Goal: Transaction & Acquisition: Purchase product/service

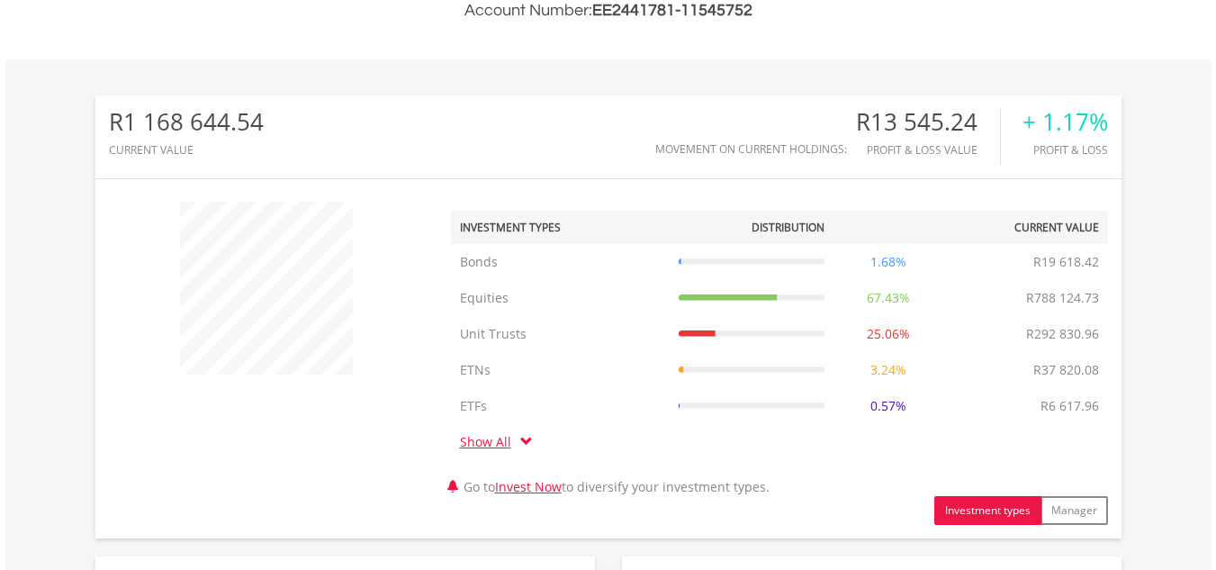
scroll to position [995, 0]
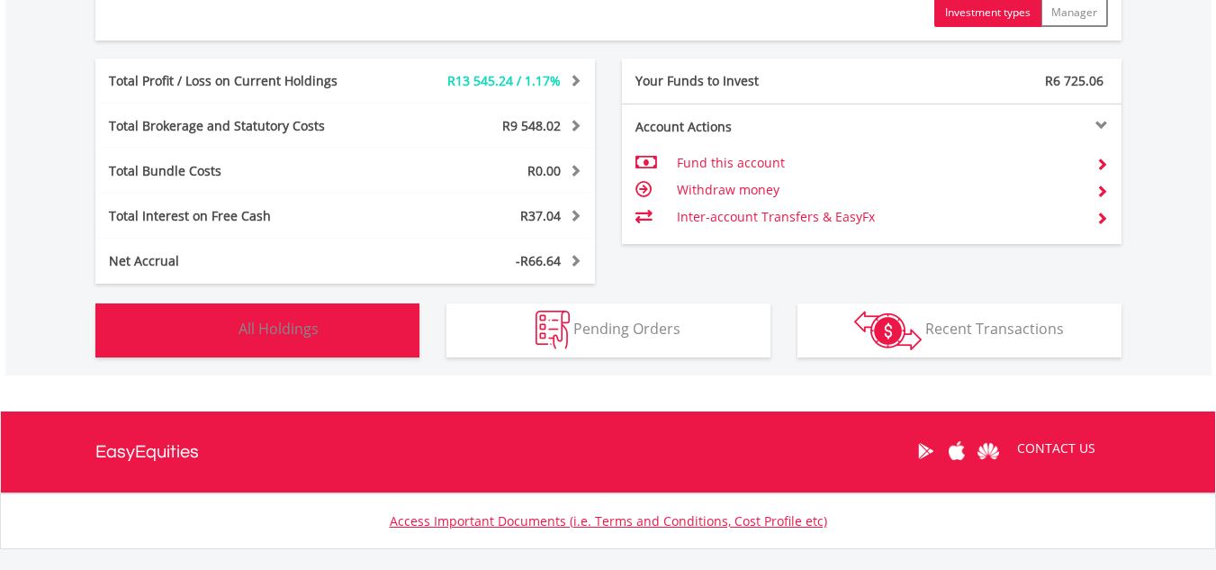
click at [375, 308] on button "Holdings All Holdings" at bounding box center [257, 330] width 324 height 54
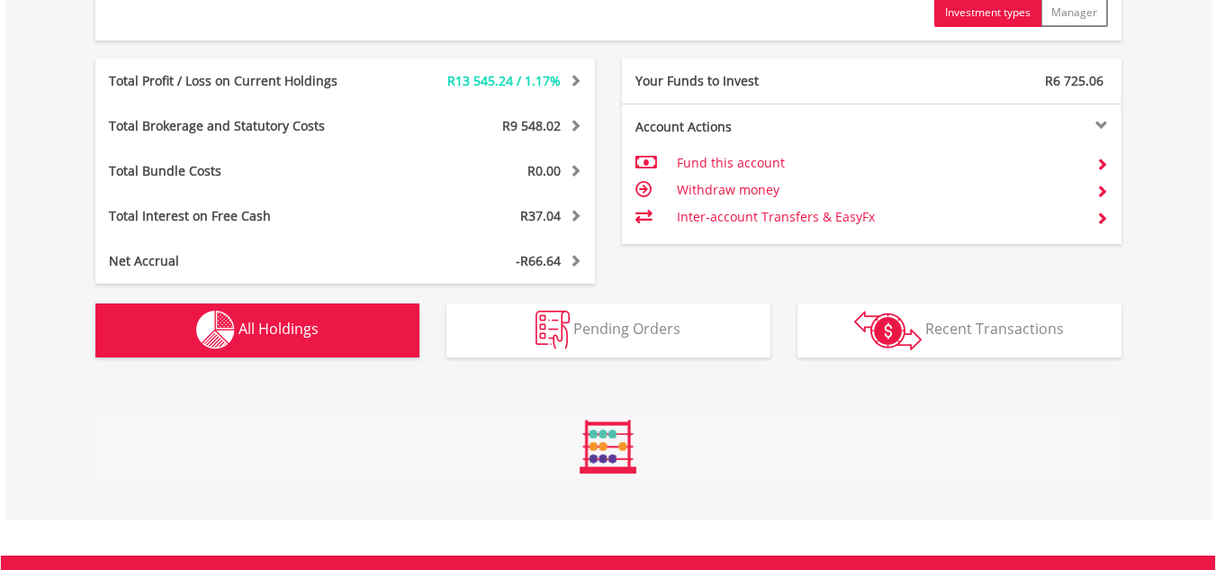
scroll to position [1407, 0]
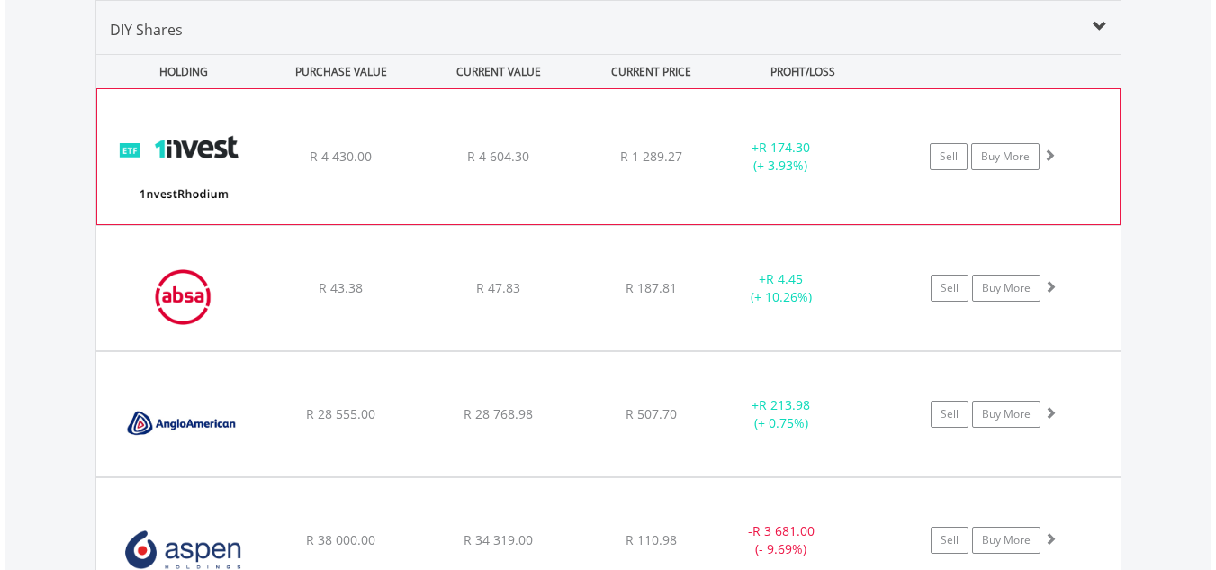
click at [715, 196] on div "﻿ 1nvestRhodium ETF R 4 430.00 R 4 604.30 R 1 289.27 + R 174.30 (+ 3.93%) Sell …" at bounding box center [608, 156] width 1022 height 135
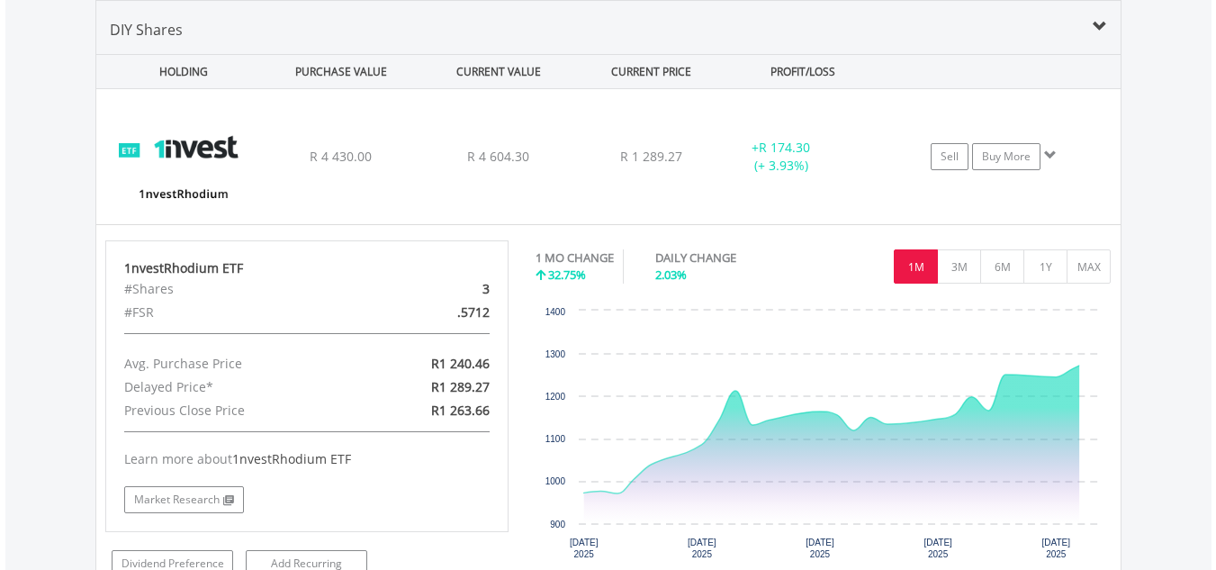
scroll to position [1904, 0]
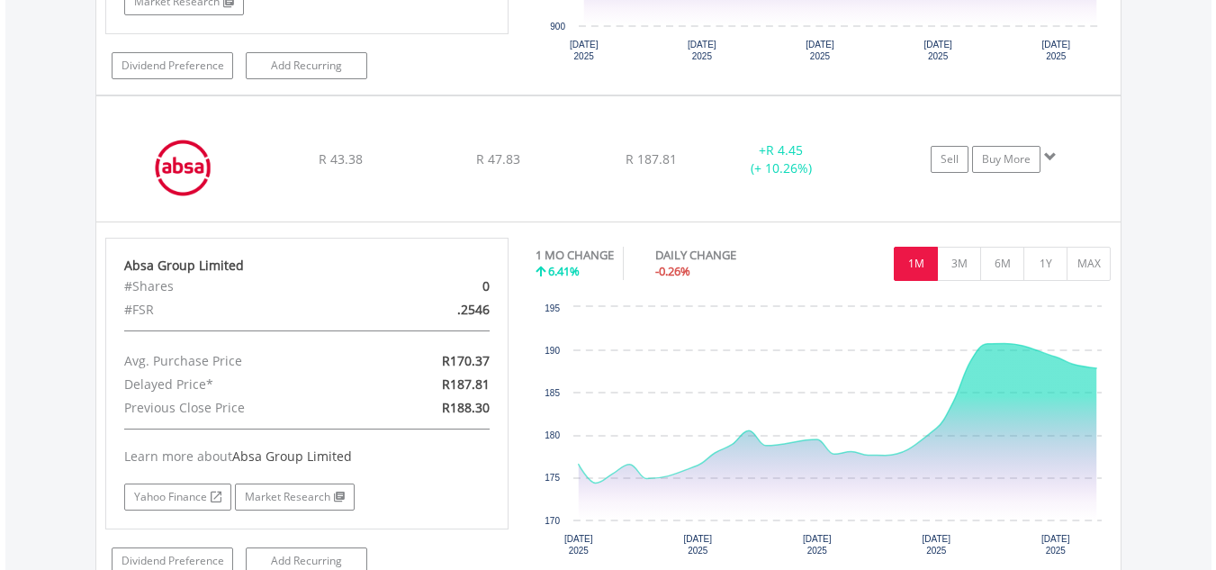
scroll to position [2402, 0]
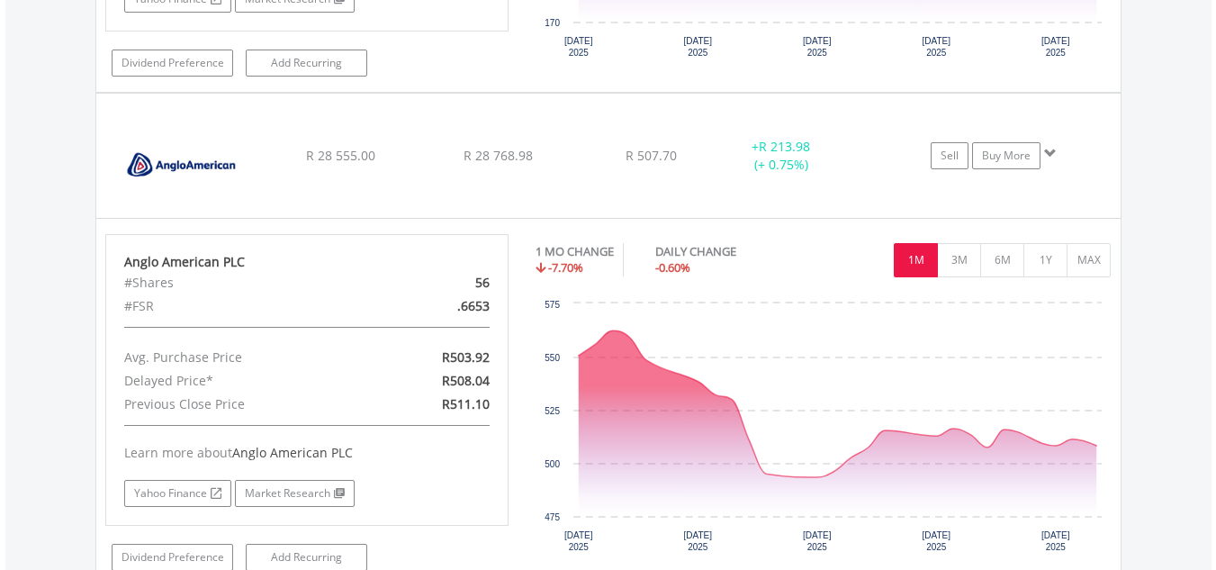
scroll to position [2900, 0]
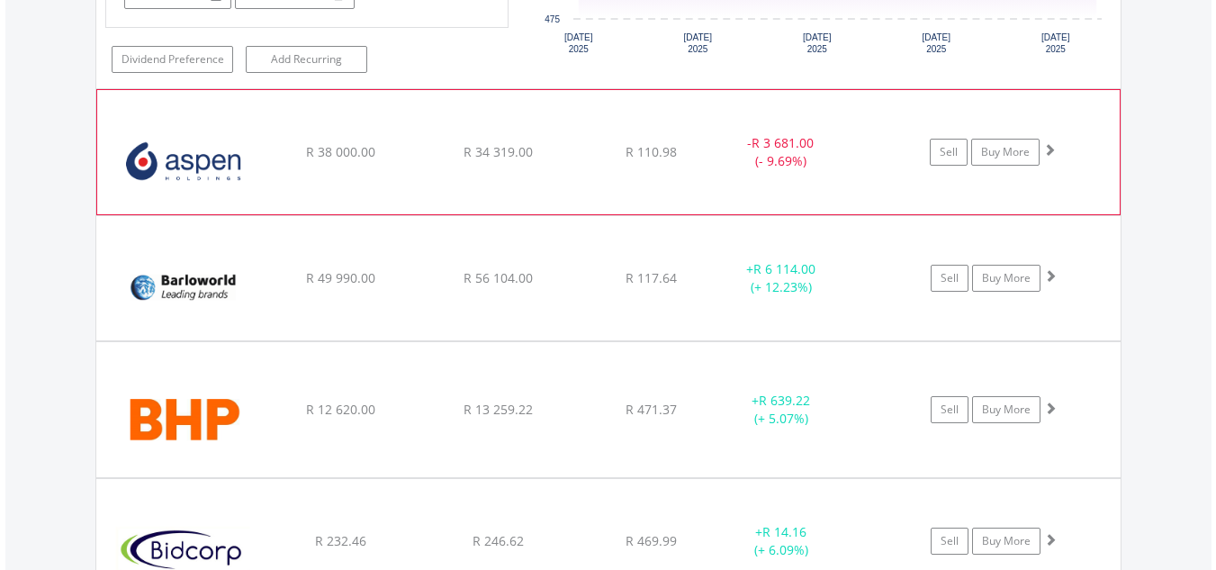
click at [799, 168] on div "- R 3 681.00 (- 9.69%)" at bounding box center [780, 152] width 135 height 36
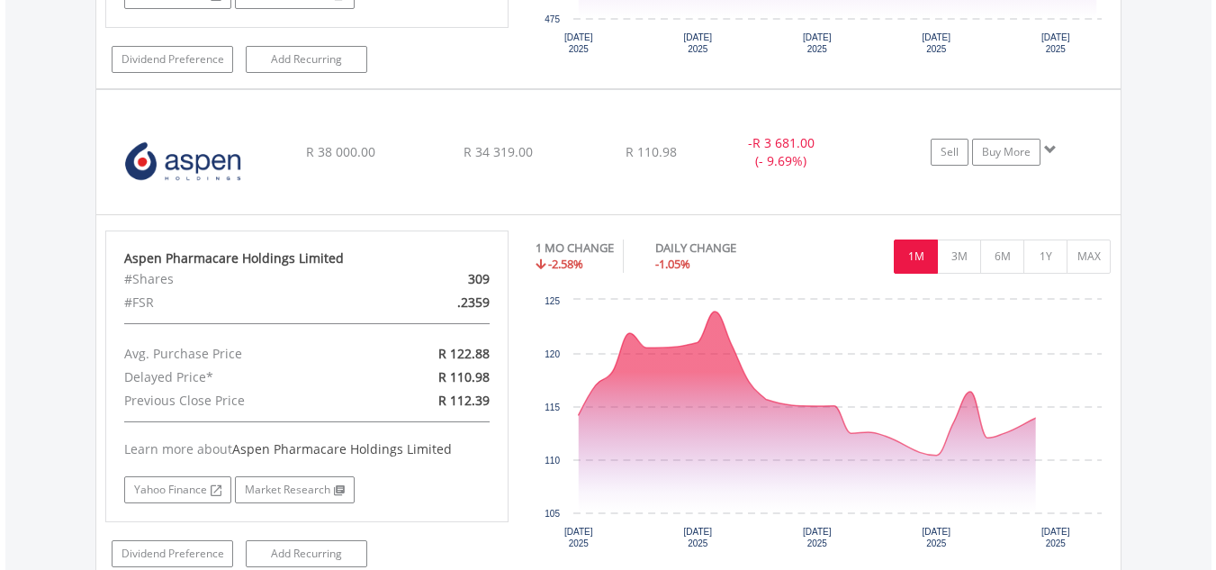
scroll to position [3398, 0]
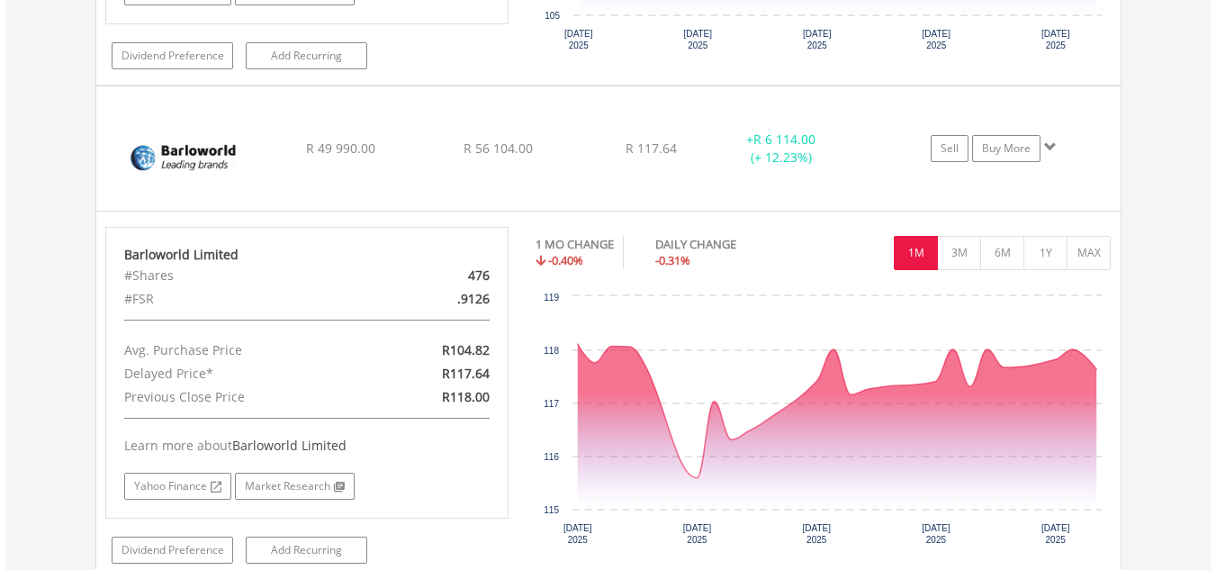
scroll to position [3895, 0]
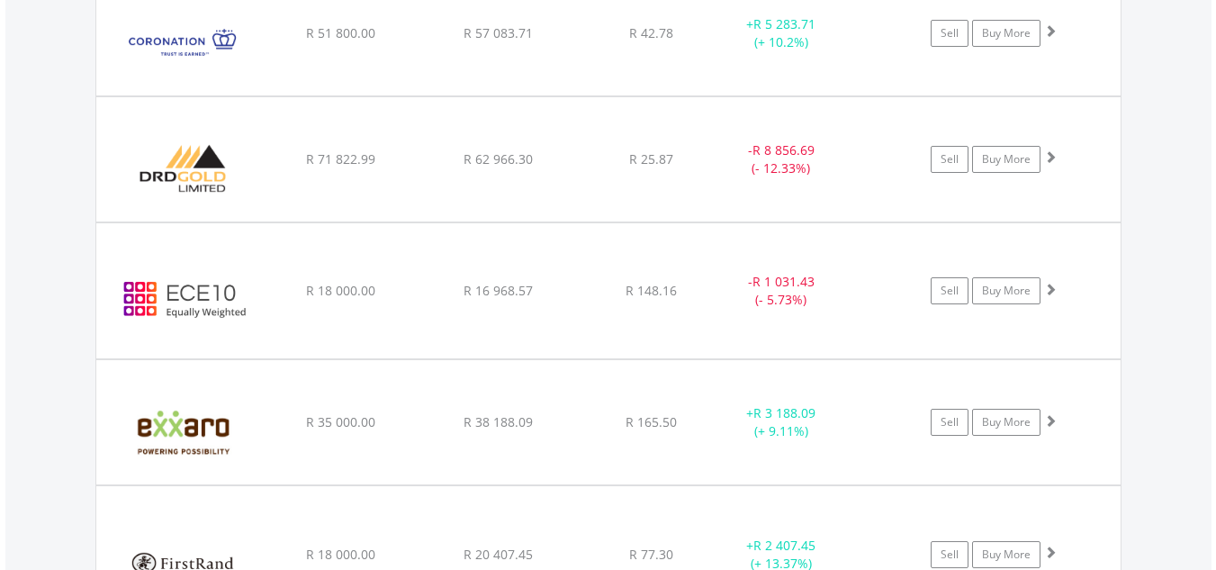
scroll to position [5389, 0]
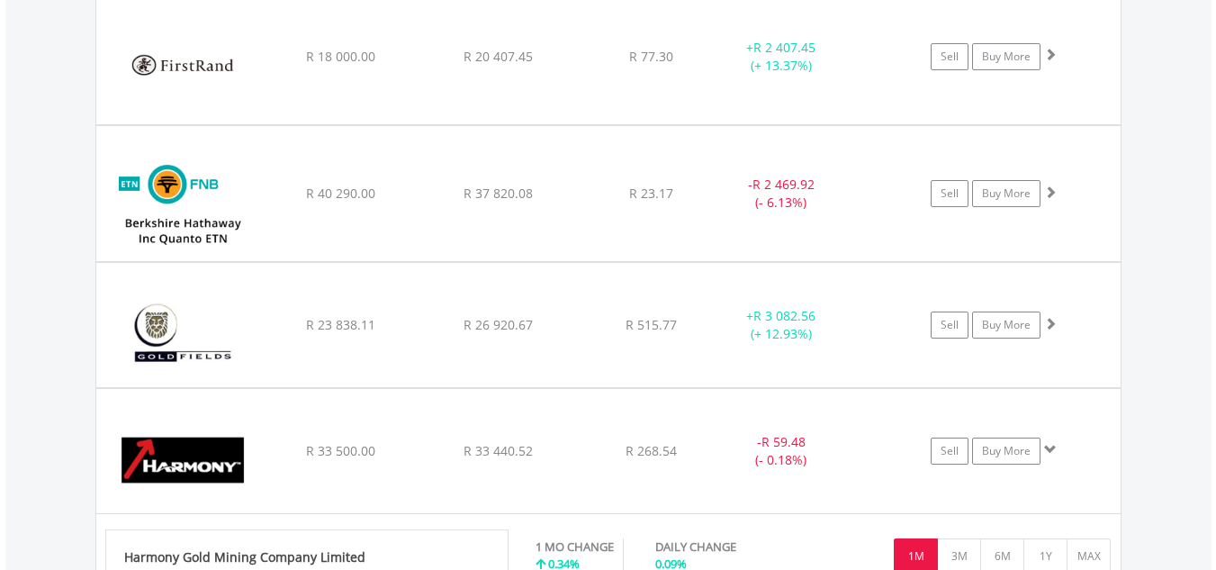
scroll to position [5886, 0]
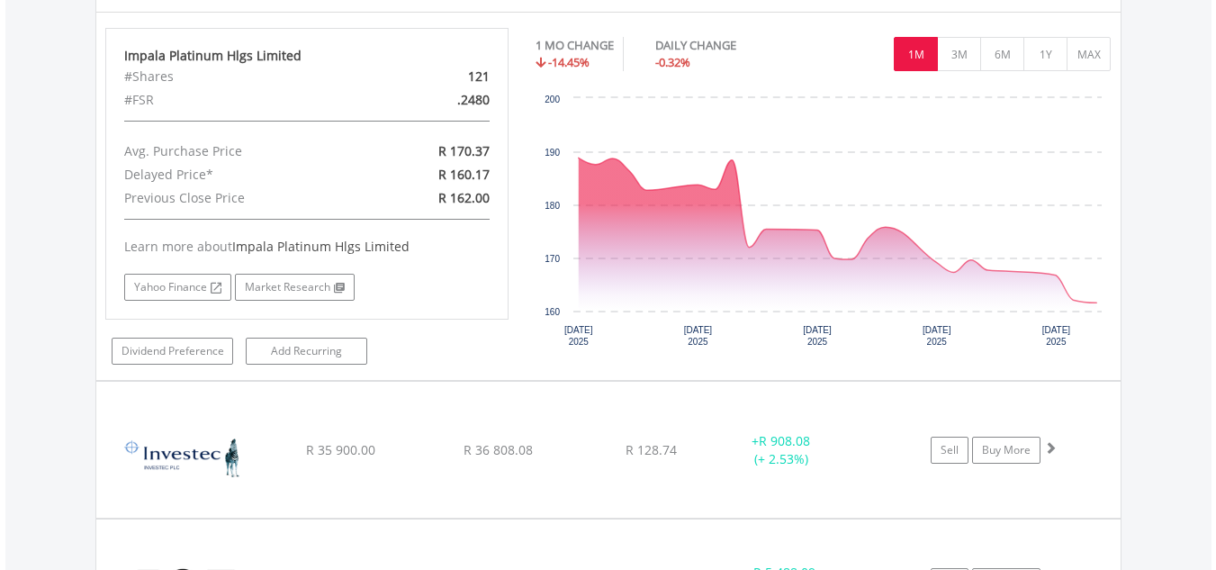
scroll to position [6882, 0]
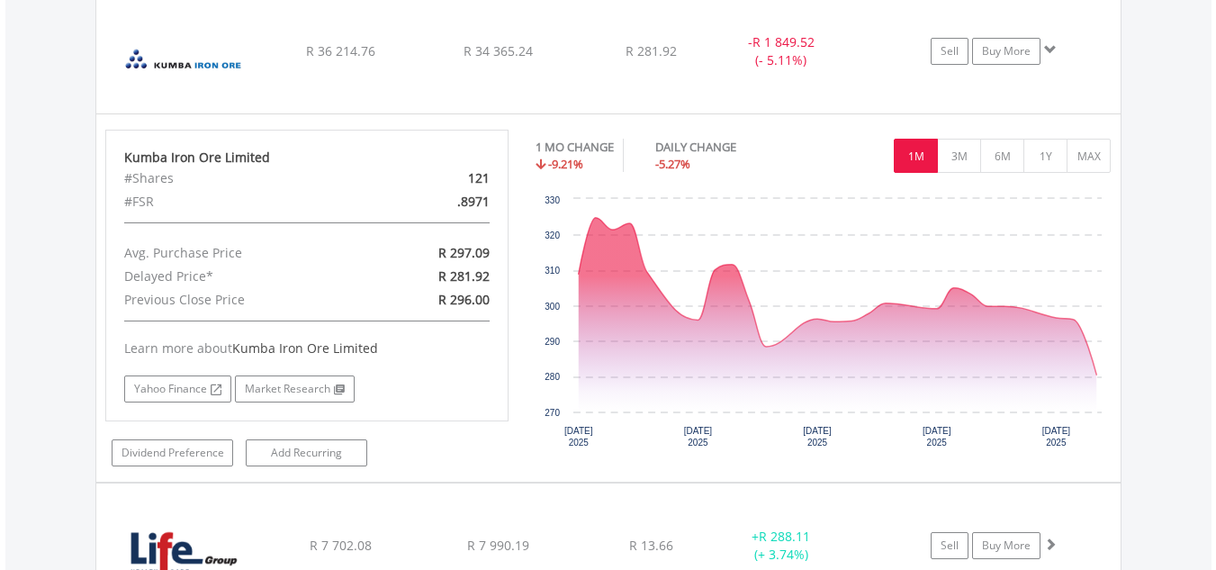
scroll to position [7206, 0]
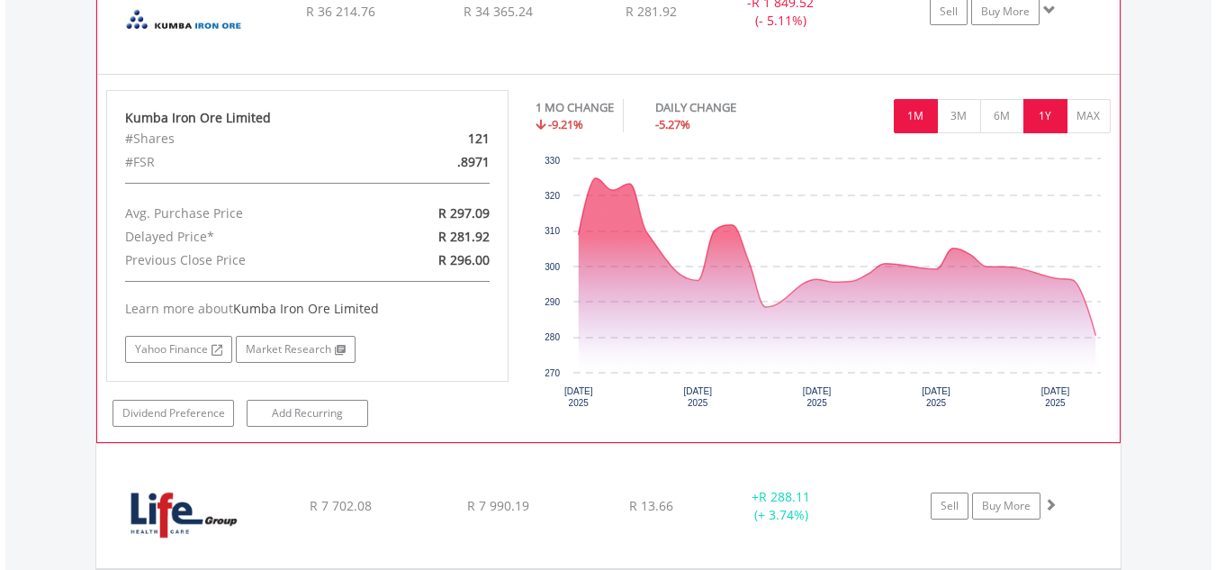
click at [1045, 108] on button "1Y" at bounding box center [1045, 116] width 44 height 34
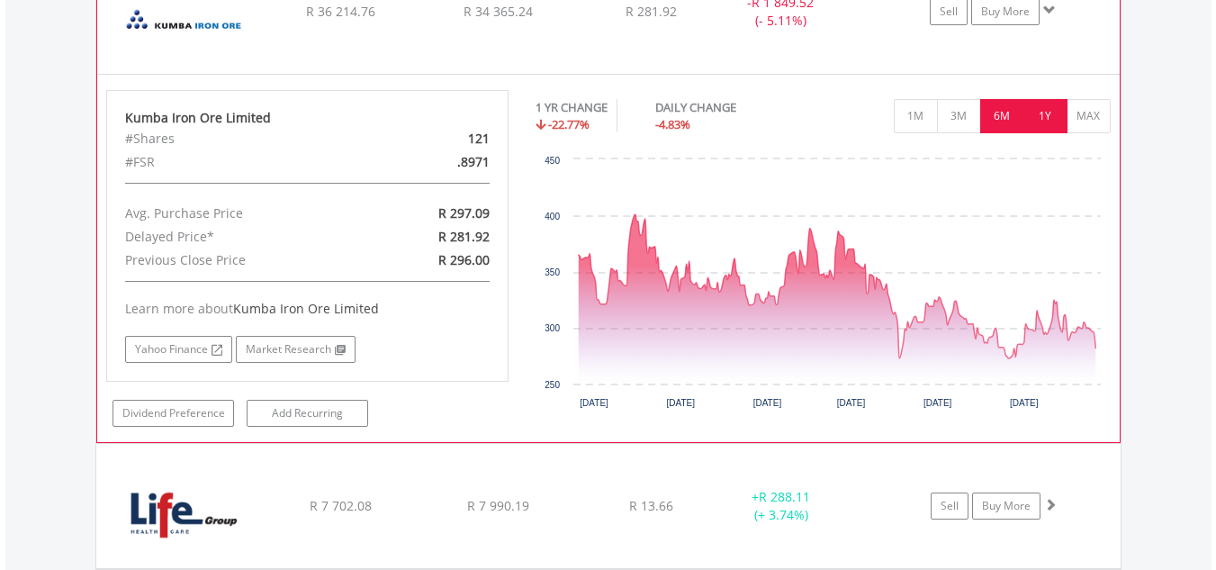
click at [995, 122] on button "6M" at bounding box center [1002, 116] width 44 height 34
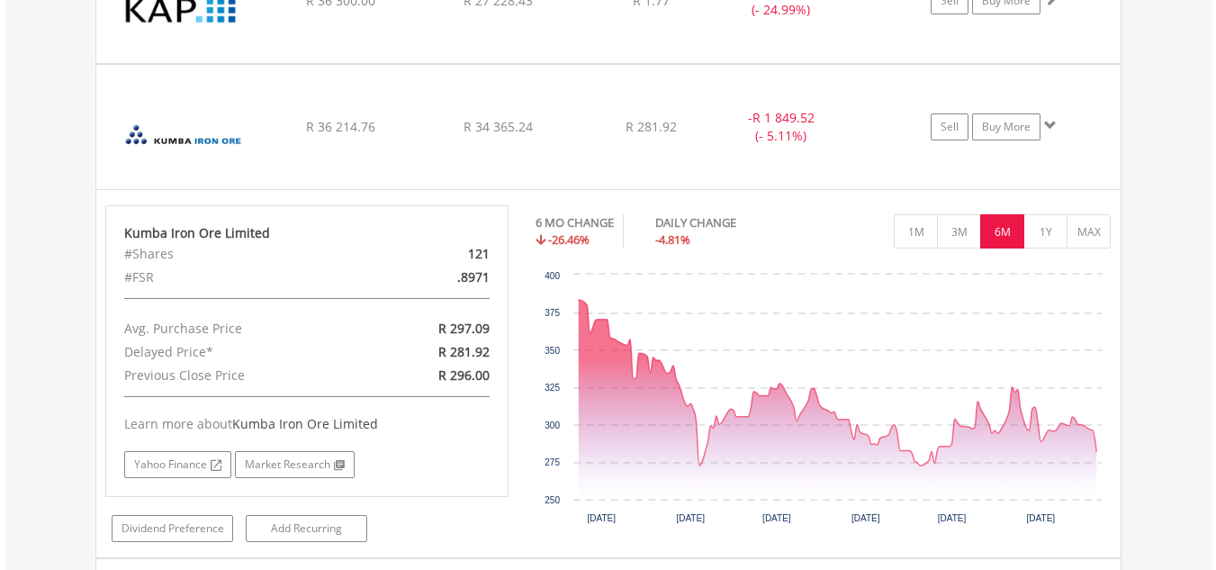
scroll to position [7112, 0]
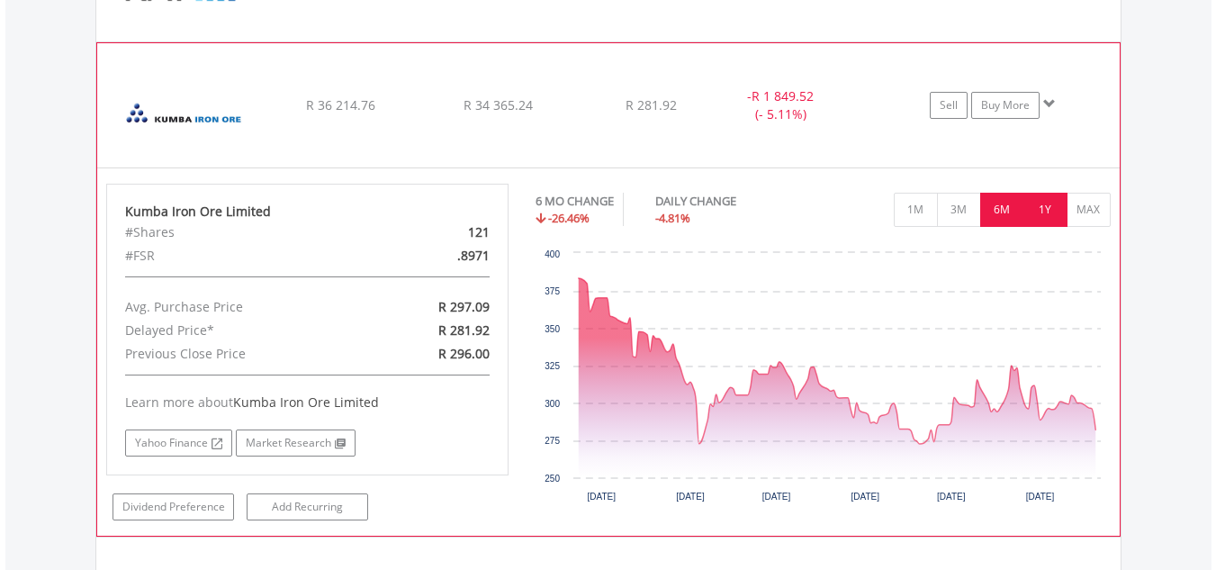
click at [1041, 214] on button "1Y" at bounding box center [1045, 210] width 44 height 34
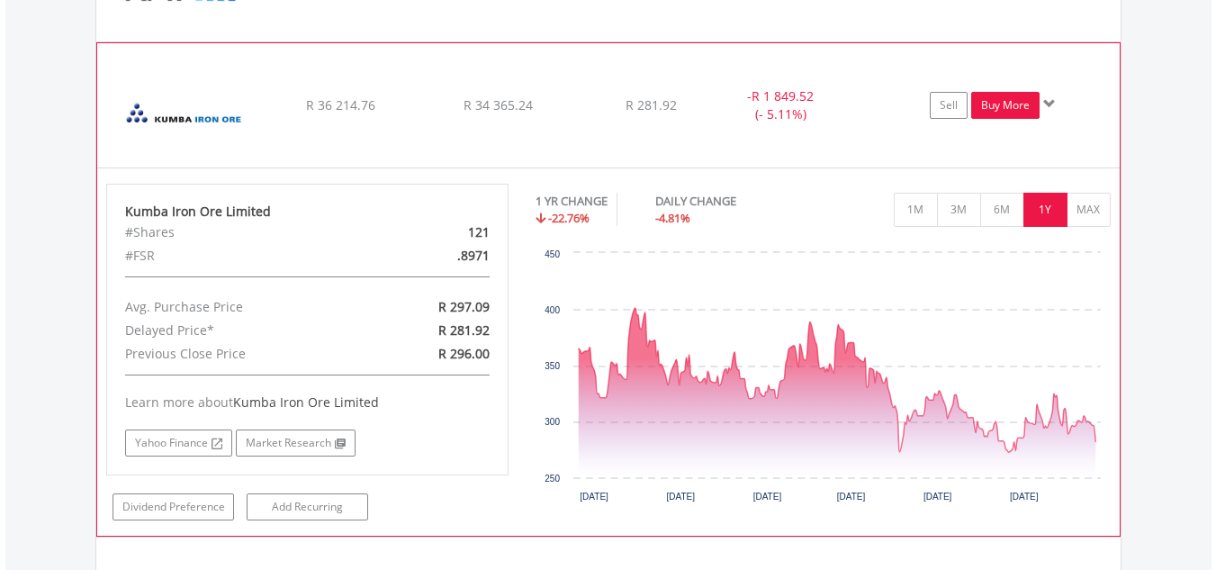
click at [1022, 102] on link "Buy More" at bounding box center [1005, 105] width 68 height 27
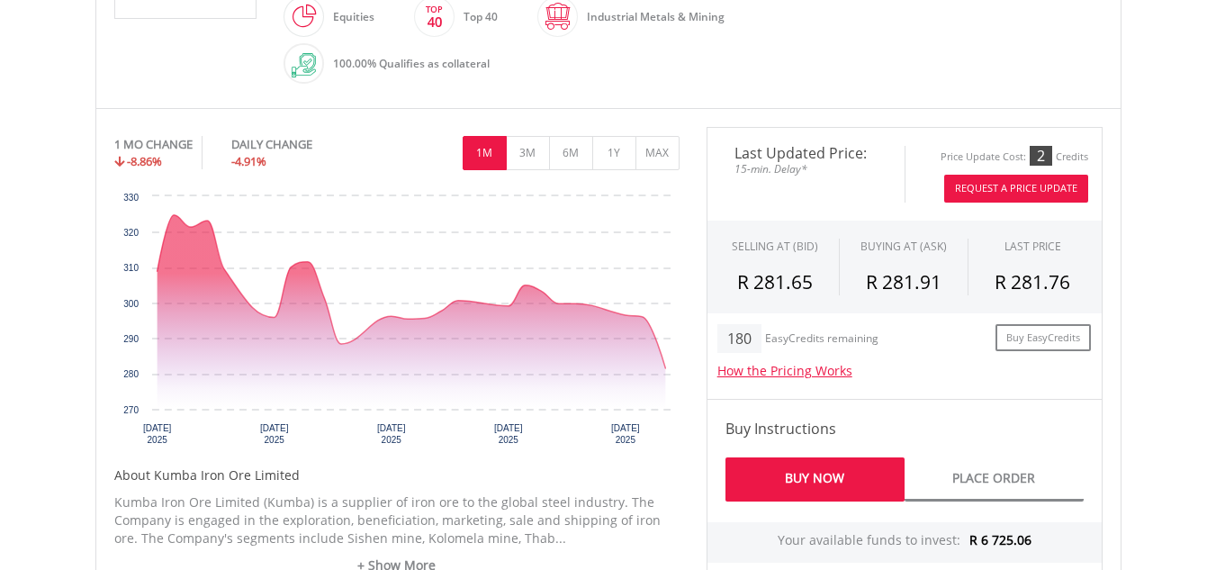
scroll to position [995, 0]
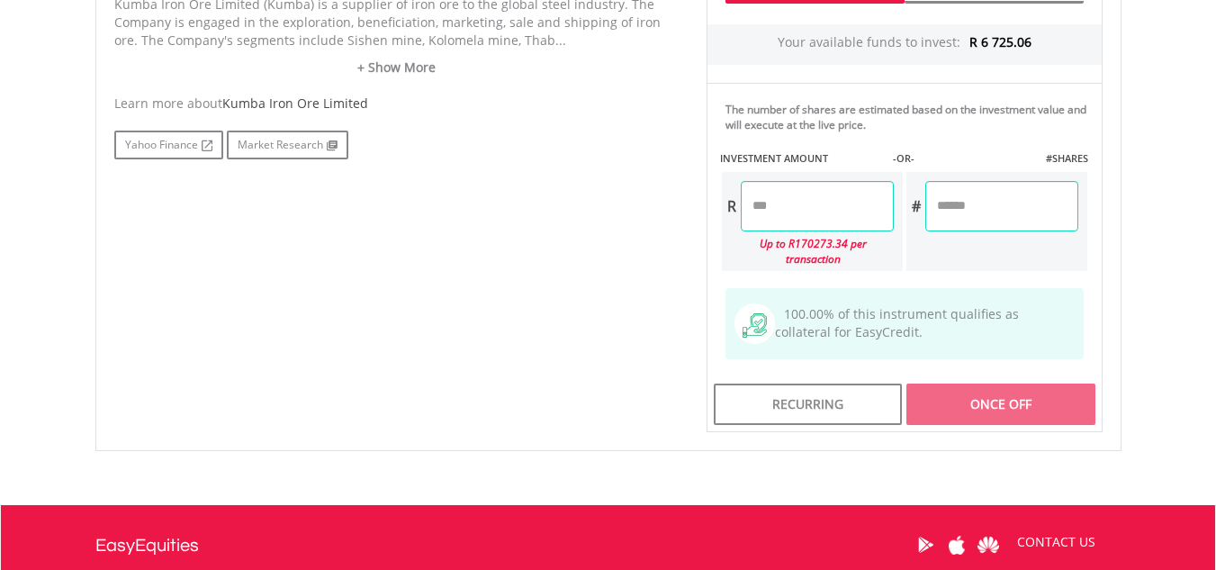
click at [824, 198] on input "number" at bounding box center [817, 206] width 153 height 50
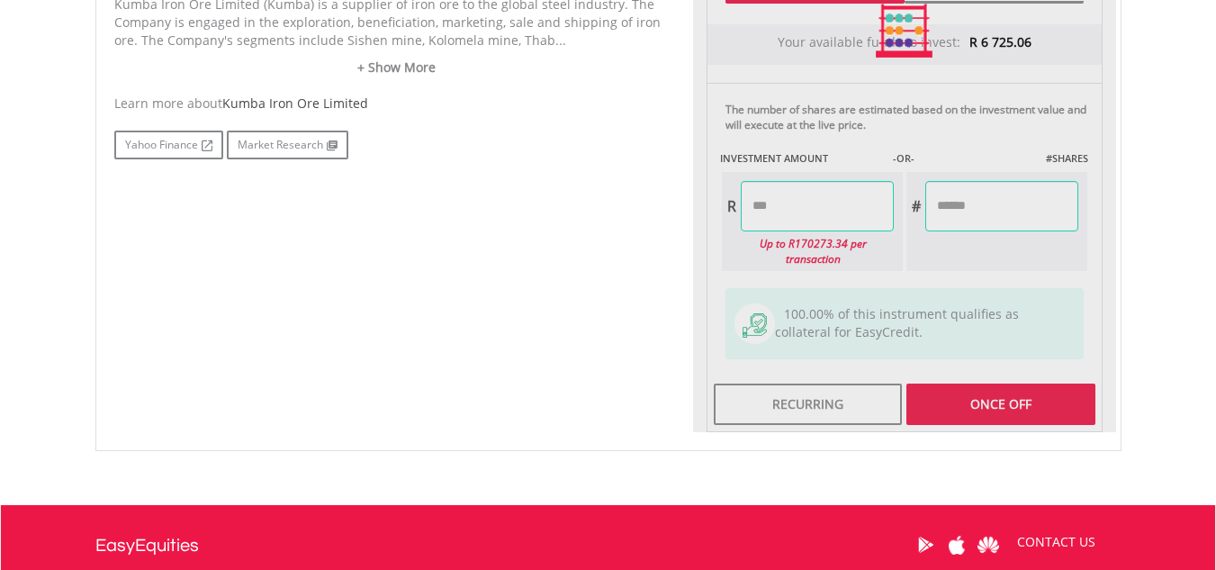
type input "*******"
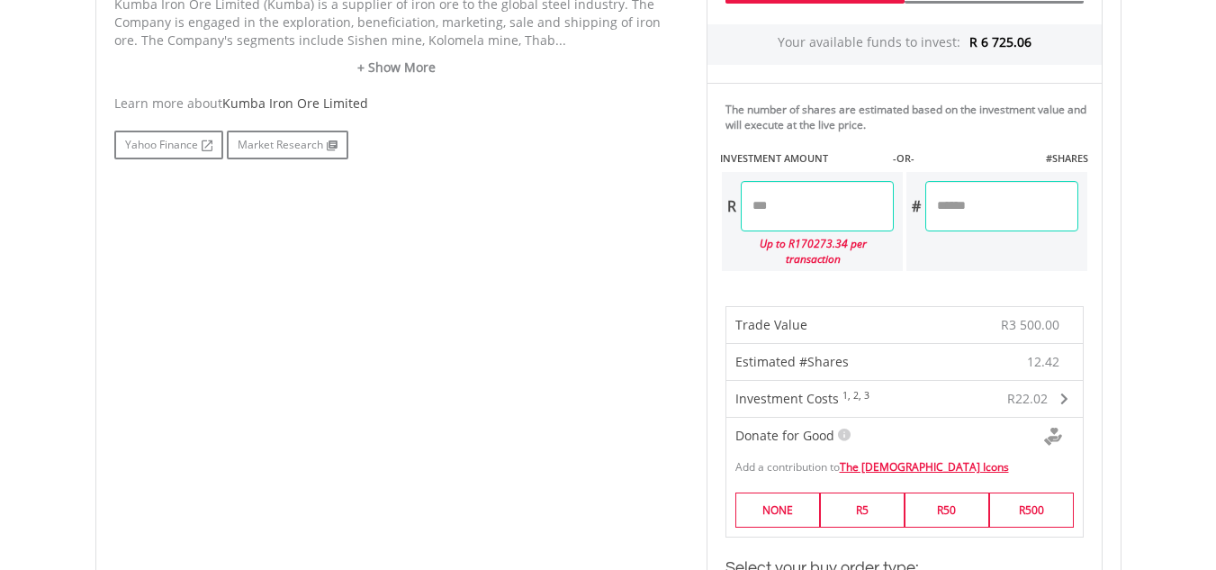
scroll to position [1493, 0]
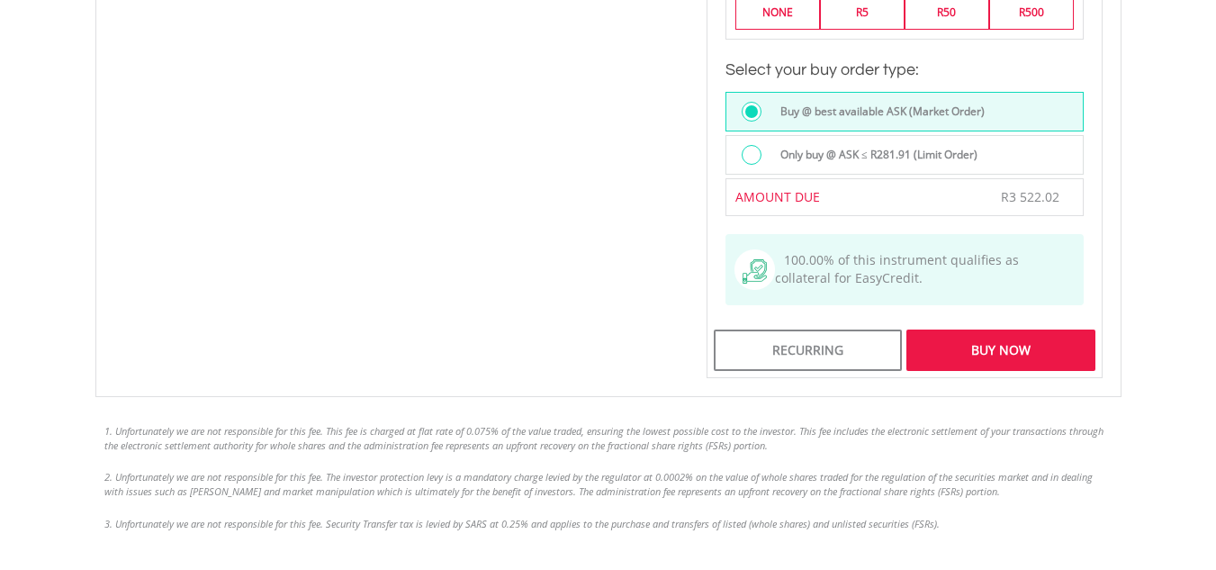
click at [996, 329] on div "Buy Now" at bounding box center [1000, 349] width 188 height 41
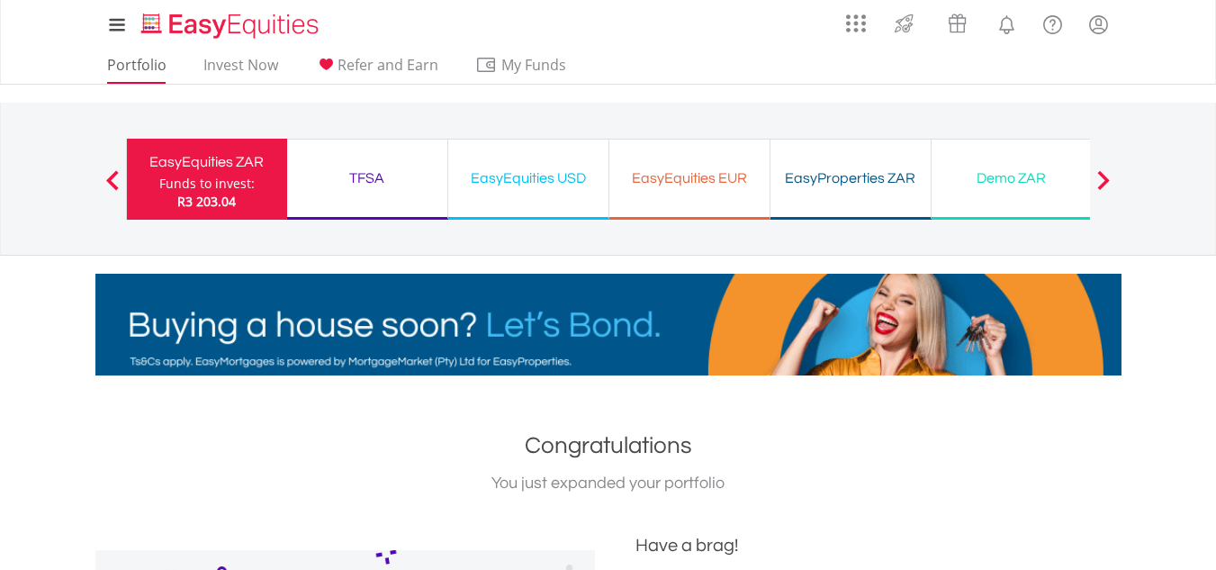
drag, startPoint x: 68, startPoint y: 65, endPoint x: 124, endPoint y: 61, distance: 56.8
click at [124, 61] on nav "My Investments Invest Now New Listings Sell My Recurring Investments Pending Or…" at bounding box center [608, 42] width 1216 height 85
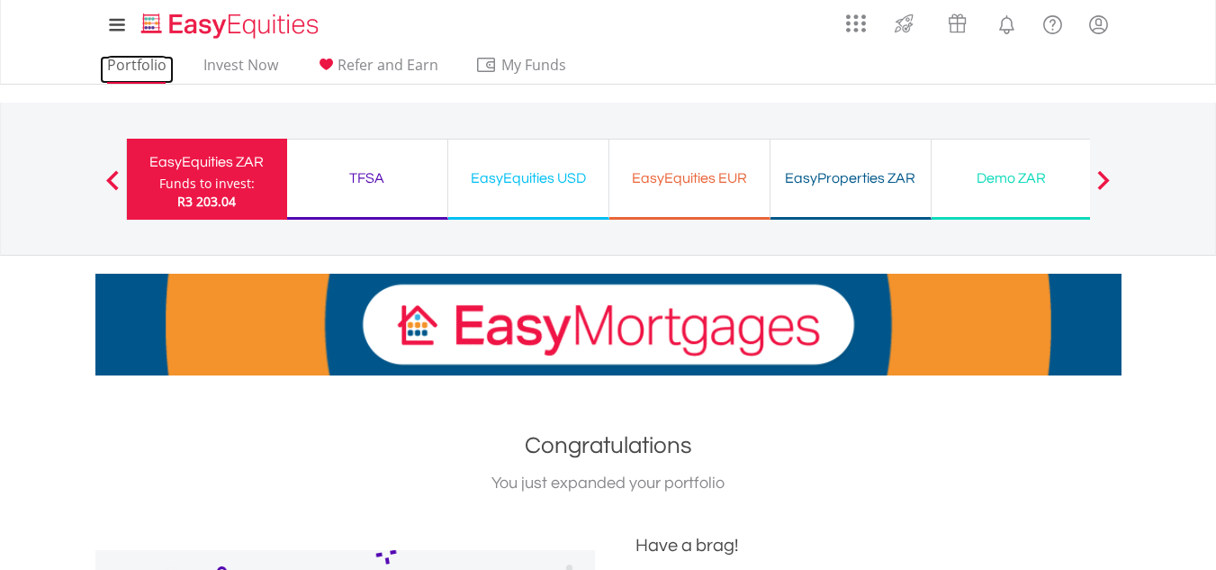
click at [124, 61] on link "Portfolio" at bounding box center [137, 70] width 74 height 28
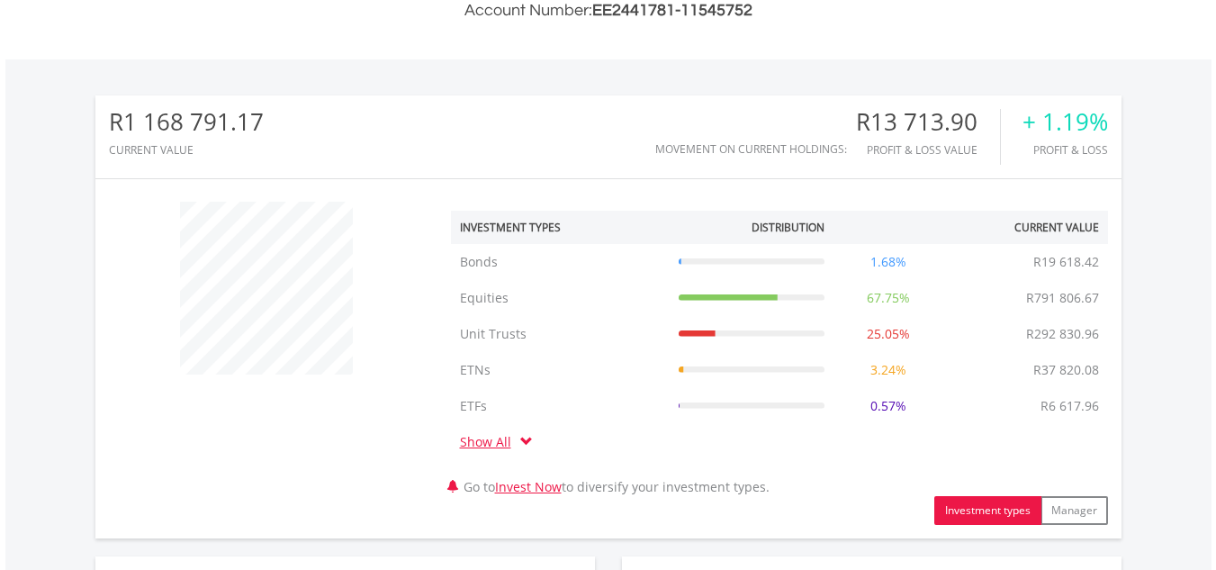
scroll to position [995, 0]
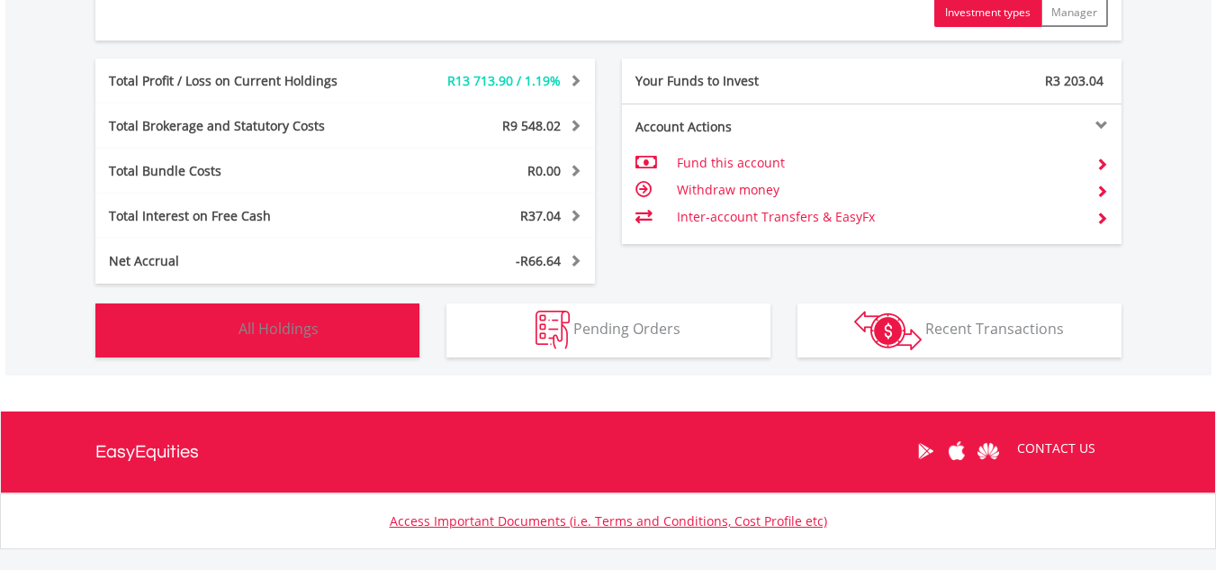
click at [406, 326] on button "Holdings All Holdings" at bounding box center [257, 330] width 324 height 54
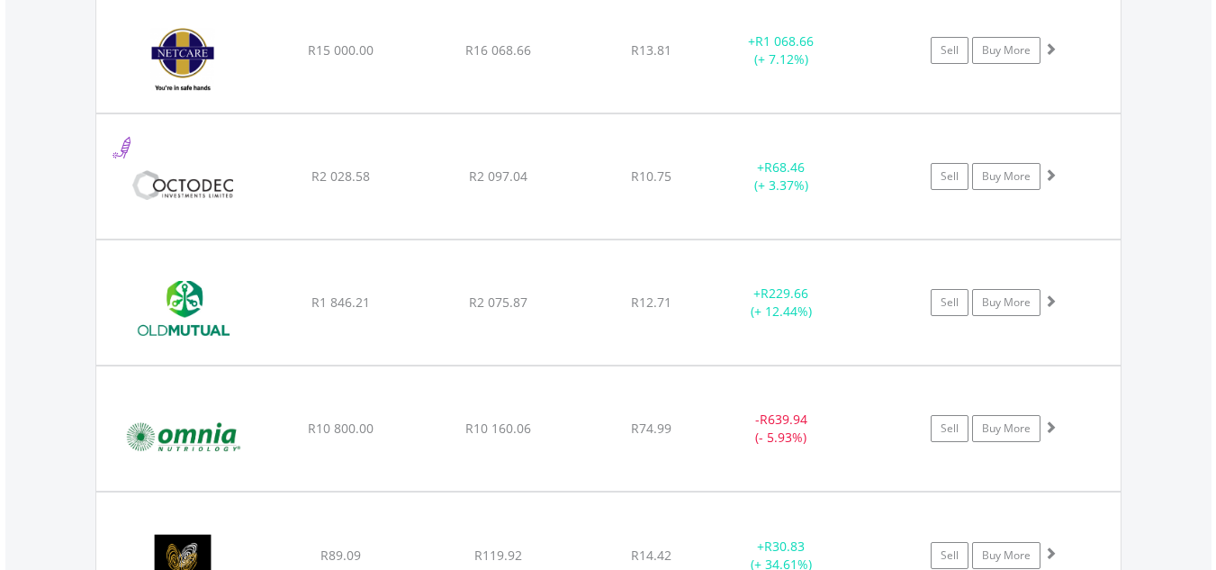
scroll to position [6882, 0]
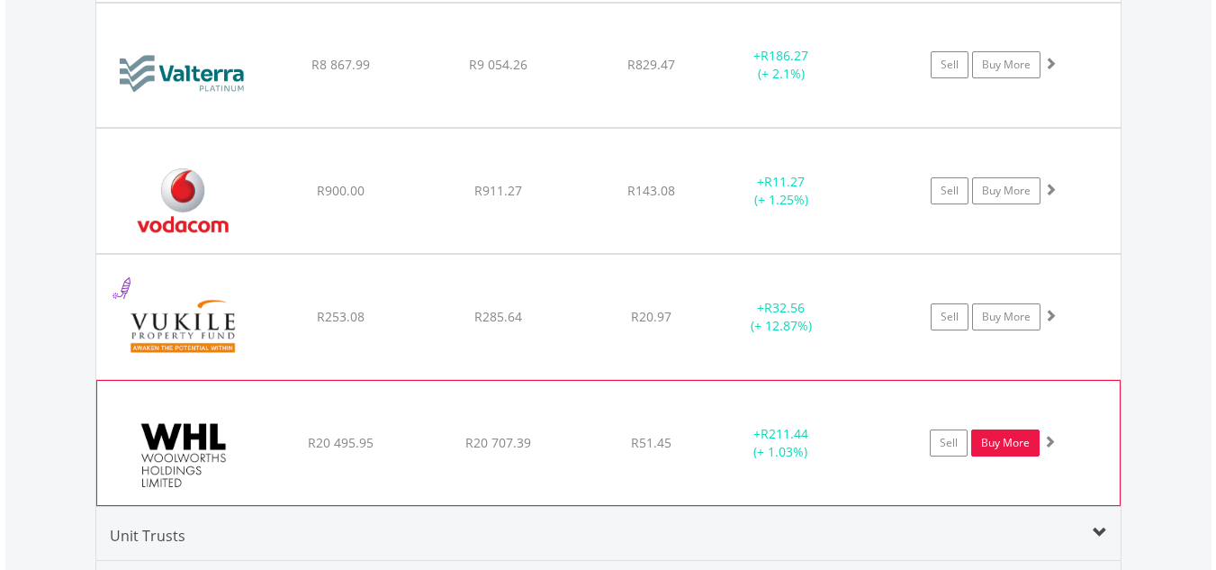
click at [1026, 438] on link "Buy More" at bounding box center [1005, 442] width 68 height 27
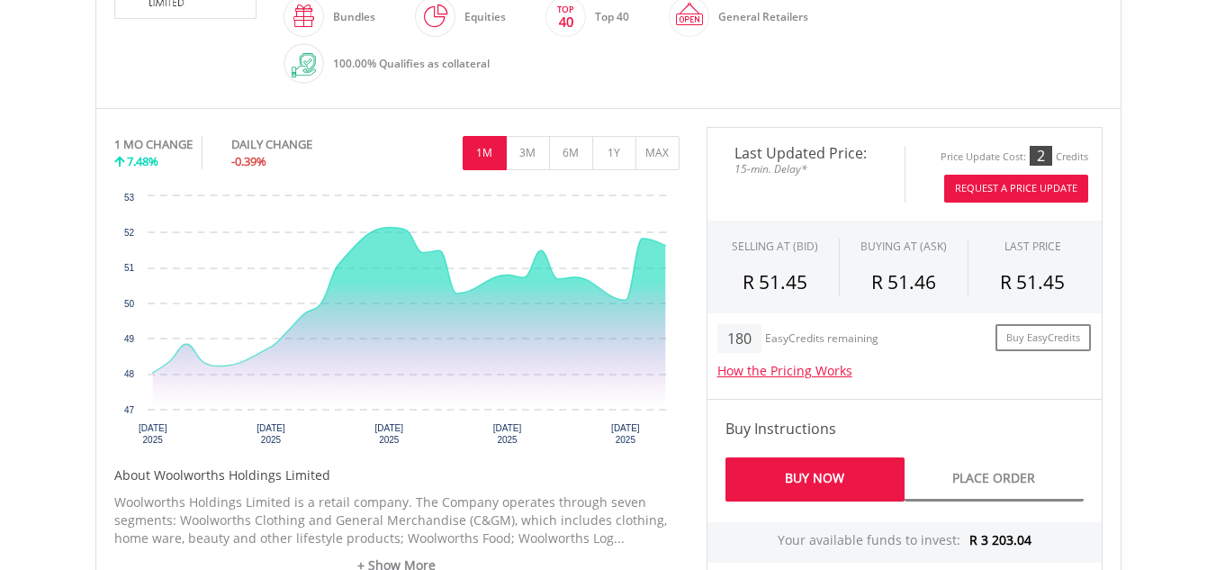
scroll to position [995, 0]
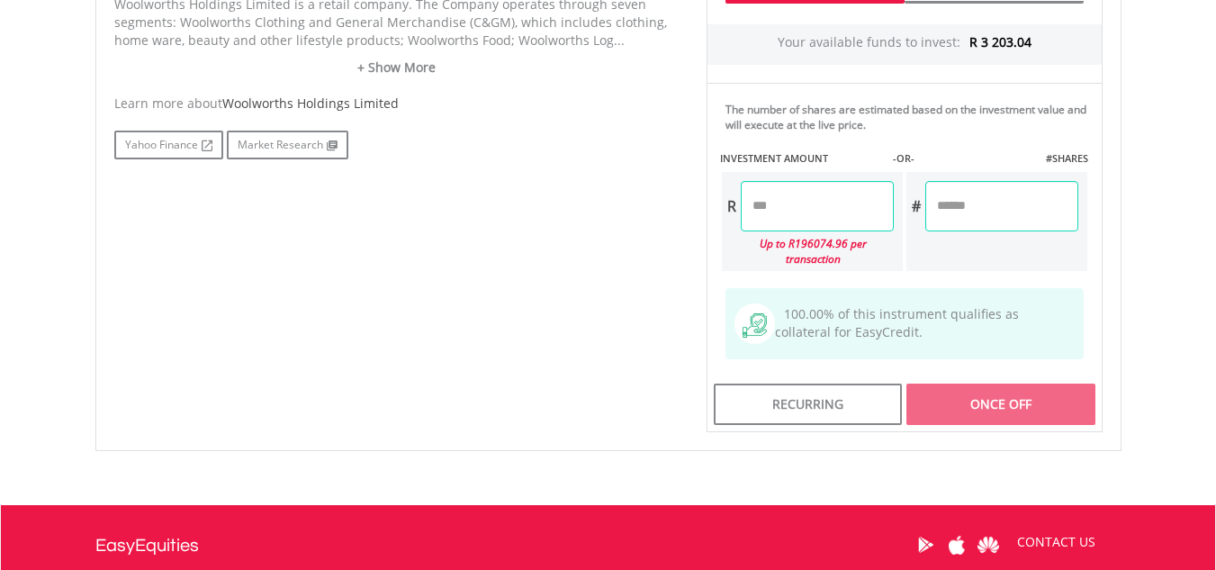
click at [788, 224] on input "number" at bounding box center [817, 206] width 153 height 50
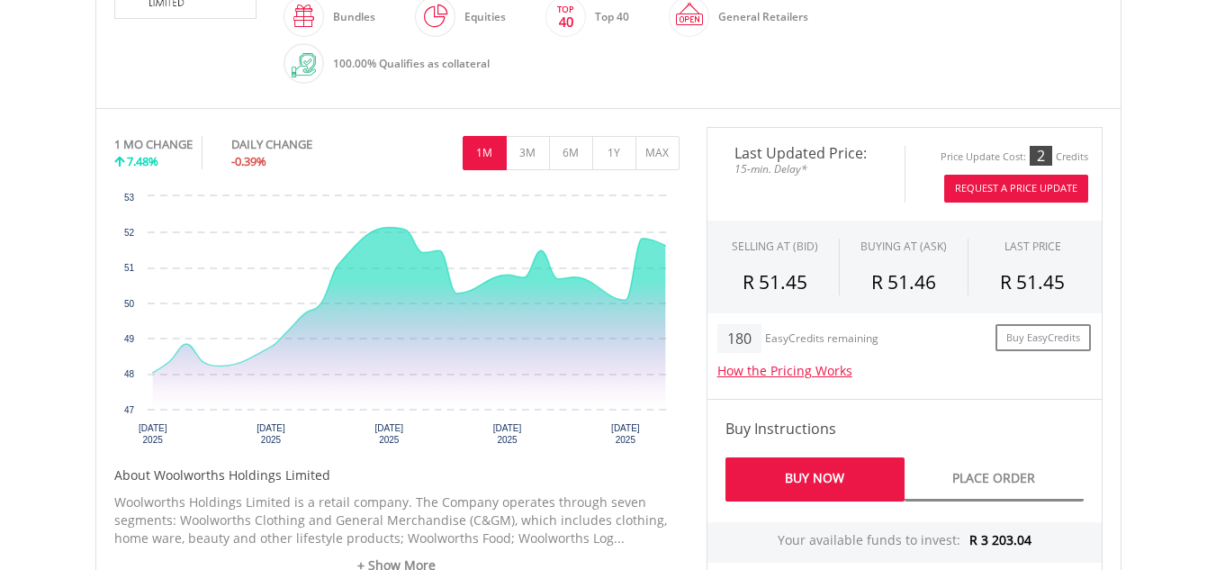
scroll to position [0, 0]
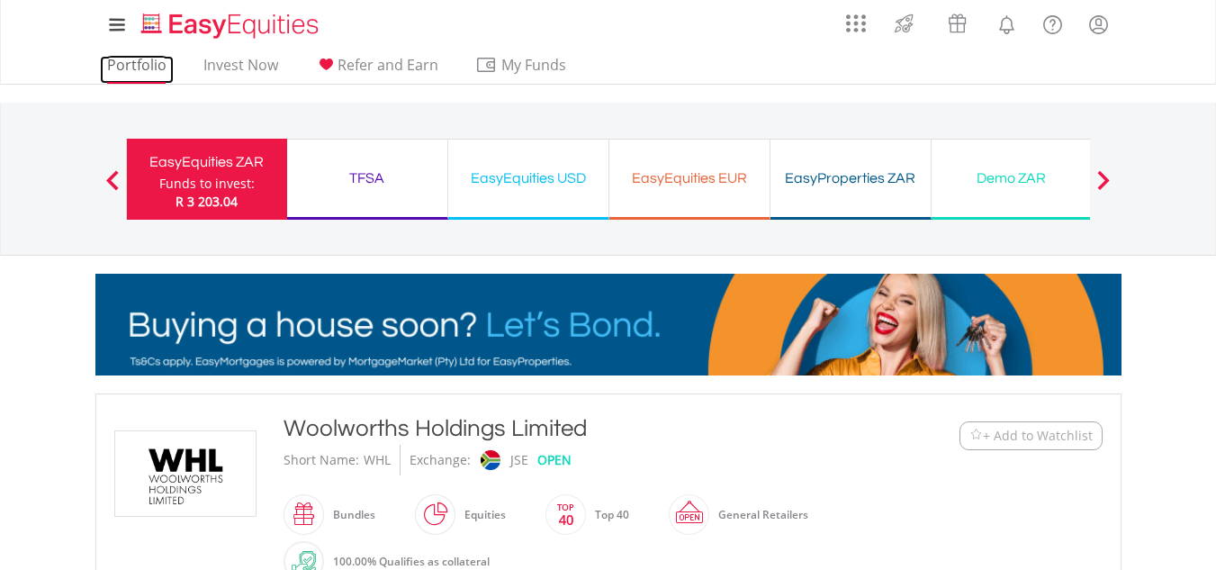
click at [131, 59] on link "Portfolio" at bounding box center [137, 70] width 74 height 28
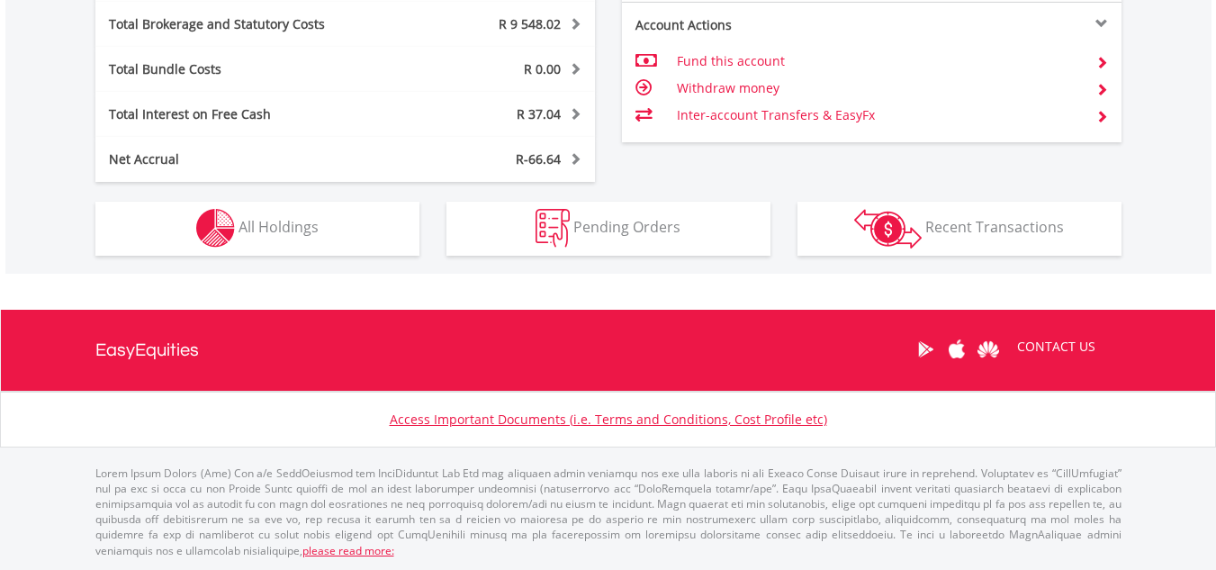
scroll to position [173, 342]
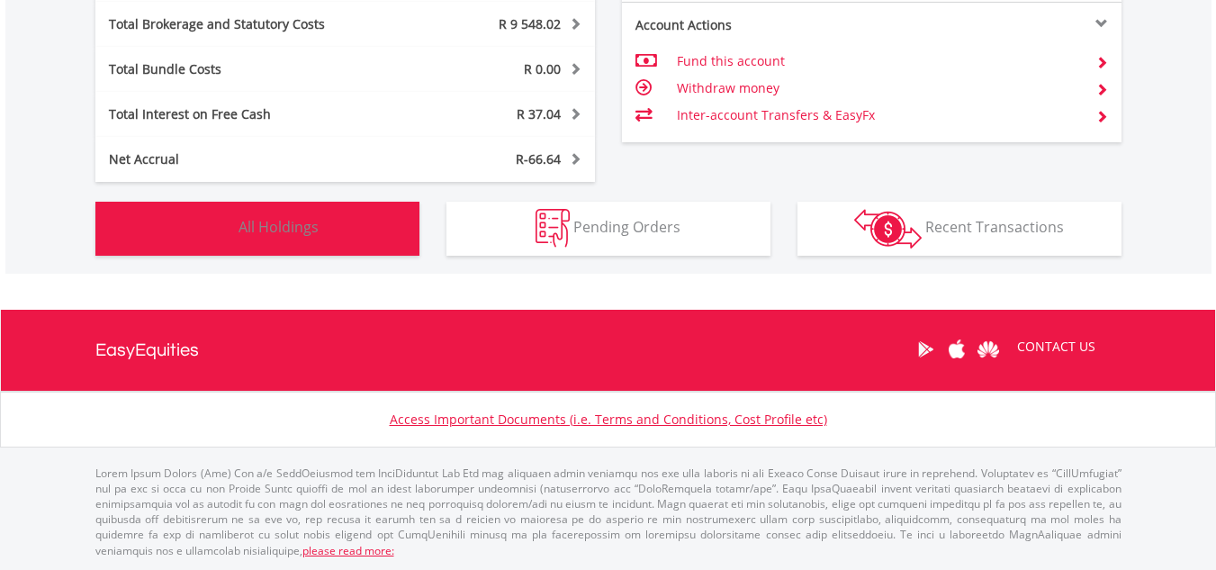
click at [358, 211] on button "Holdings All Holdings" at bounding box center [257, 229] width 324 height 54
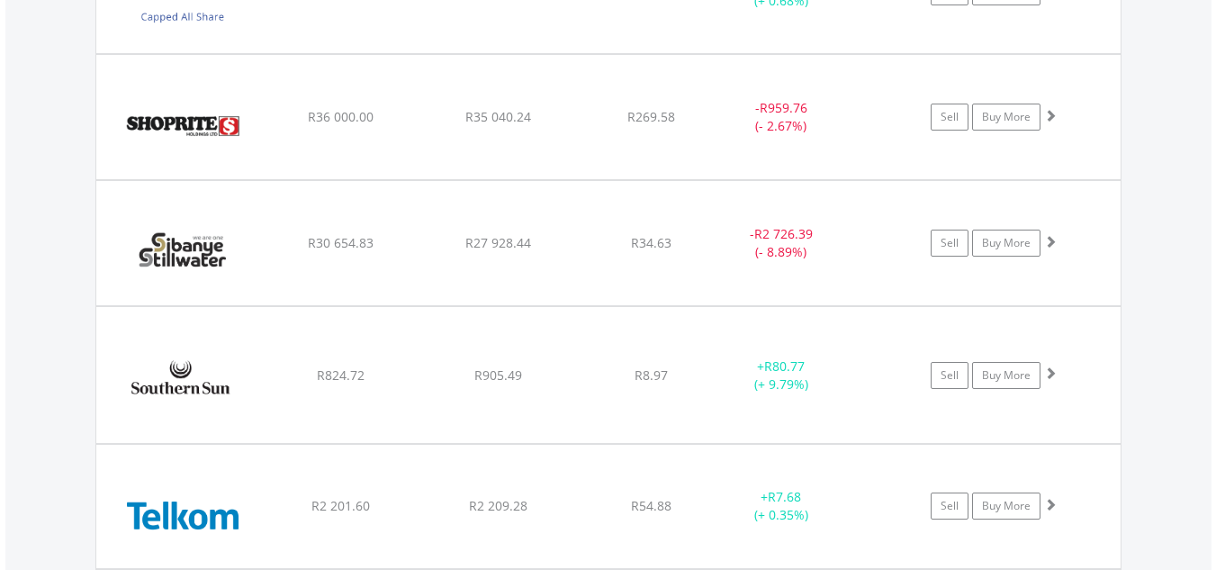
scroll to position [7047, 0]
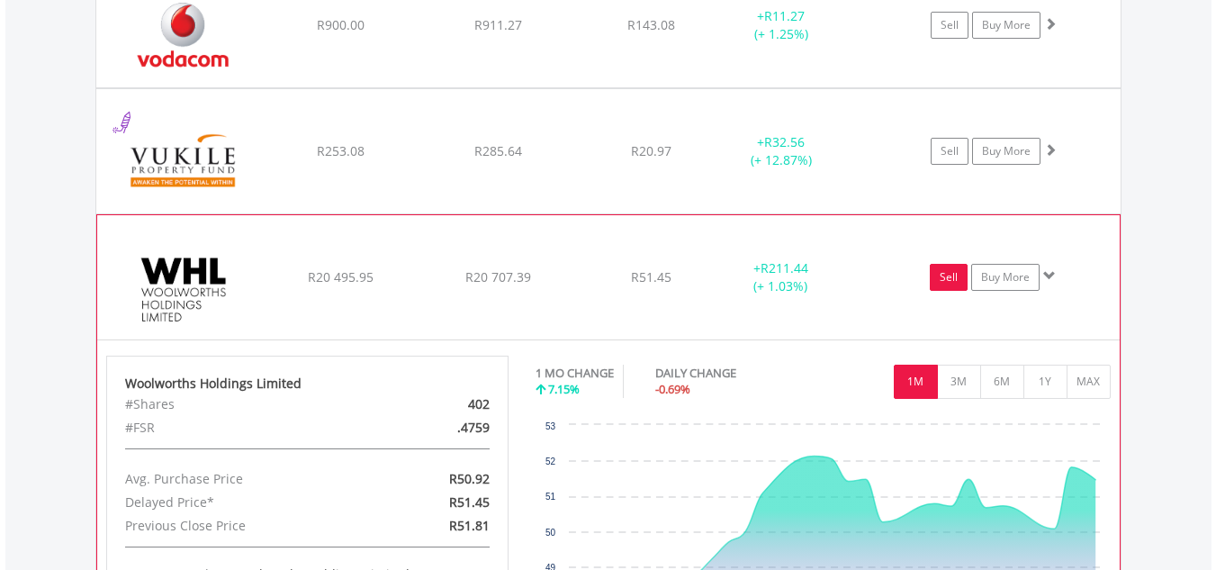
click at [955, 272] on link "Sell" at bounding box center [949, 277] width 38 height 27
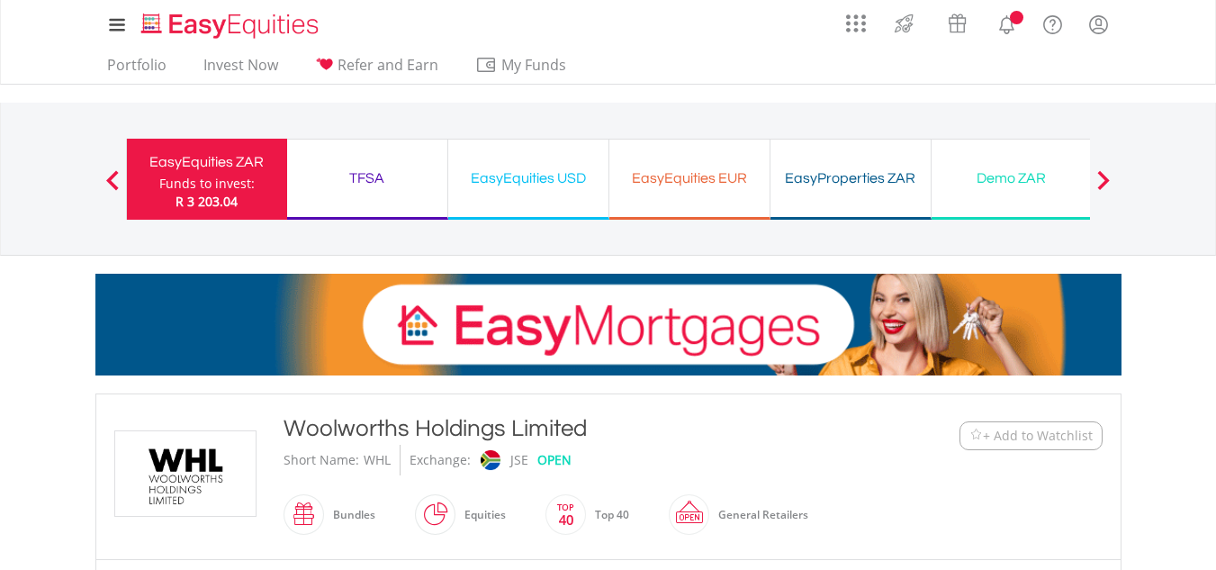
type input "********"
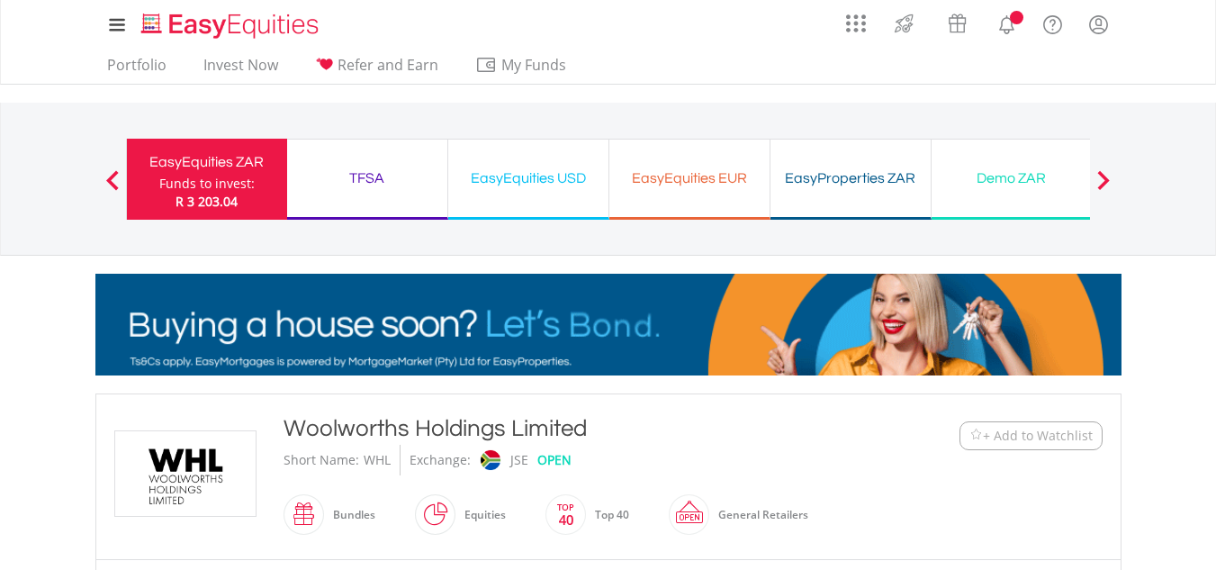
type input "******"
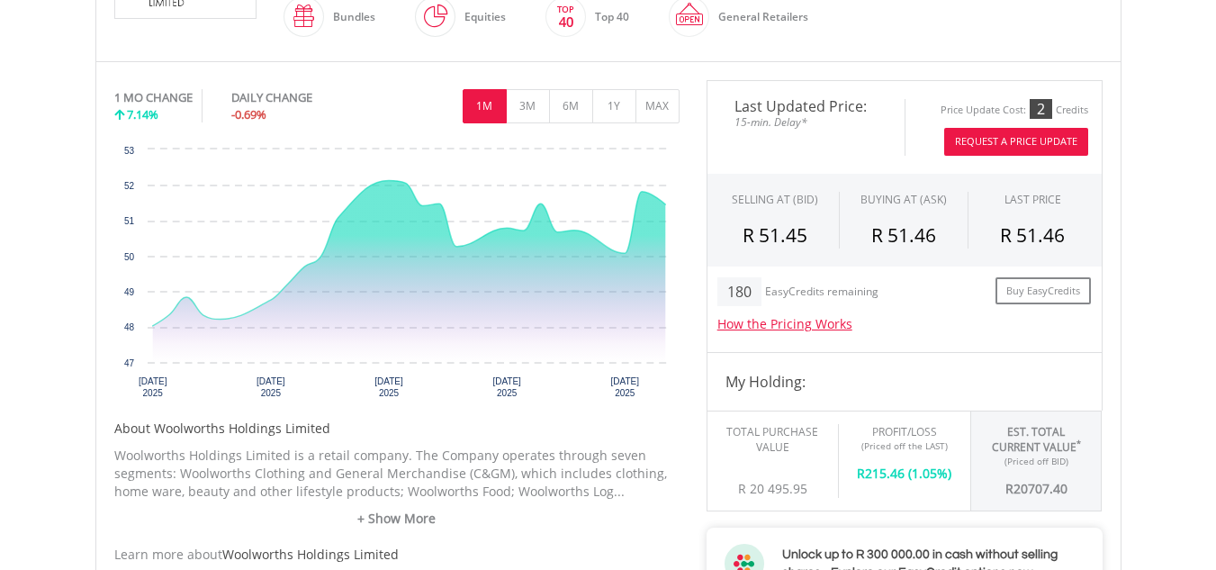
scroll to position [995, 0]
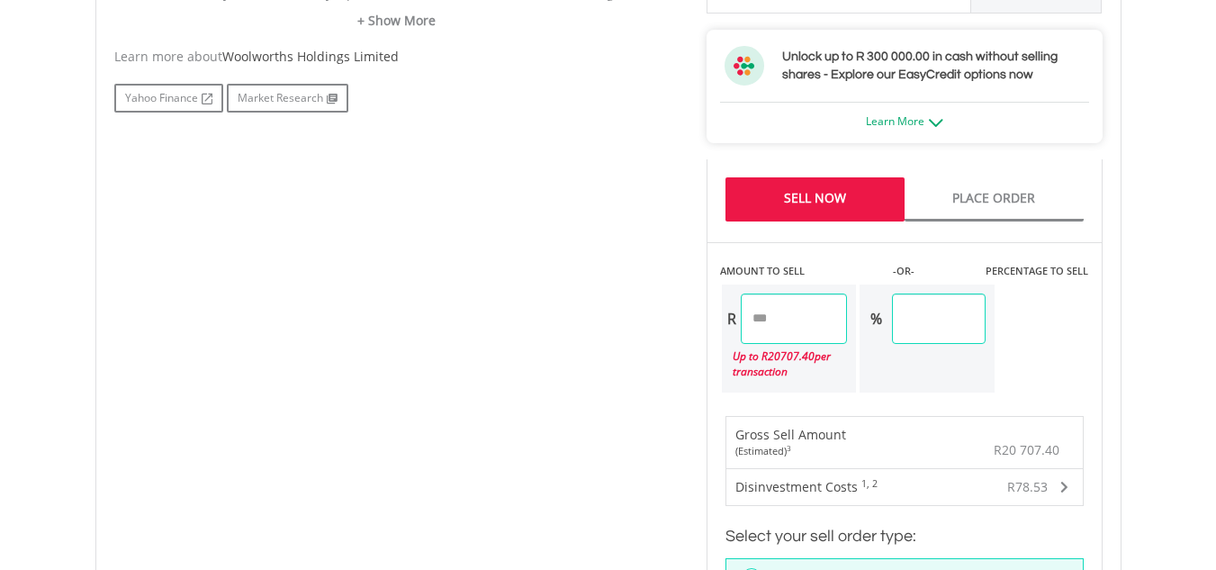
click at [824, 315] on input "********" at bounding box center [794, 318] width 107 height 50
type input "*"
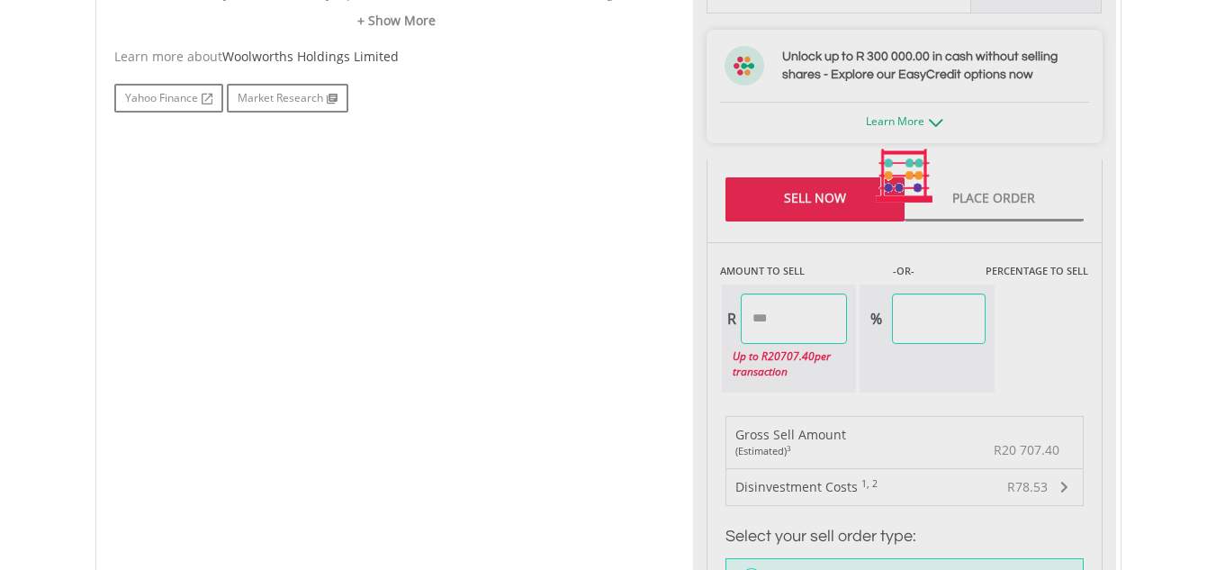
click at [1186, 354] on body "My Investments Invest Now New Listings Sell My Recurring Investments Pending Or…" at bounding box center [608, 137] width 1216 height 2265
type input "*******"
type input "*****"
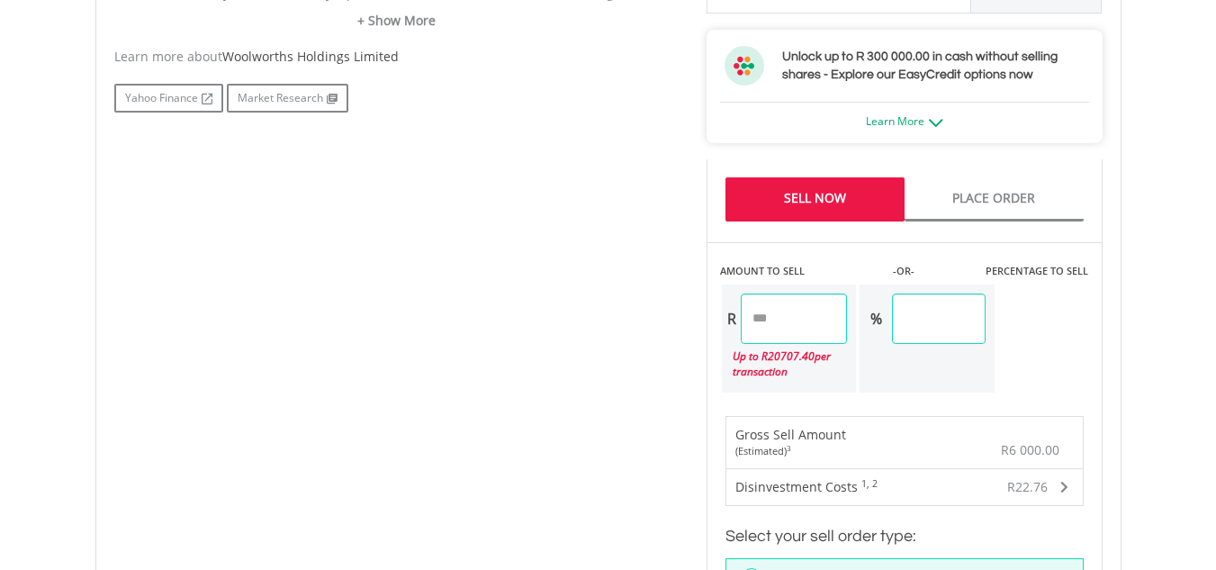
scroll to position [1493, 0]
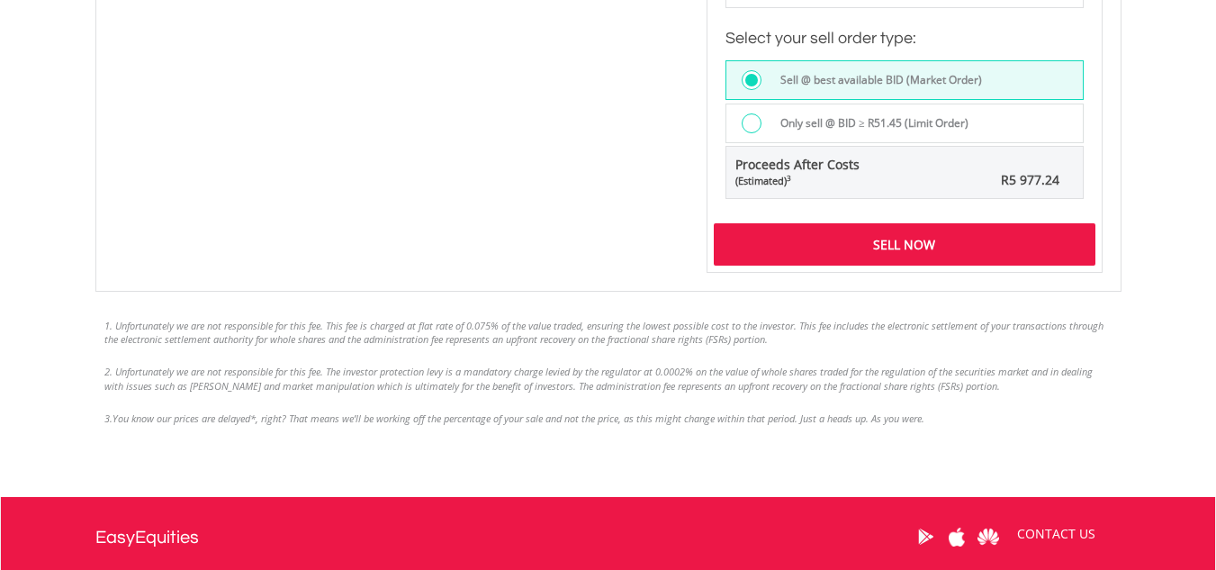
click at [969, 227] on div "Sell Now" at bounding box center [905, 243] width 382 height 41
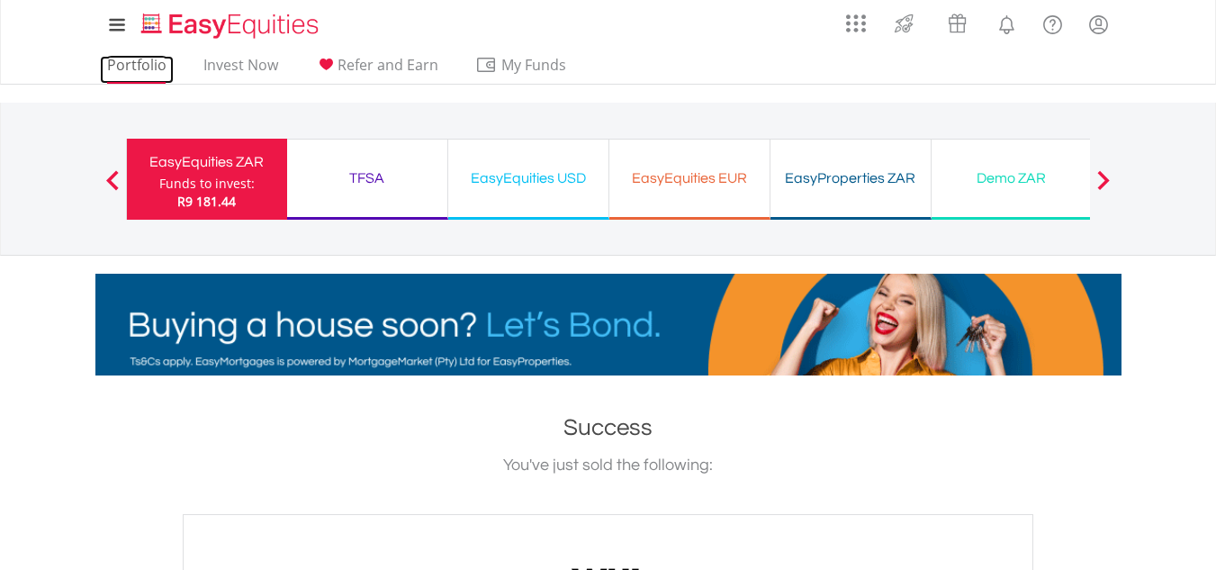
click at [148, 69] on link "Portfolio" at bounding box center [137, 70] width 74 height 28
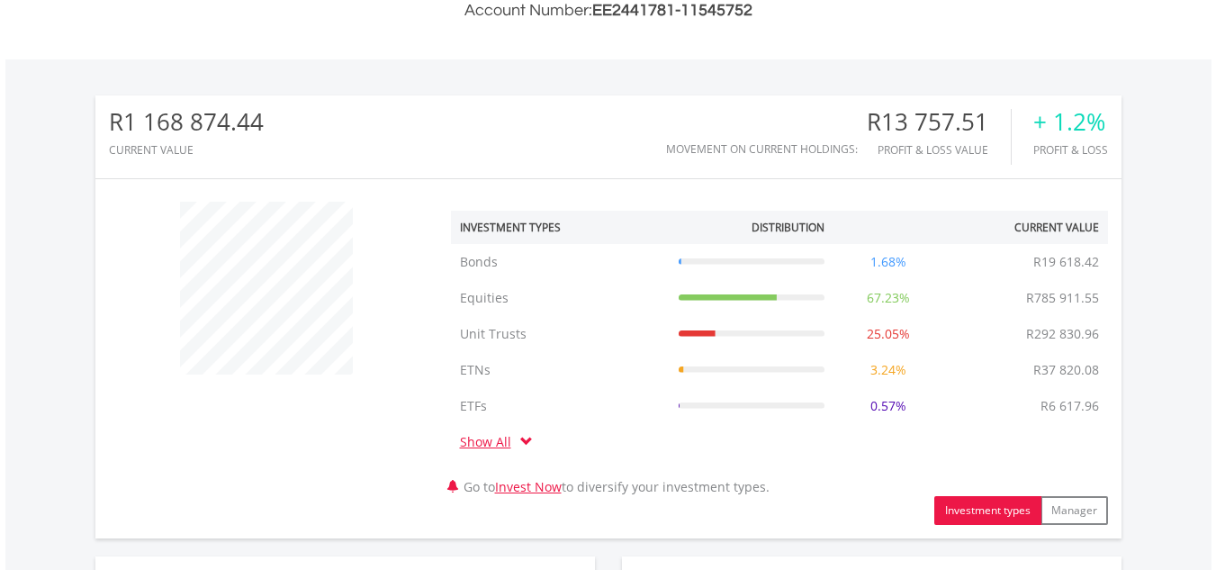
scroll to position [995, 0]
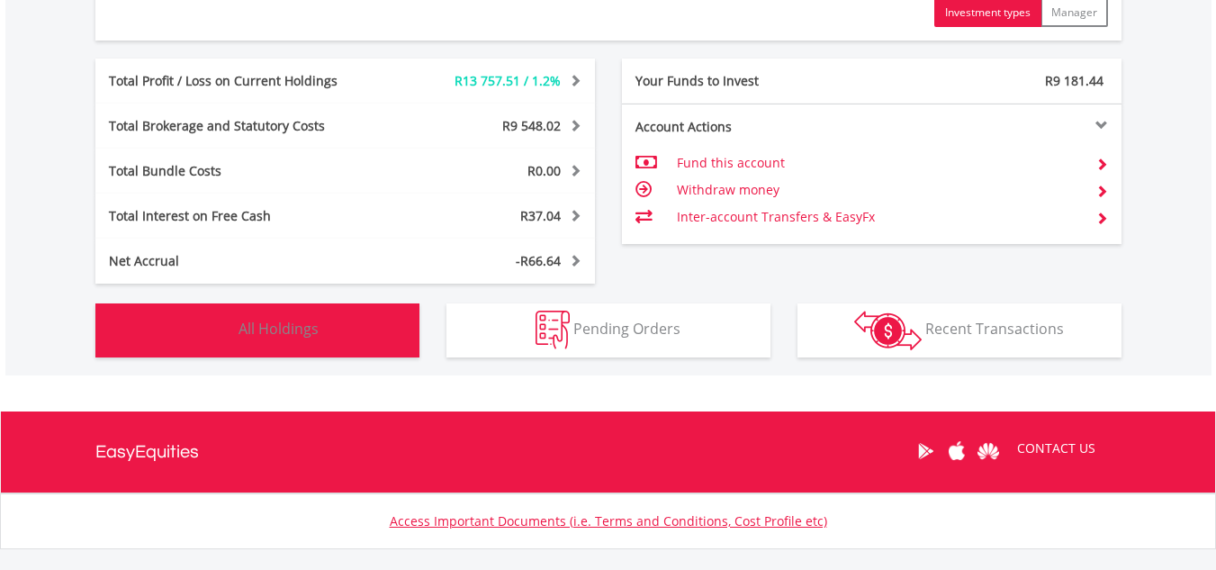
click at [336, 352] on button "Holdings All Holdings" at bounding box center [257, 330] width 324 height 54
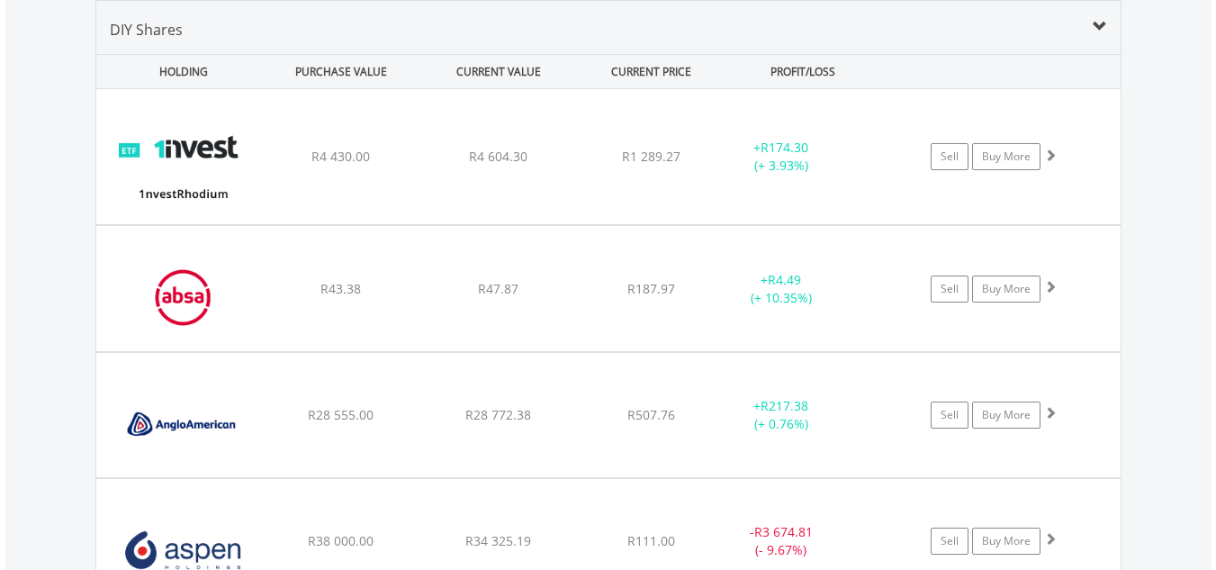
scroll to position [1904, 0]
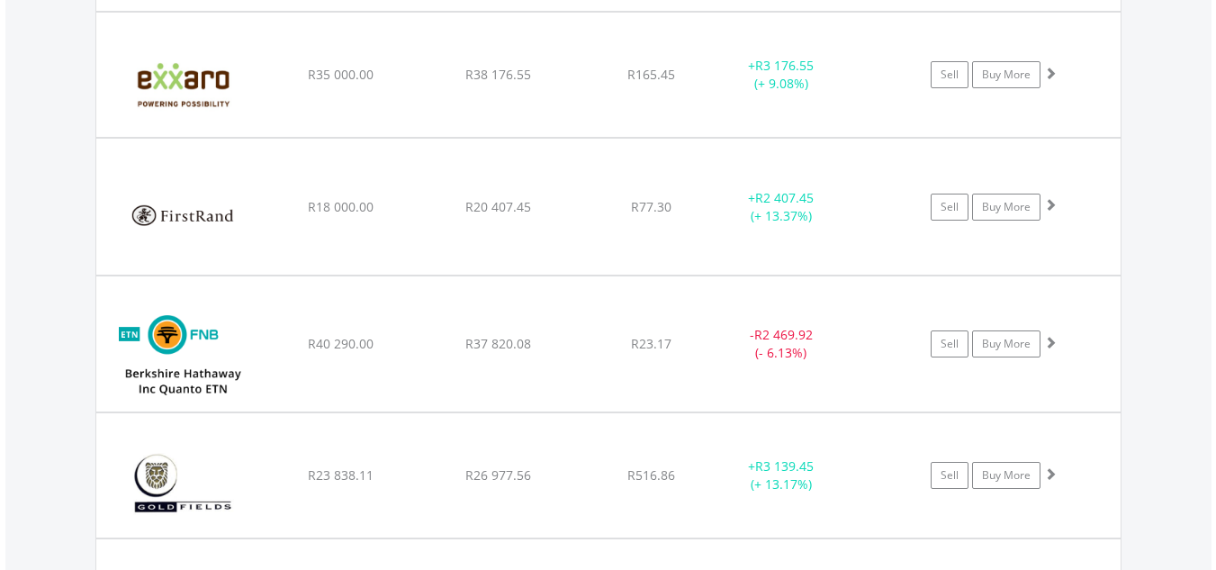
scroll to position [2900, 0]
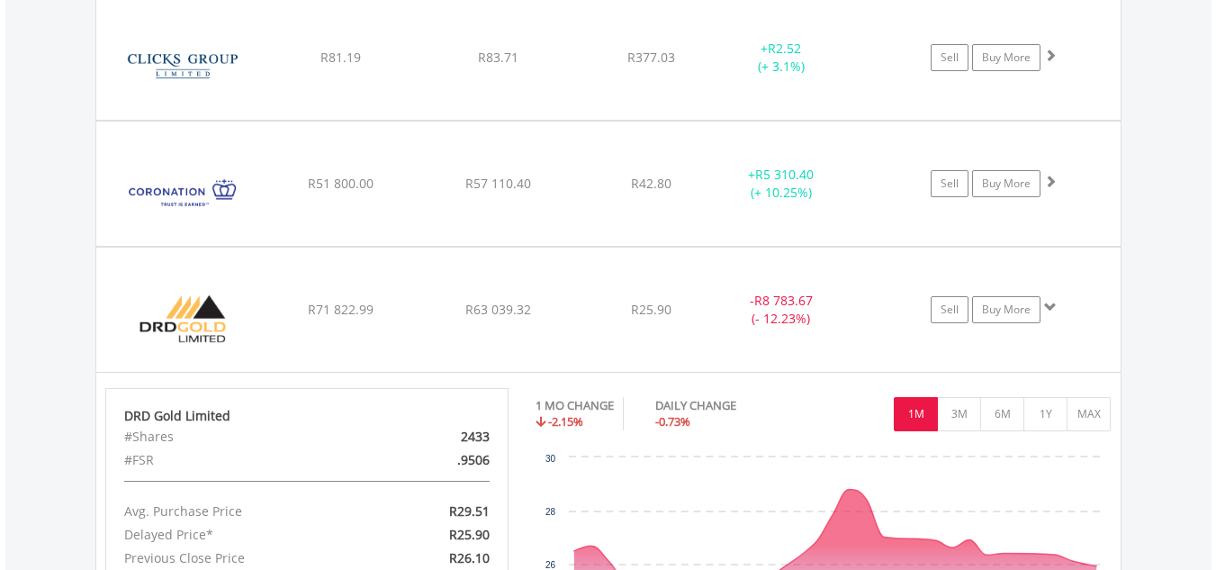
scroll to position [3398, 0]
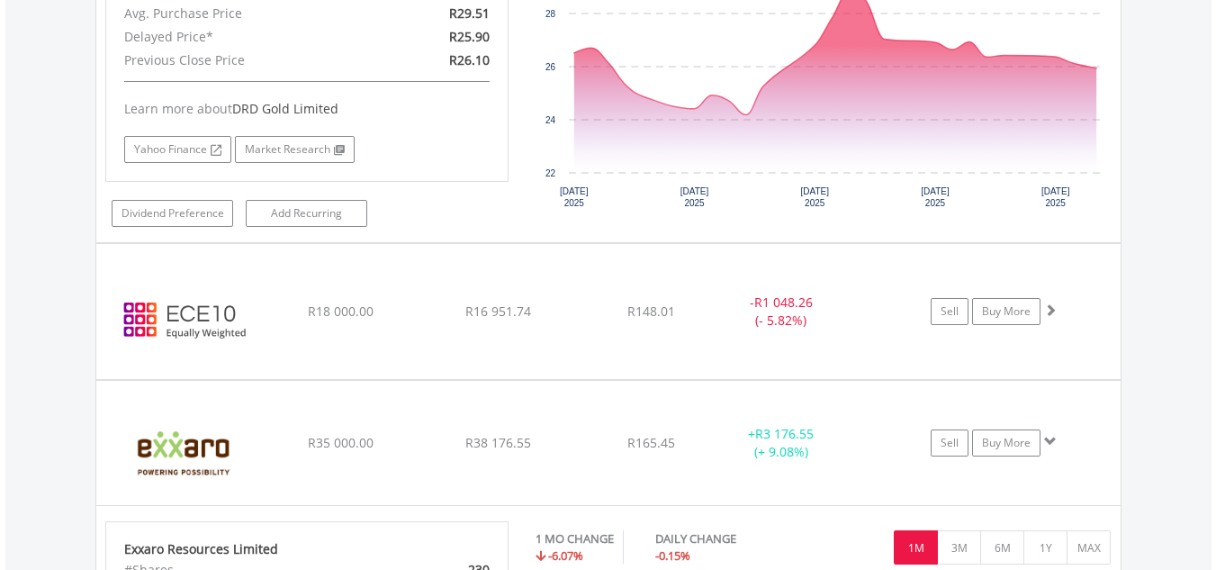
scroll to position [3895, 0]
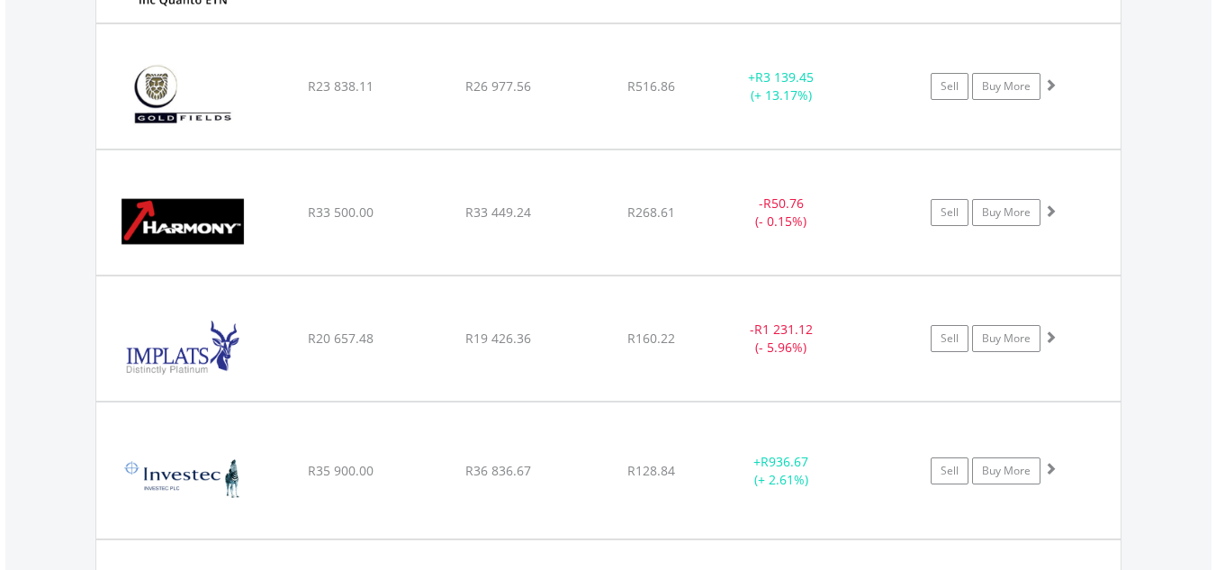
scroll to position [4393, 0]
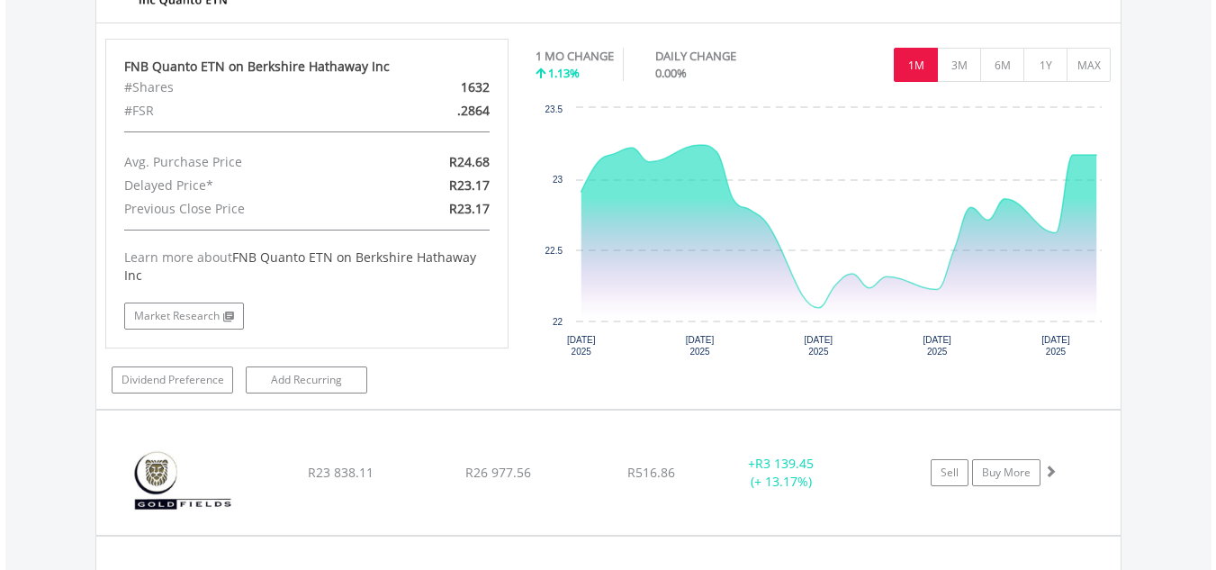
scroll to position [5389, 0]
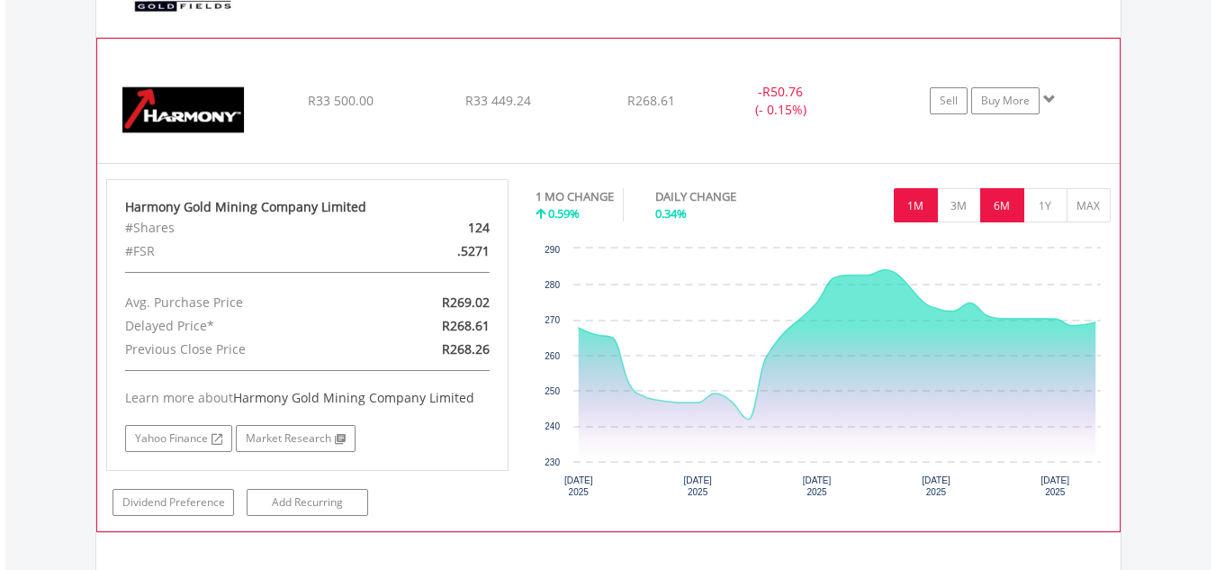
click at [1001, 206] on button "6M" at bounding box center [1002, 205] width 44 height 34
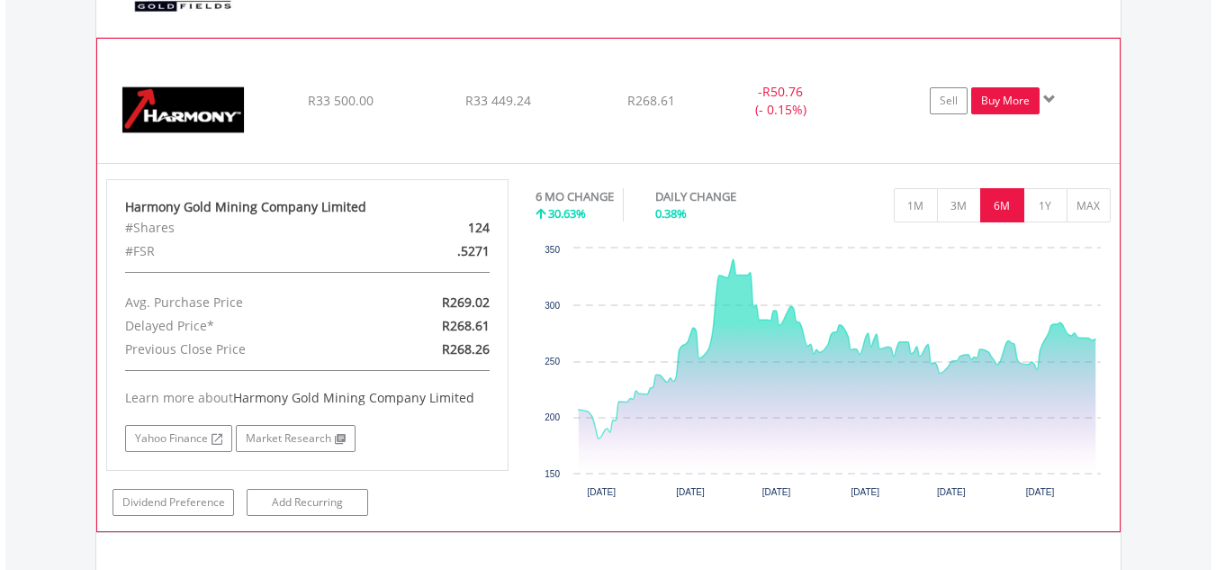
click at [1011, 96] on link "Buy More" at bounding box center [1005, 100] width 68 height 27
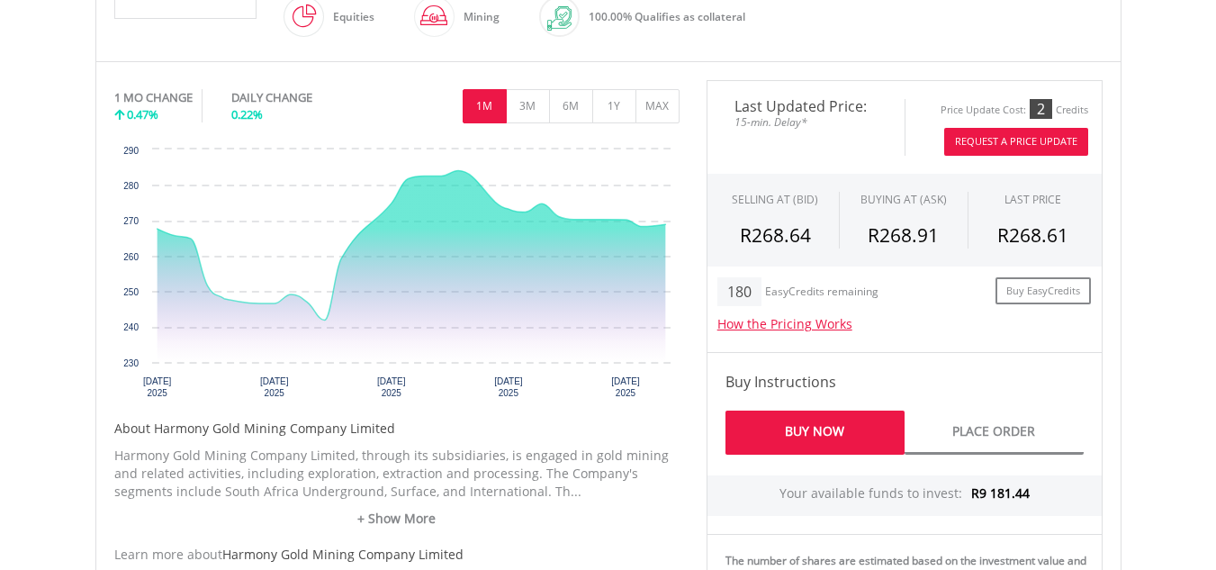
scroll to position [995, 0]
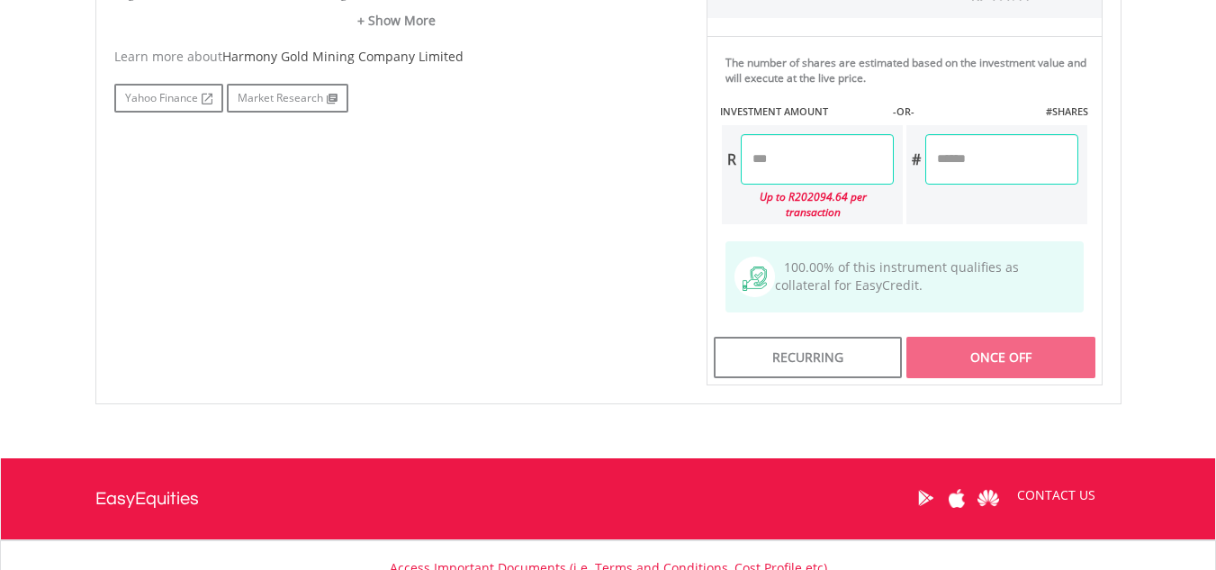
click at [875, 159] on input "number" at bounding box center [817, 159] width 153 height 50
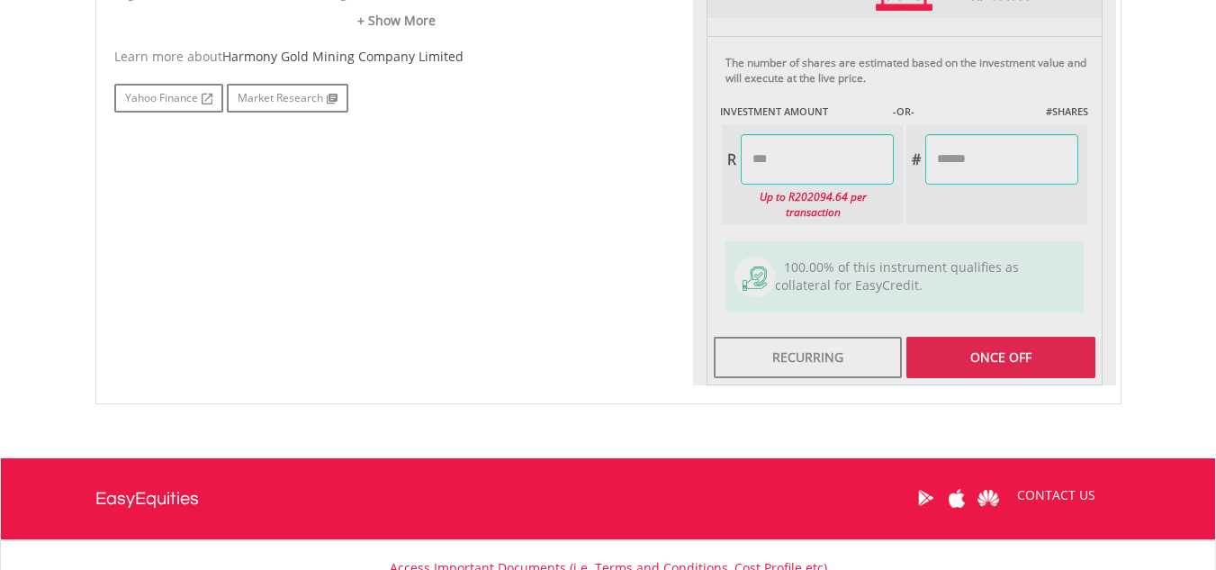
type input "*******"
type input "******"
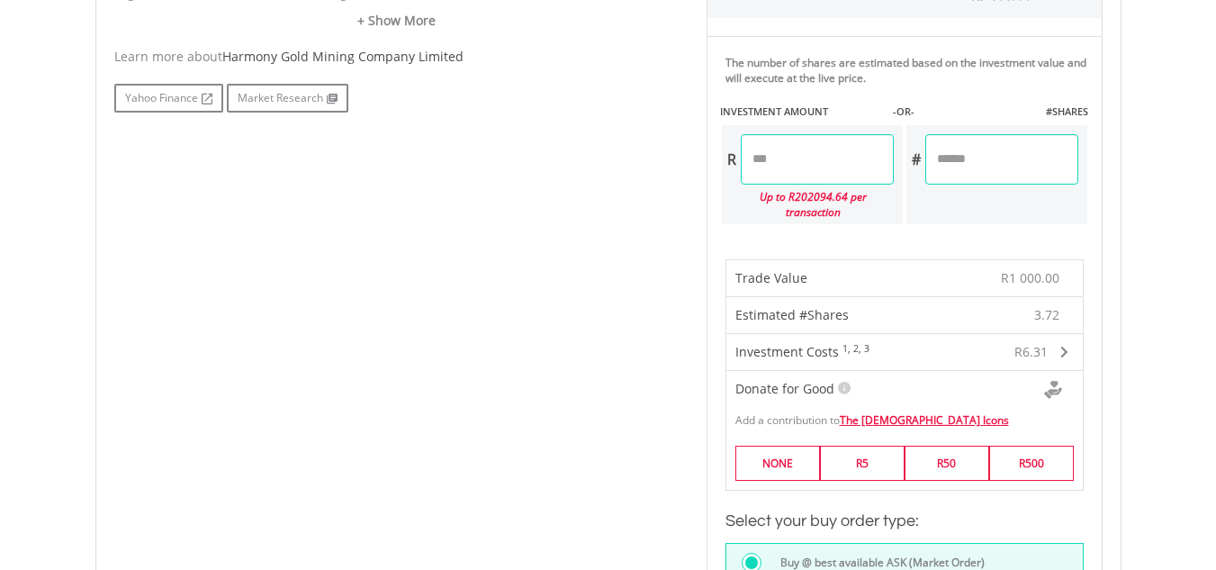
scroll to position [1493, 0]
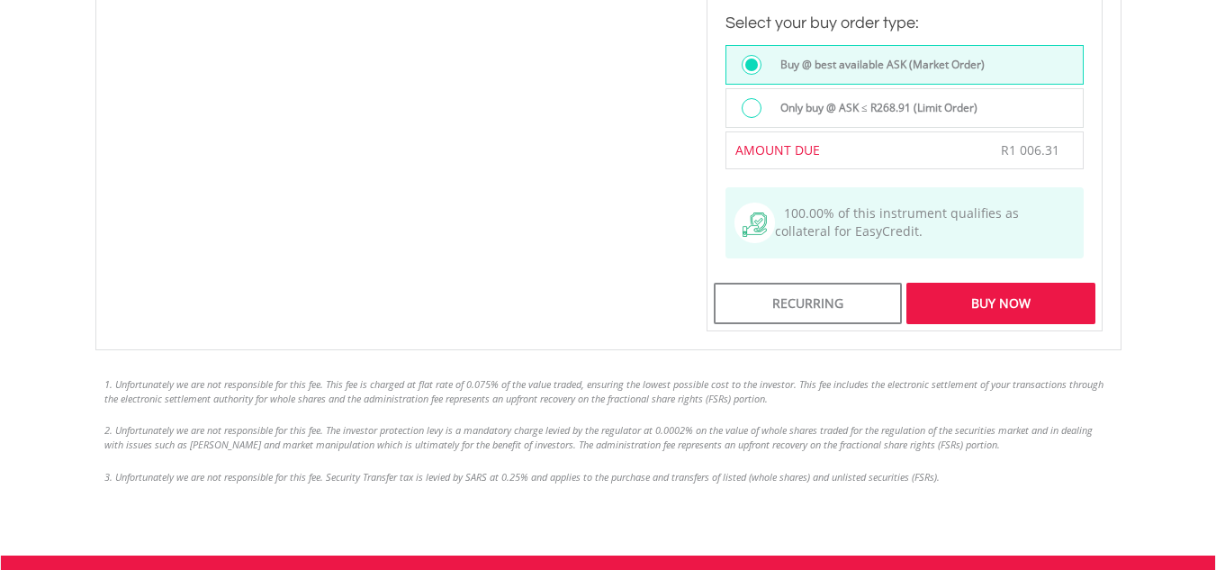
click at [1039, 283] on div "Buy Now" at bounding box center [1000, 303] width 188 height 41
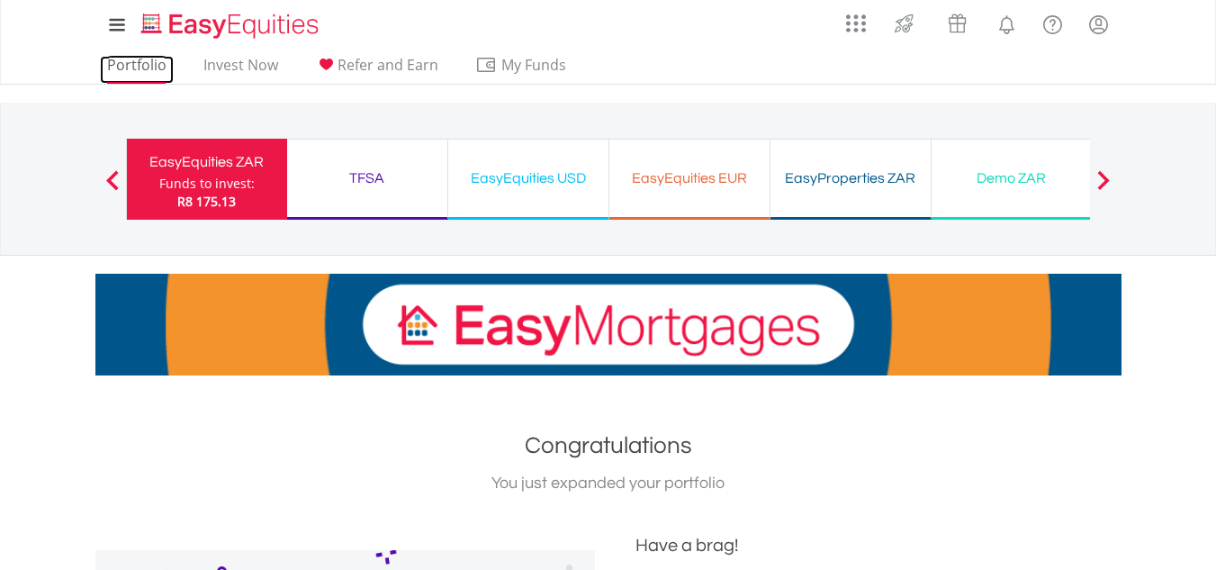
click at [139, 68] on link "Portfolio" at bounding box center [137, 70] width 74 height 28
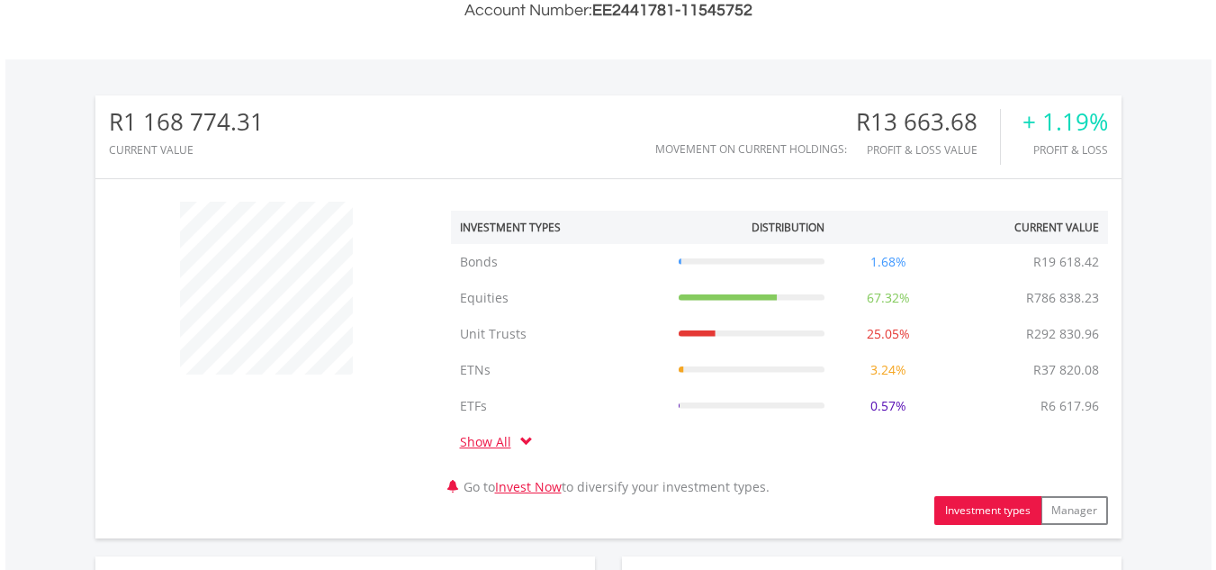
scroll to position [995, 0]
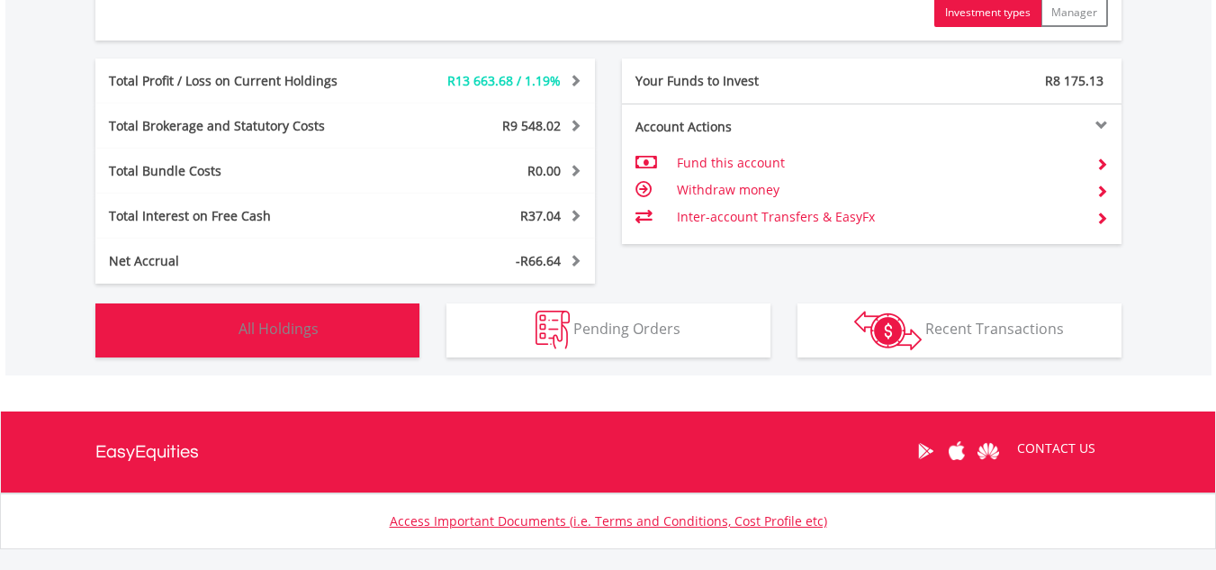
click at [276, 341] on button "Holdings All Holdings" at bounding box center [257, 330] width 324 height 54
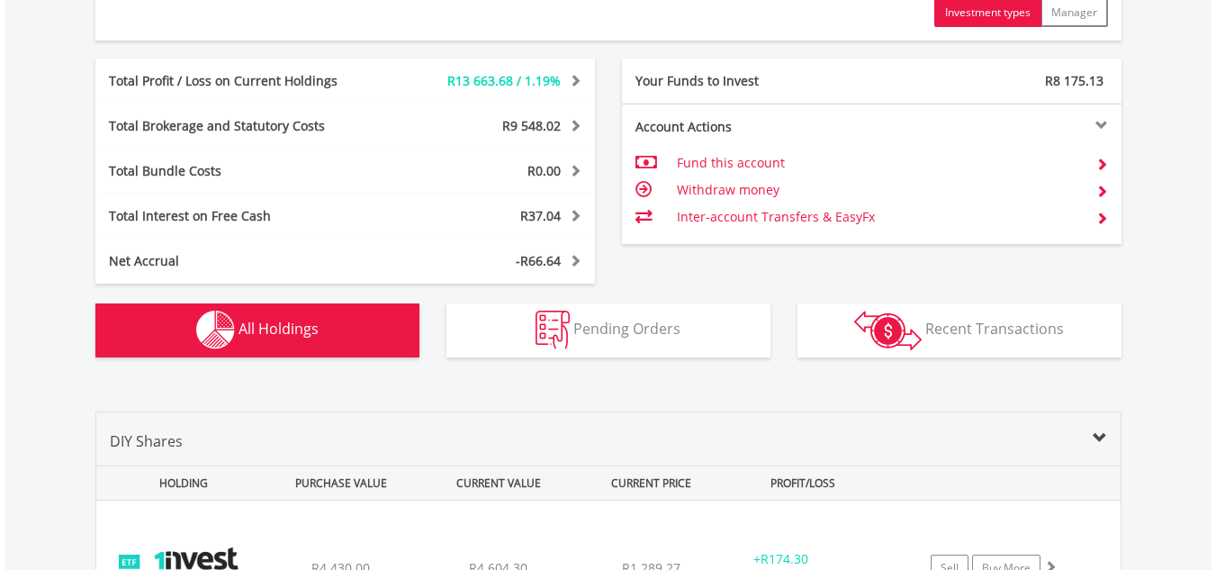
scroll to position [1407, 0]
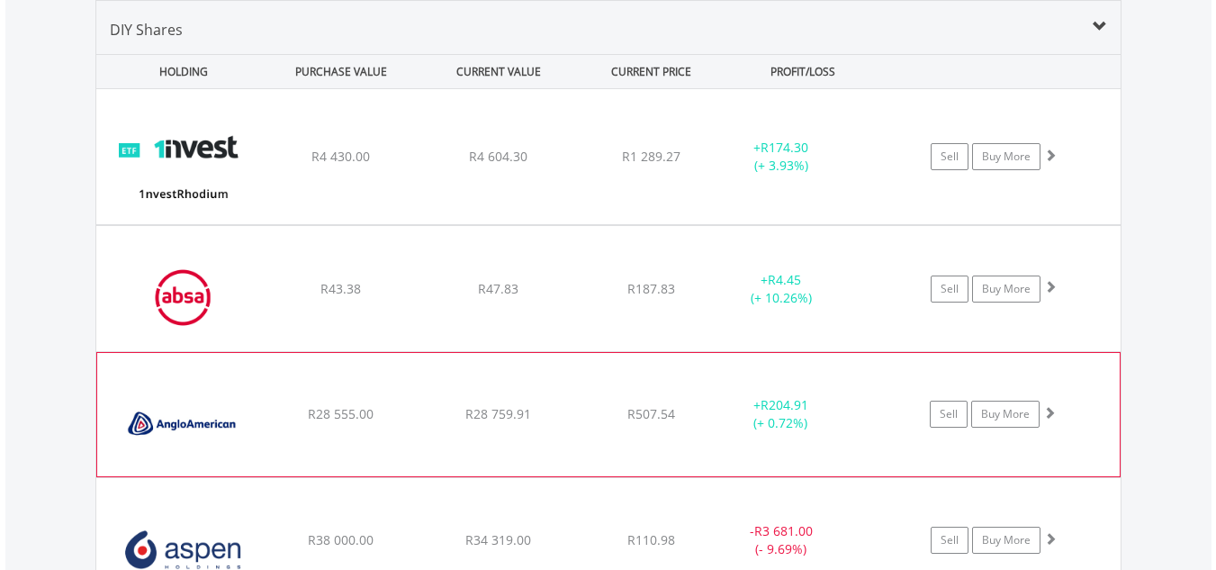
click at [689, 224] on div "﻿ Anglo American PLC R28 555.00 R28 759.91 R507.54 + R204.91 (+ 0.72%) Sell Buy…" at bounding box center [608, 156] width 1024 height 135
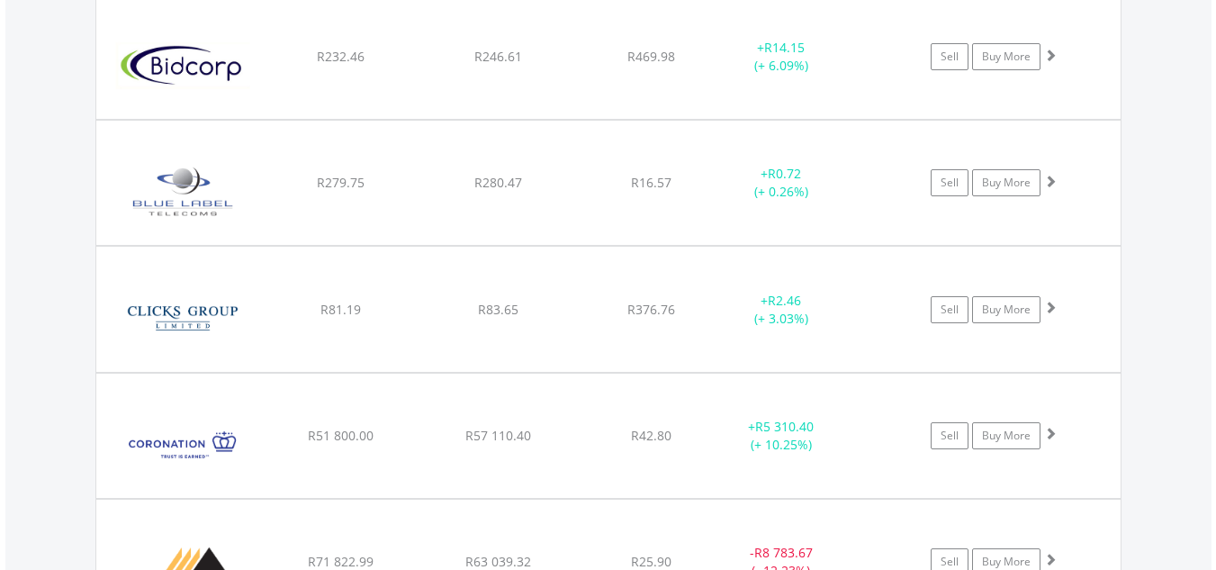
scroll to position [3146, 0]
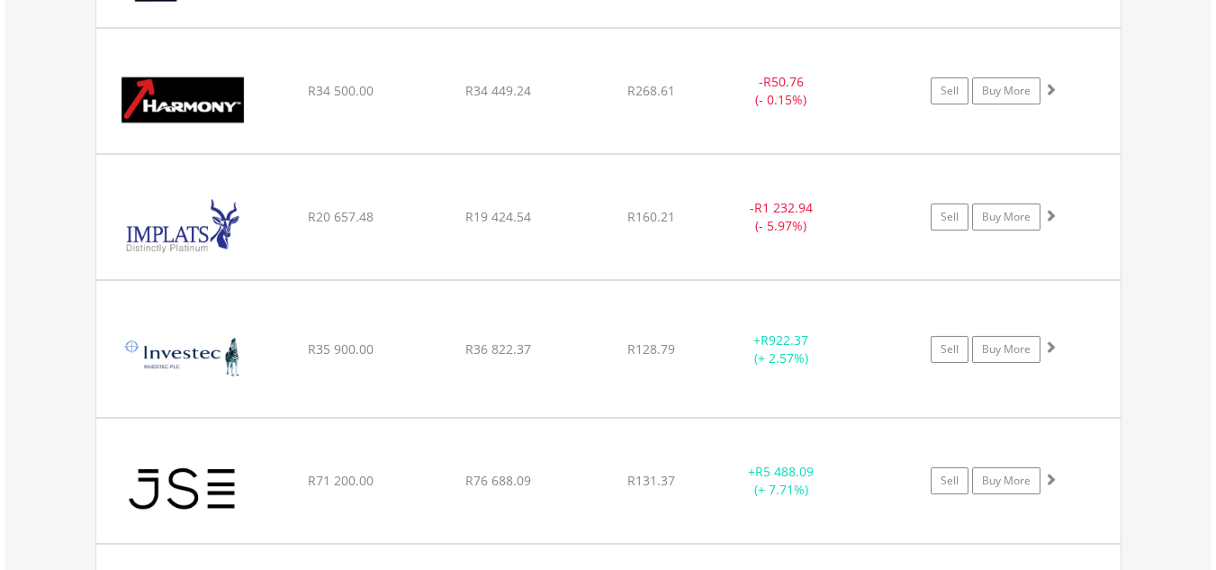
scroll to position [4291, 0]
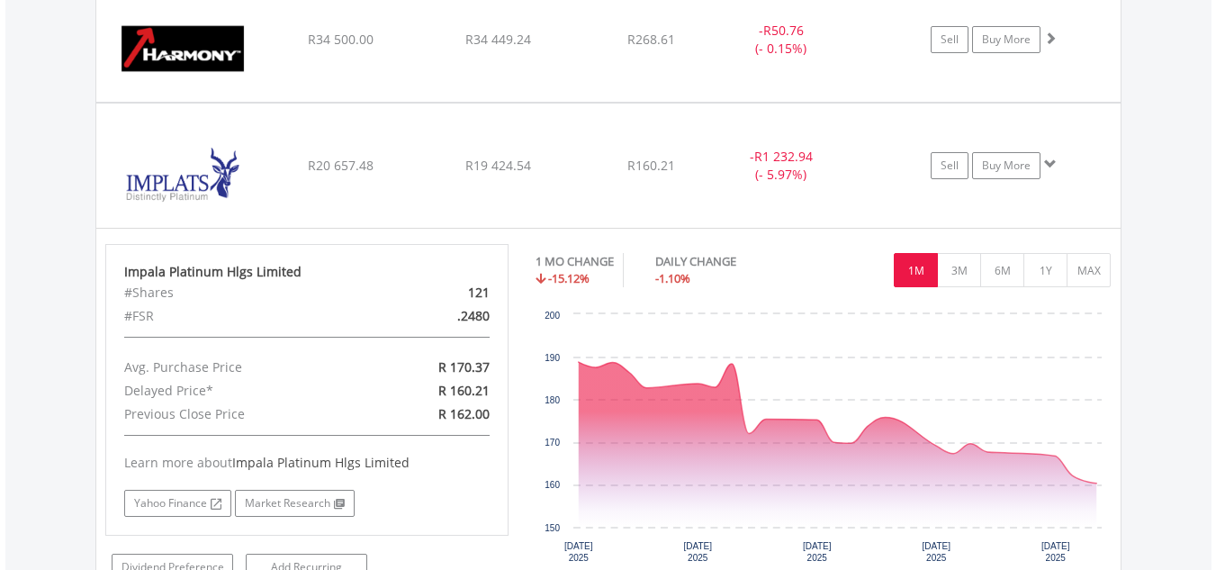
scroll to position [4363, 0]
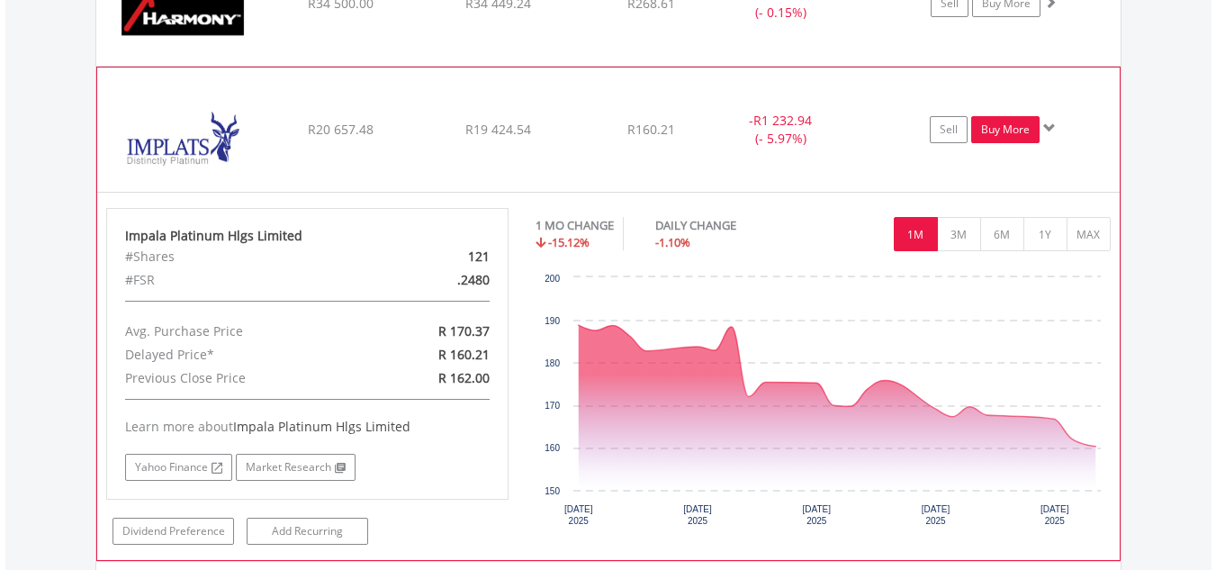
click at [1022, 131] on link "Buy More" at bounding box center [1005, 129] width 68 height 27
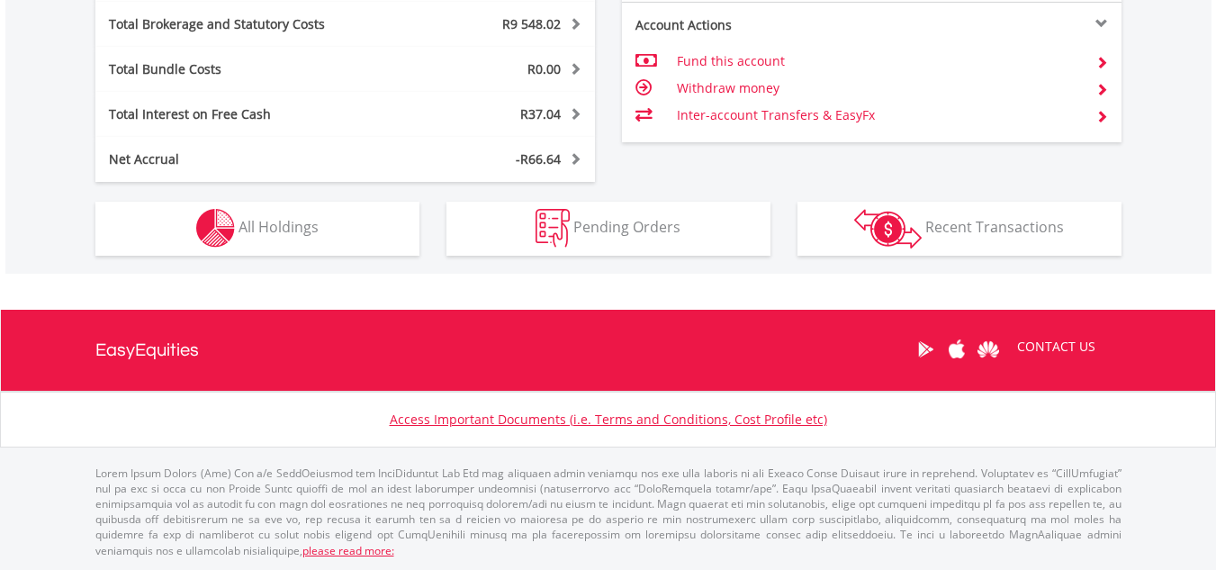
scroll to position [173, 342]
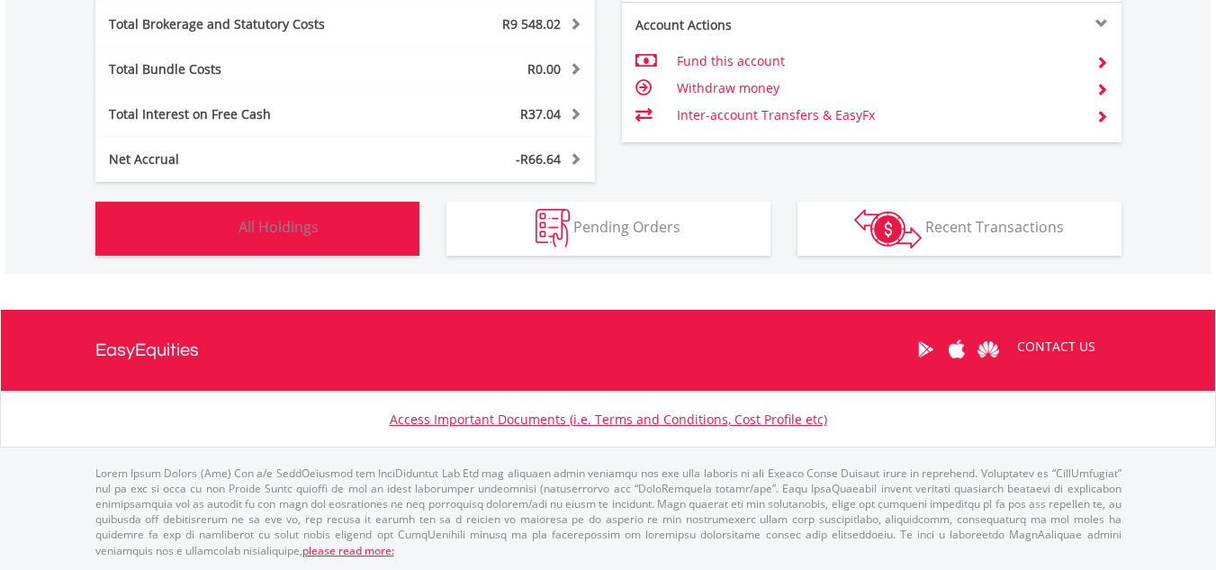
click at [406, 230] on button "Holdings All Holdings" at bounding box center [257, 229] width 324 height 54
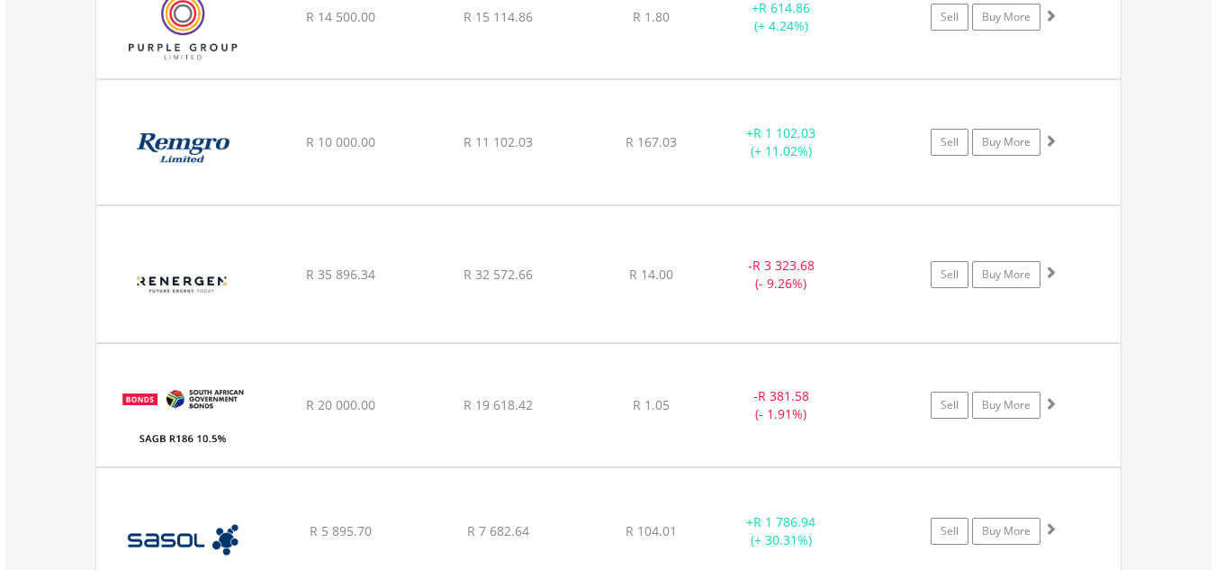
scroll to position [6052, 0]
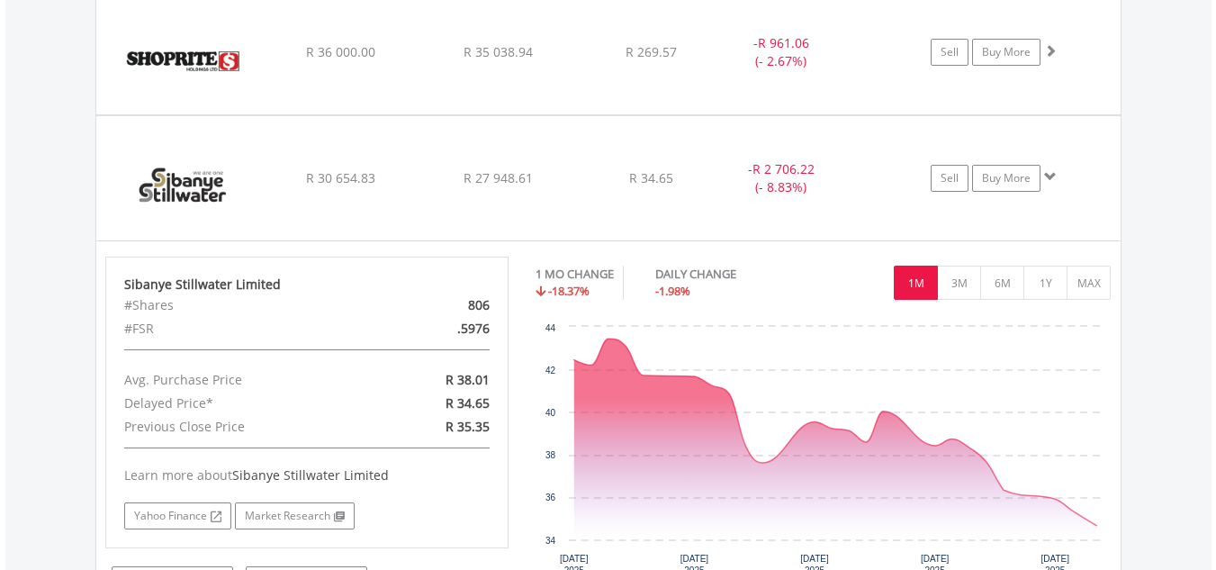
scroll to position [6124, 0]
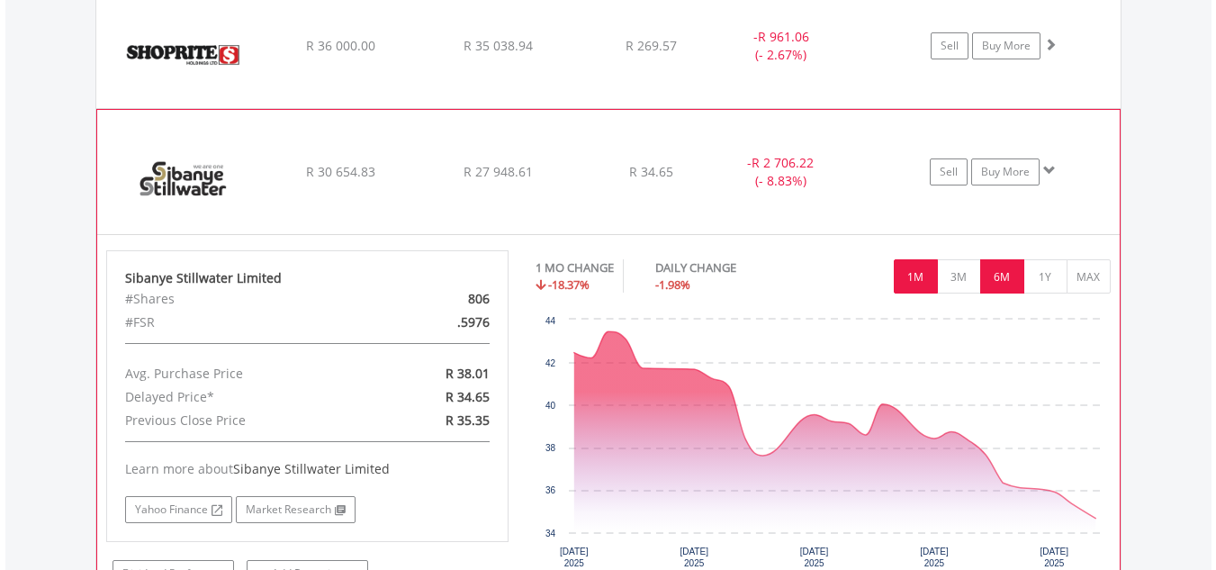
click at [1006, 275] on button "6M" at bounding box center [1002, 276] width 44 height 34
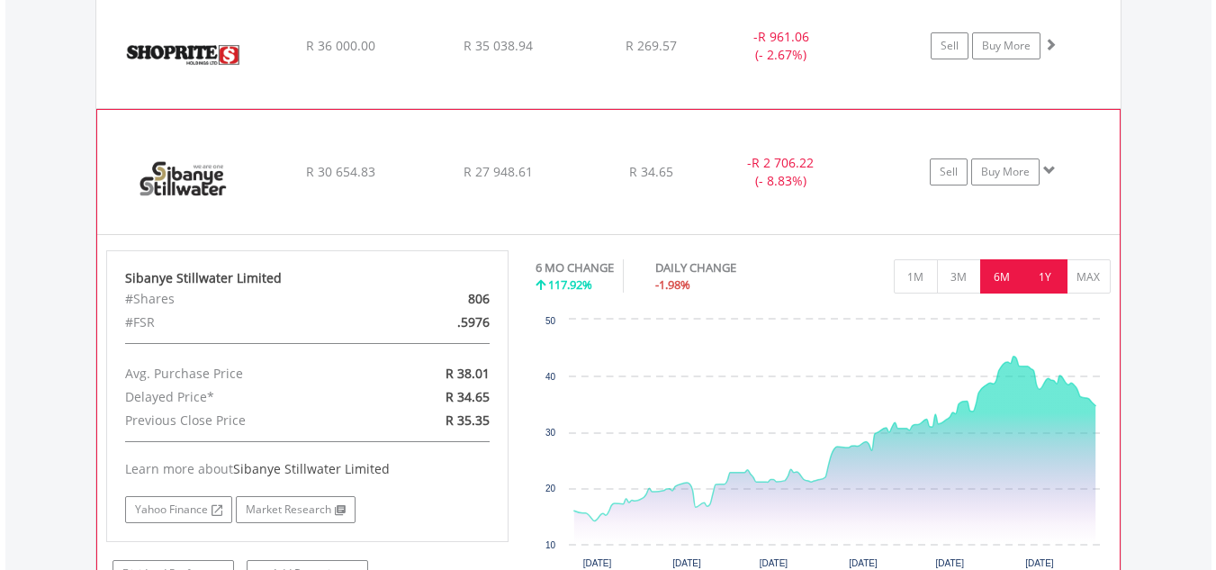
click at [1054, 277] on button "1Y" at bounding box center [1045, 276] width 44 height 34
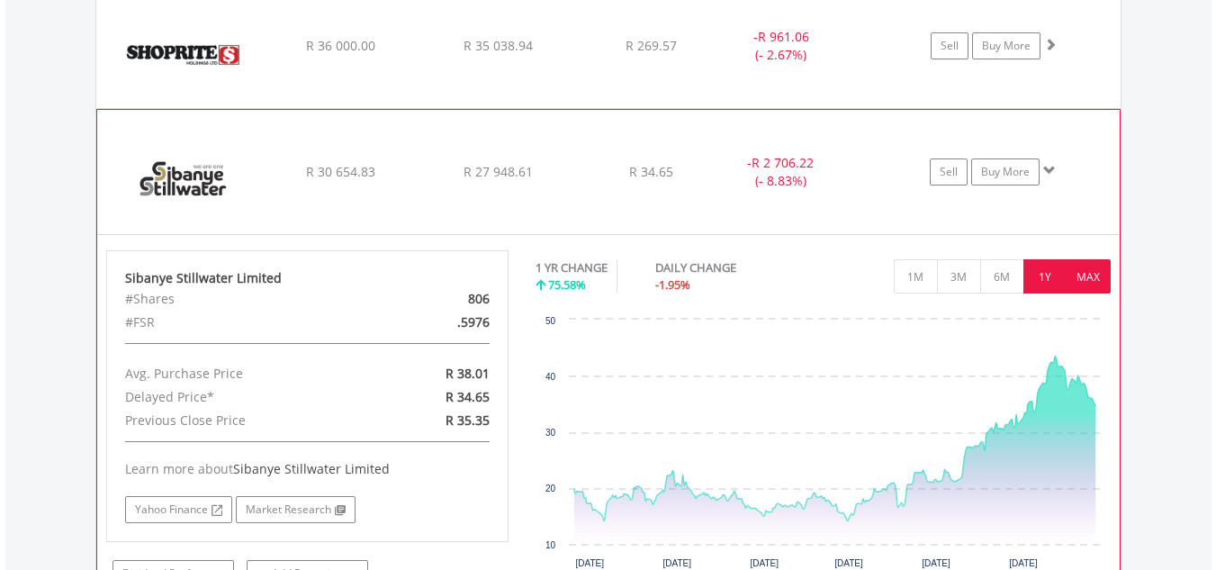
click at [1093, 268] on button "MAX" at bounding box center [1089, 276] width 44 height 34
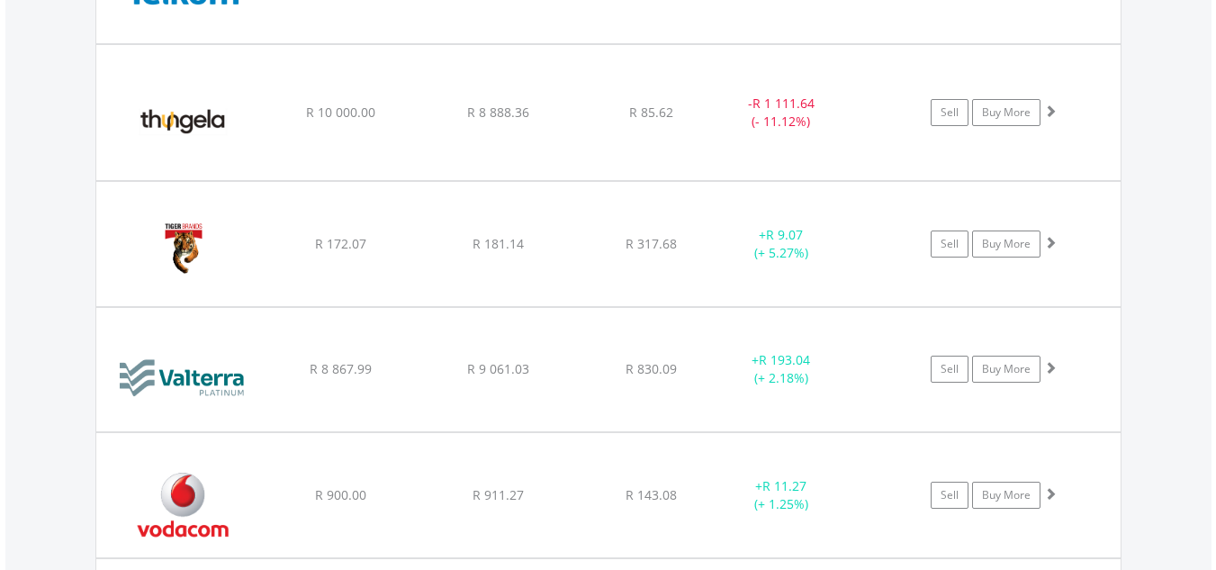
scroll to position [6982, 0]
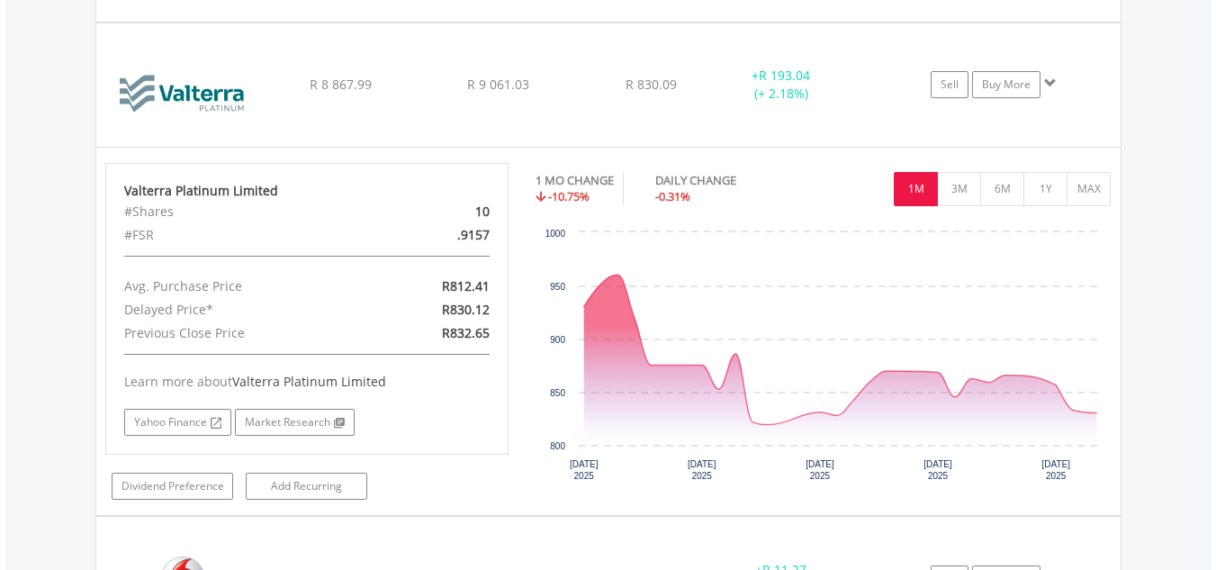
scroll to position [7227, 0]
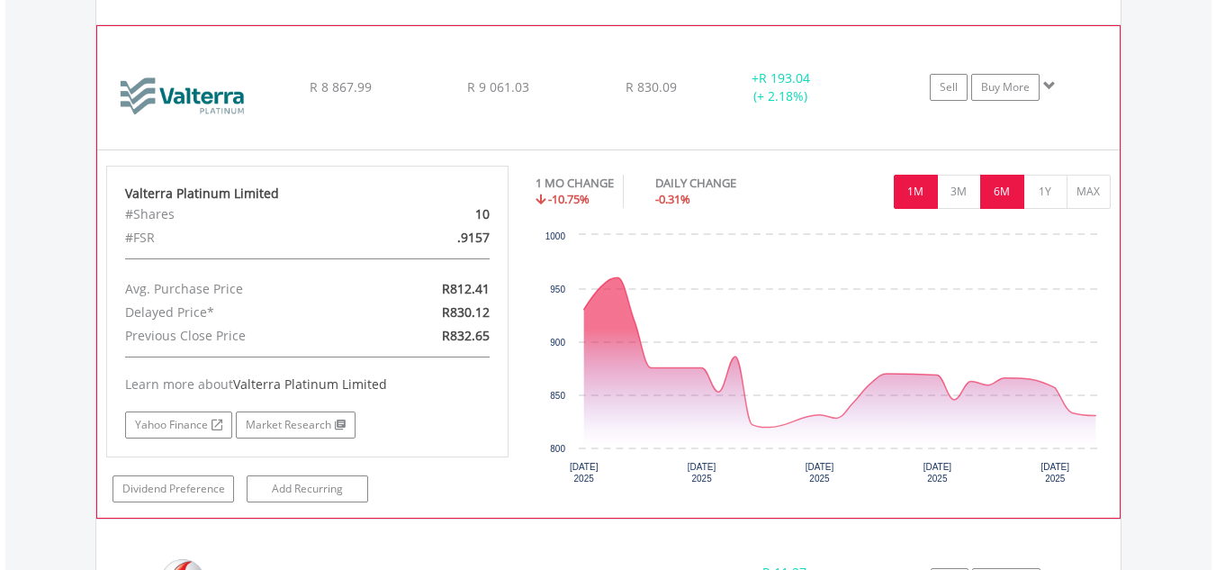
click at [1004, 178] on button "6M" at bounding box center [1002, 192] width 44 height 34
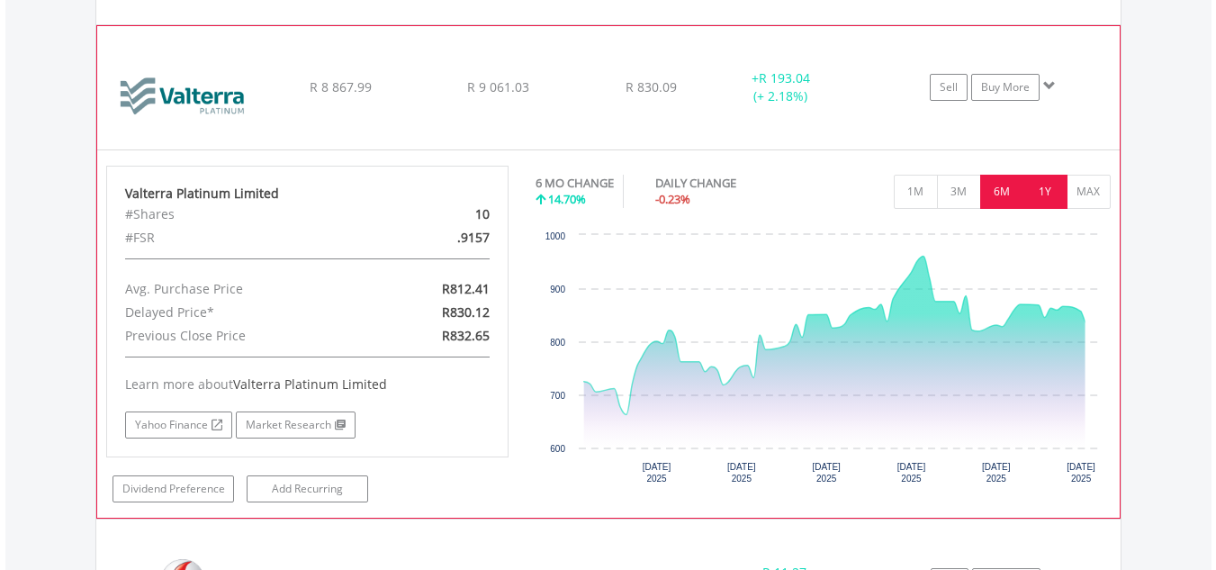
click at [1043, 190] on button "1Y" at bounding box center [1045, 192] width 44 height 34
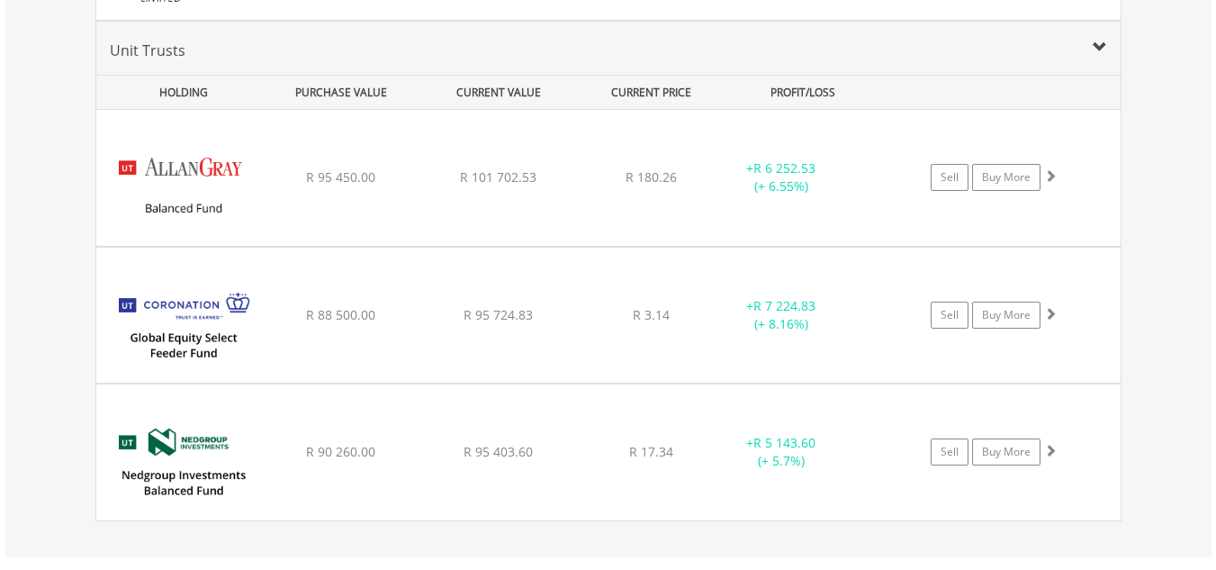
scroll to position [8151, 0]
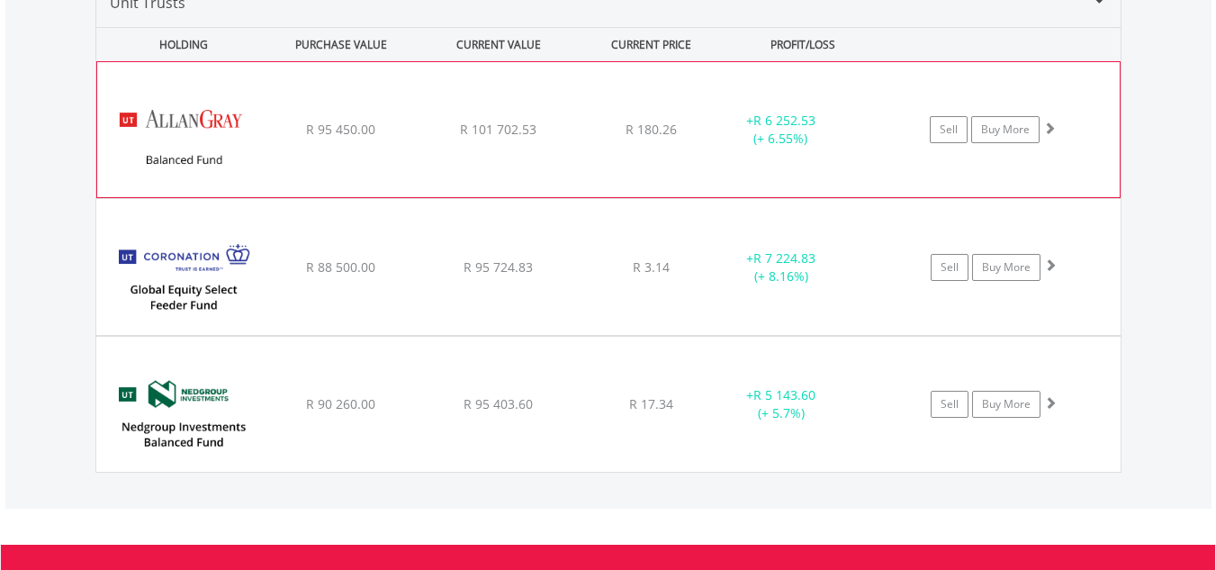
click at [820, 107] on div "﻿ Allan Gray Balanced Fund R 95 450.00 R 101 702.53 R 180.26 + R 6 252.53 (+ 6.…" at bounding box center [608, 129] width 1022 height 135
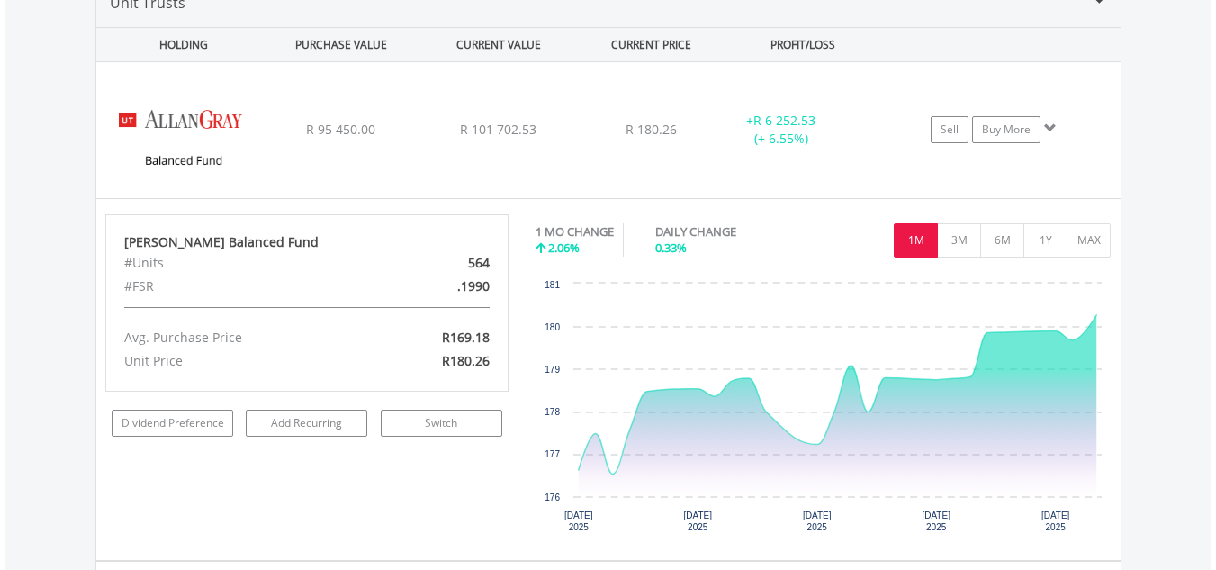
scroll to position [8648, 0]
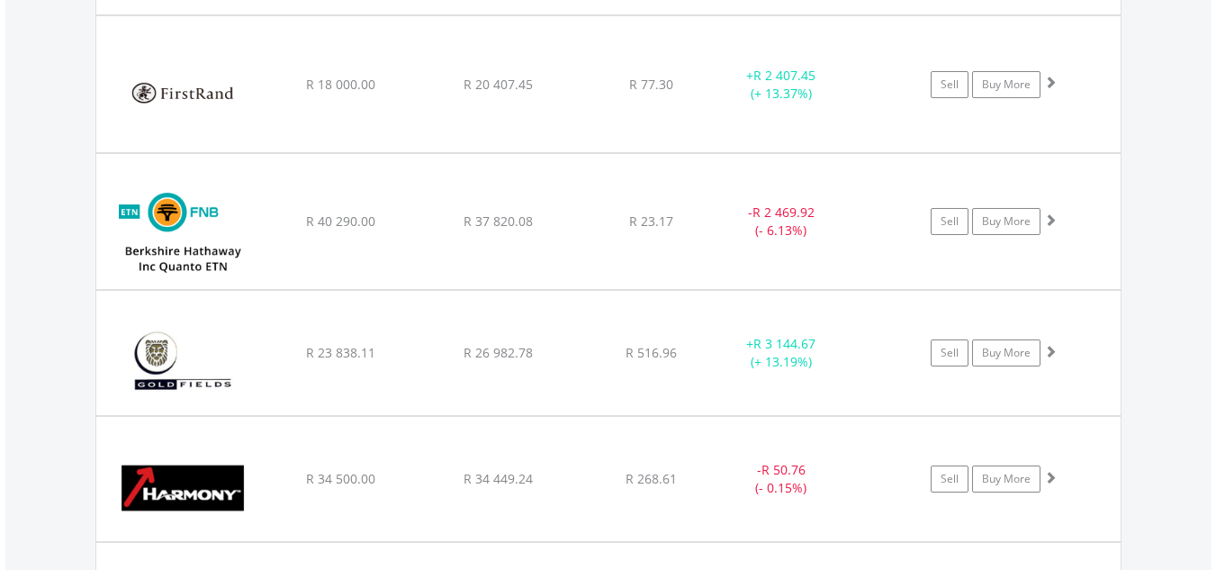
scroll to position [4147, 0]
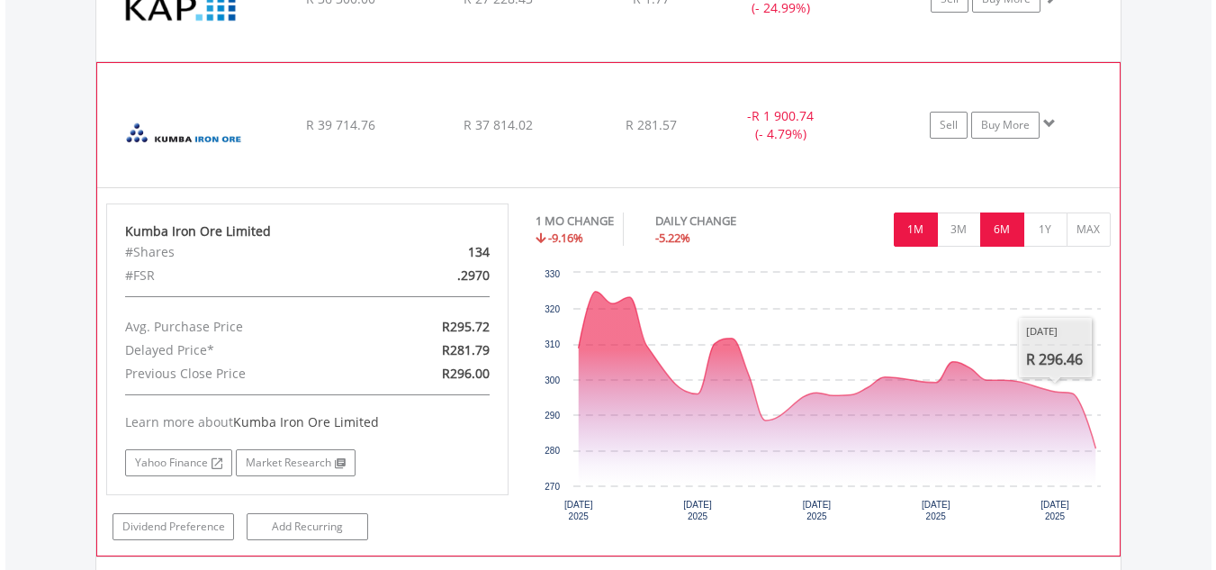
click at [1006, 240] on button "6M" at bounding box center [1002, 229] width 44 height 34
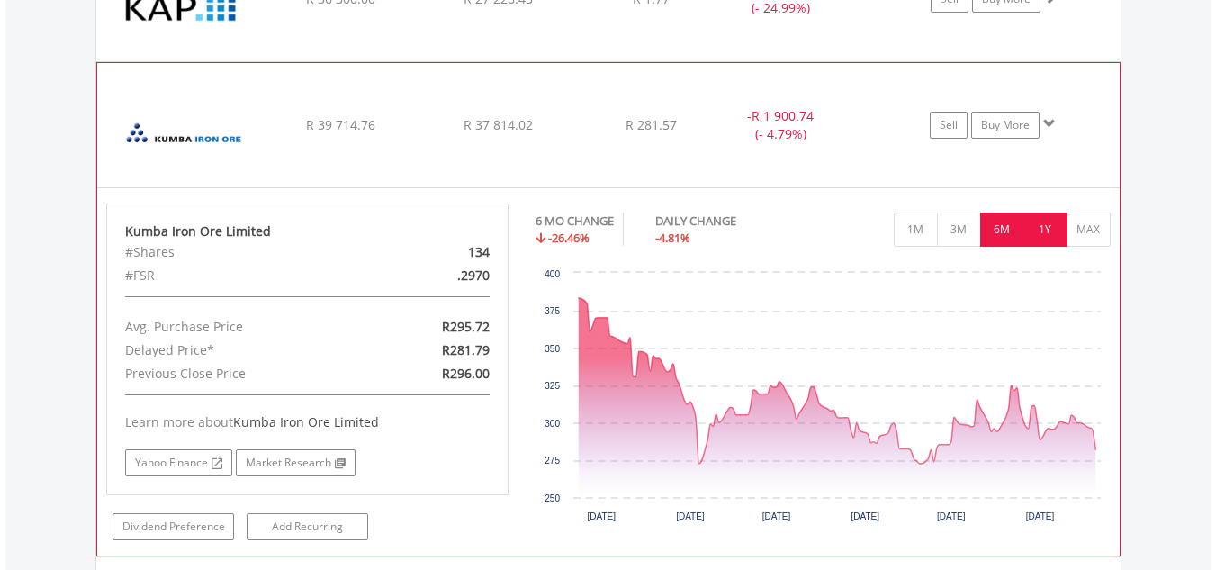
click at [1041, 235] on button "1Y" at bounding box center [1045, 229] width 44 height 34
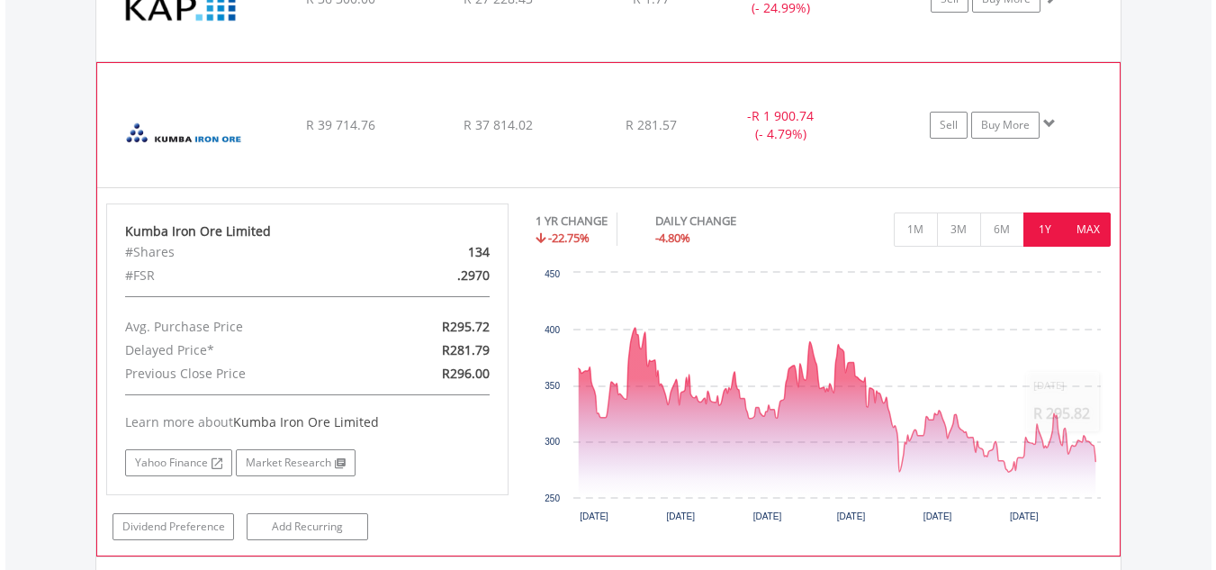
click at [1085, 232] on button "MAX" at bounding box center [1089, 229] width 44 height 34
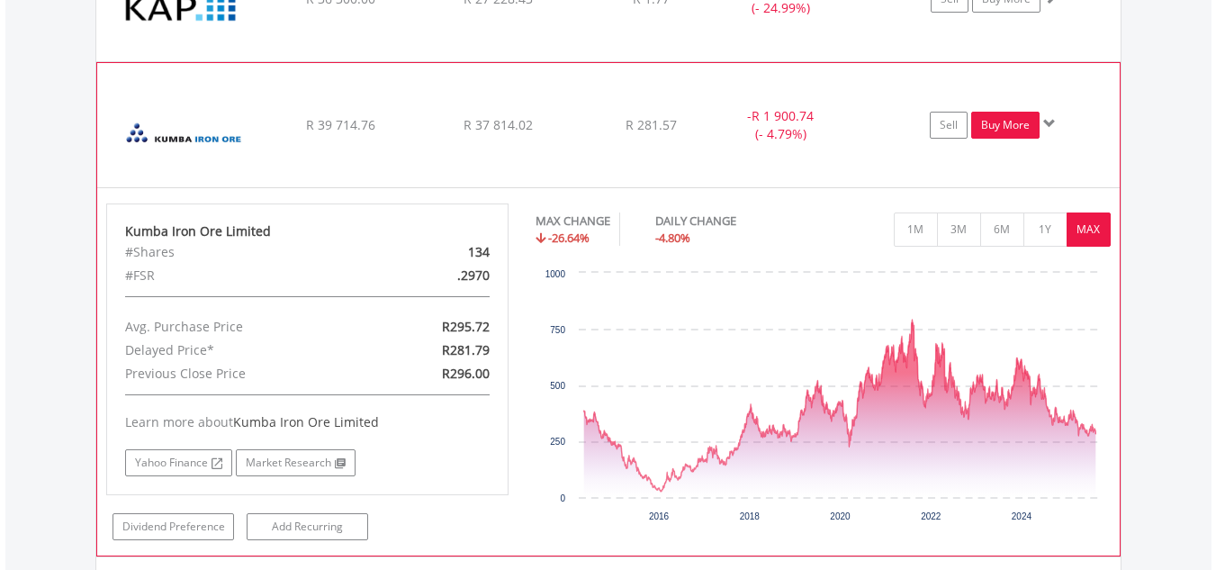
click at [1009, 122] on link "Buy More" at bounding box center [1005, 125] width 68 height 27
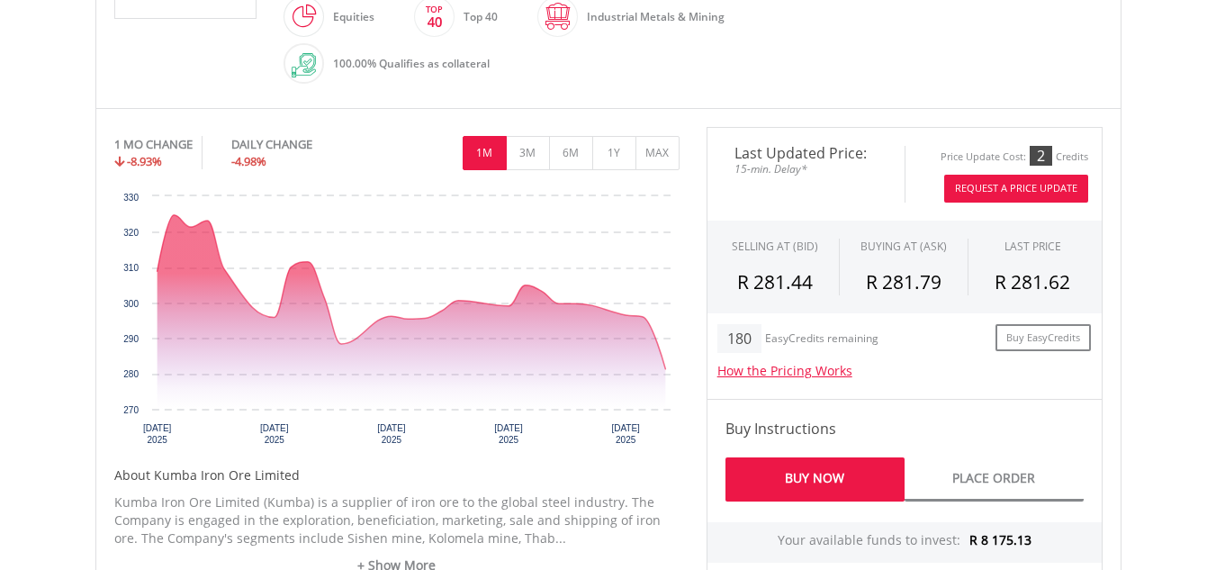
scroll to position [995, 0]
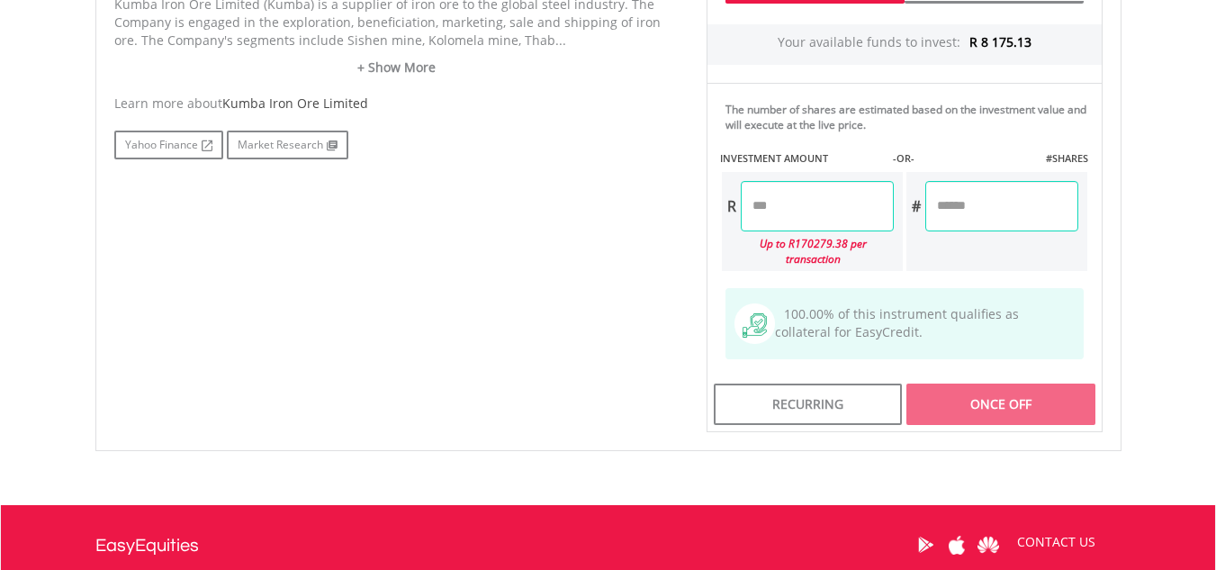
click at [818, 222] on input "number" at bounding box center [817, 206] width 153 height 50
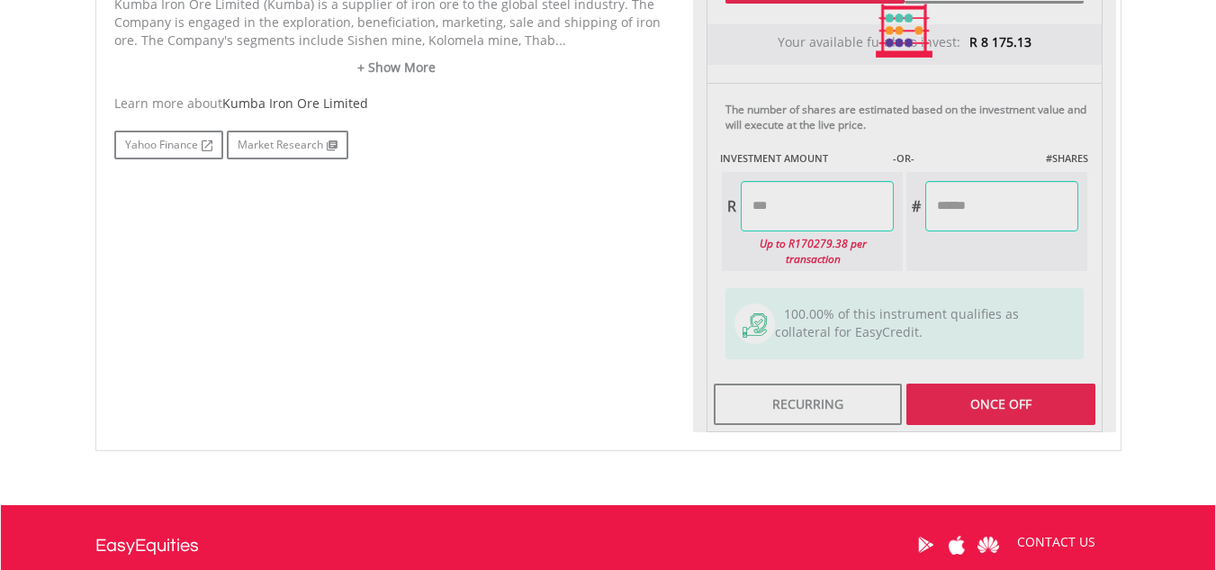
type input "*******"
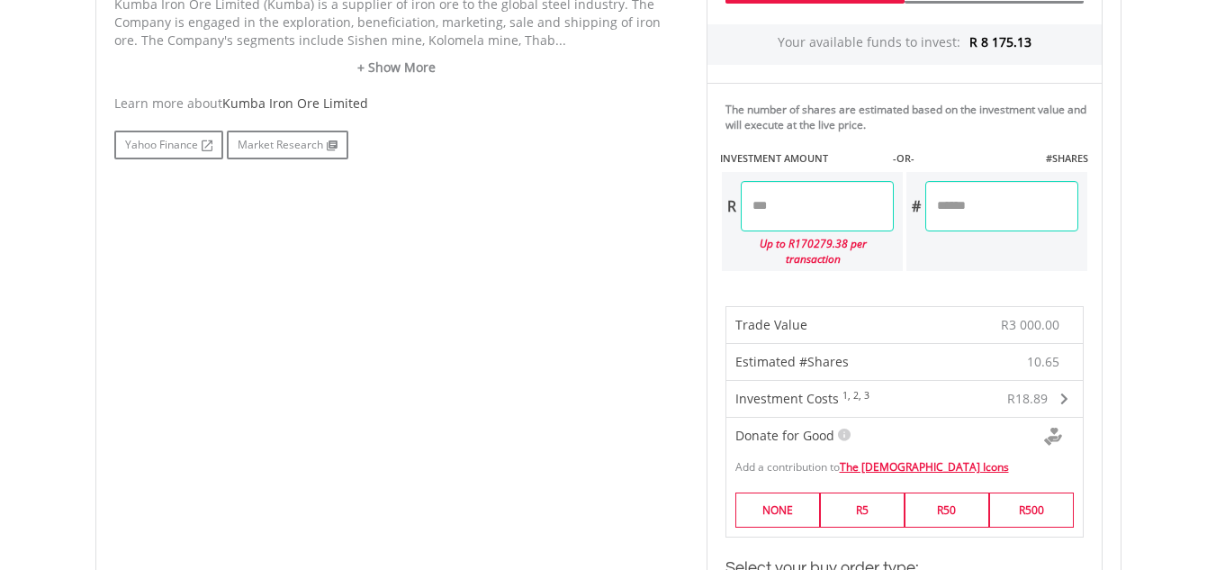
scroll to position [1493, 0]
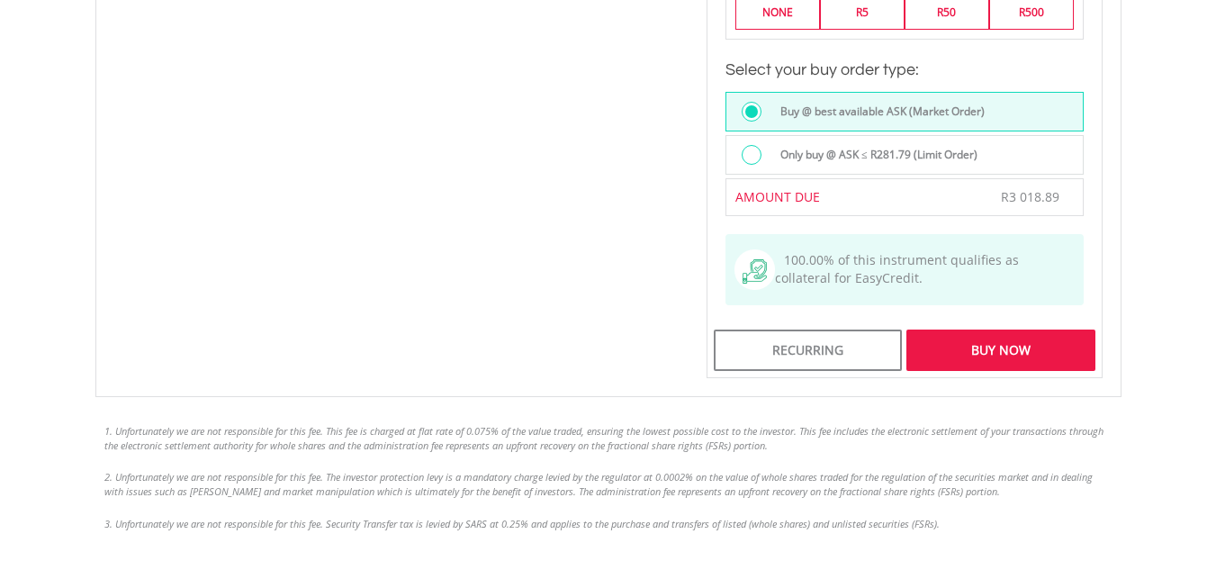
click at [1027, 329] on div "Buy Now" at bounding box center [1000, 349] width 188 height 41
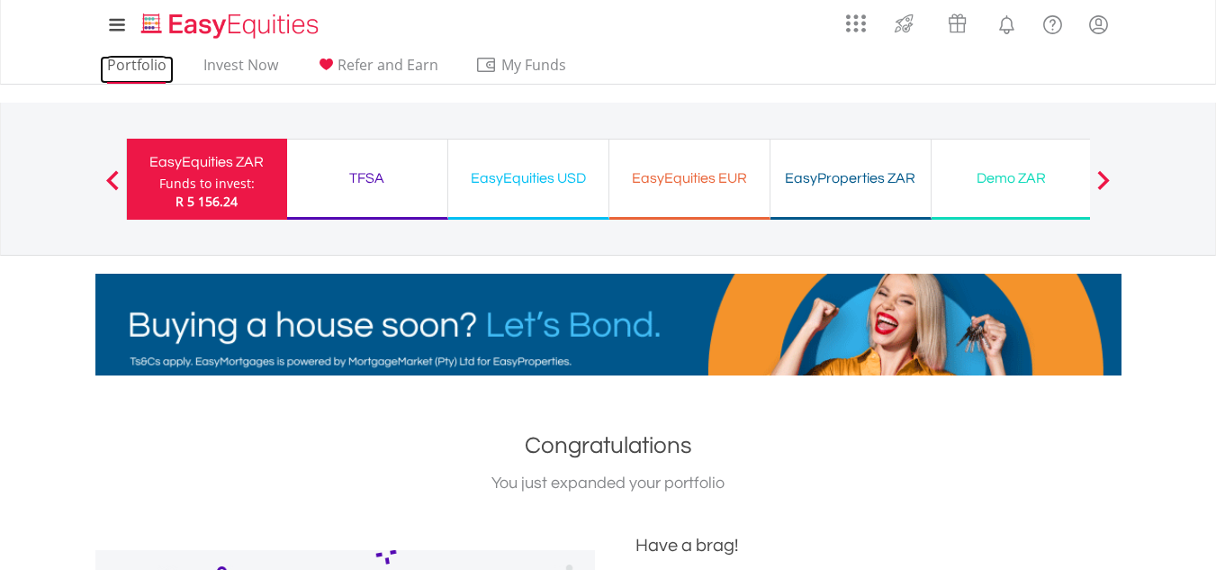
click at [112, 68] on link "Portfolio" at bounding box center [137, 70] width 74 height 28
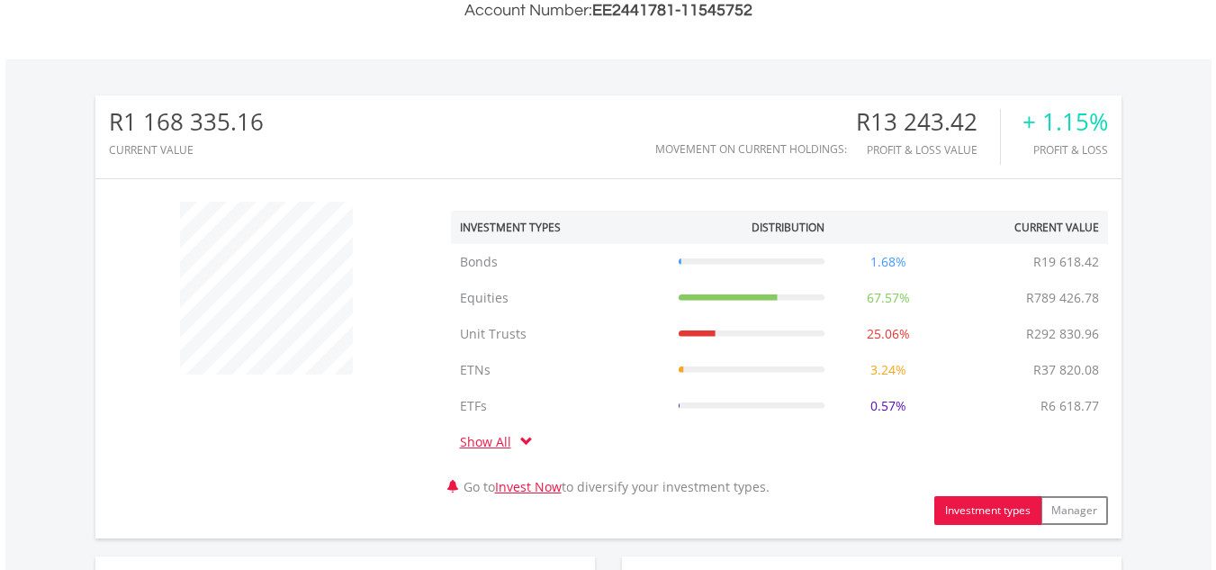
scroll to position [995, 0]
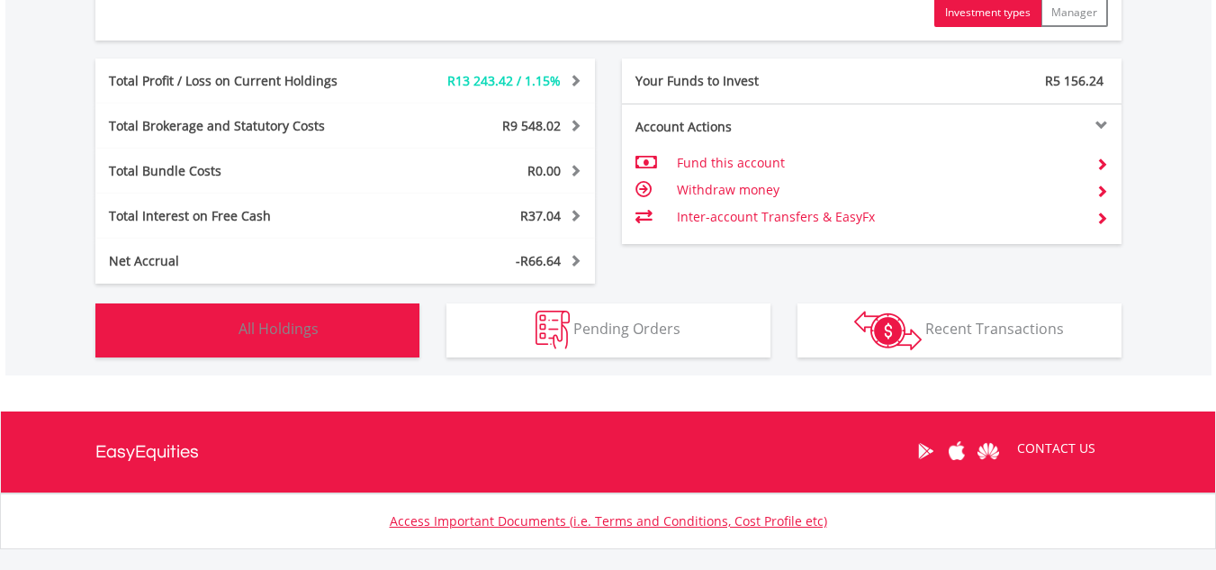
click at [356, 313] on button "Holdings All Holdings" at bounding box center [257, 330] width 324 height 54
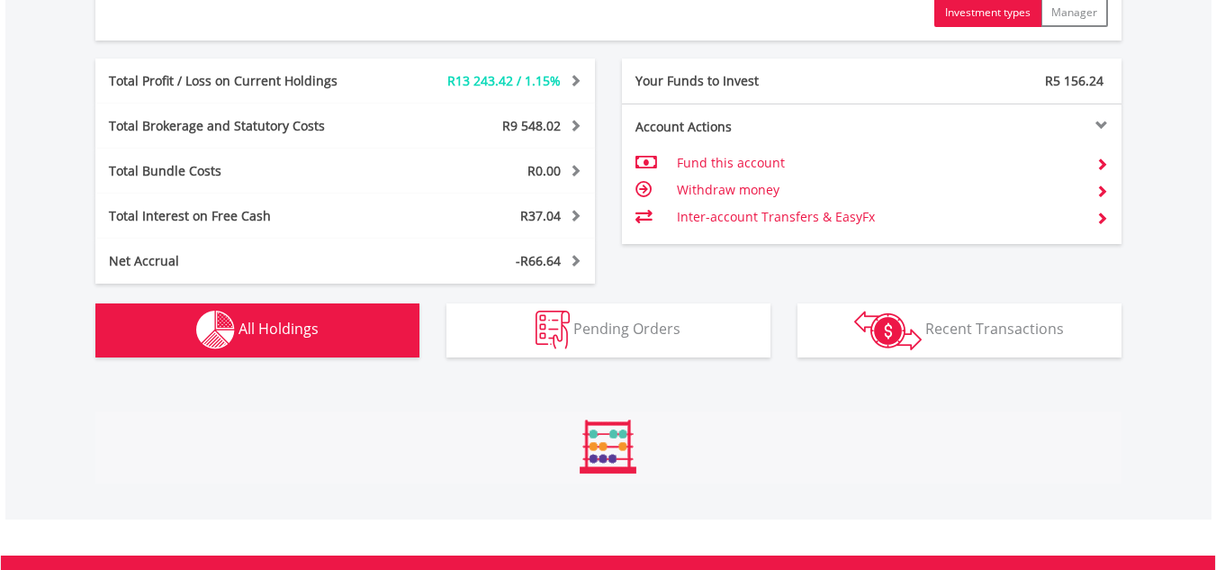
scroll to position [1407, 0]
